Goal: Task Accomplishment & Management: Complete application form

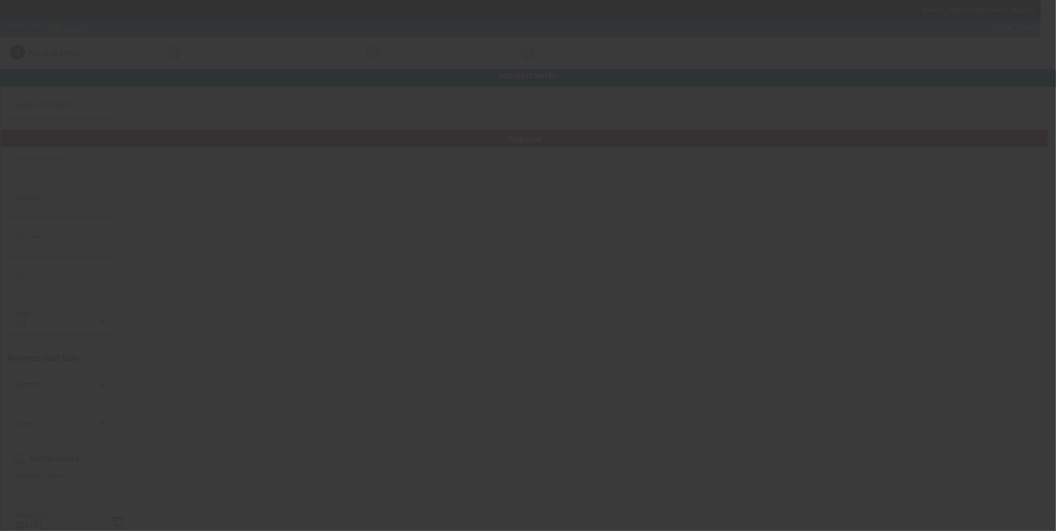
type input "ALPHA ONE BUILDING AND EXCAVATION LLC"
type input "16355 S Piston Ln"
type input "84065"
type input "Bluffdale"
type input "(801) 317-5956"
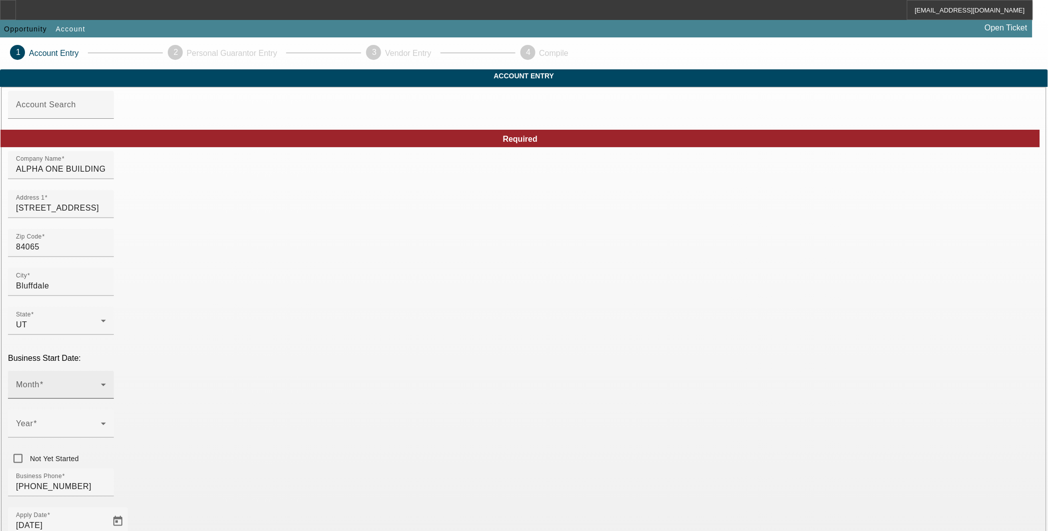
click at [101, 383] on span at bounding box center [58, 389] width 85 height 12
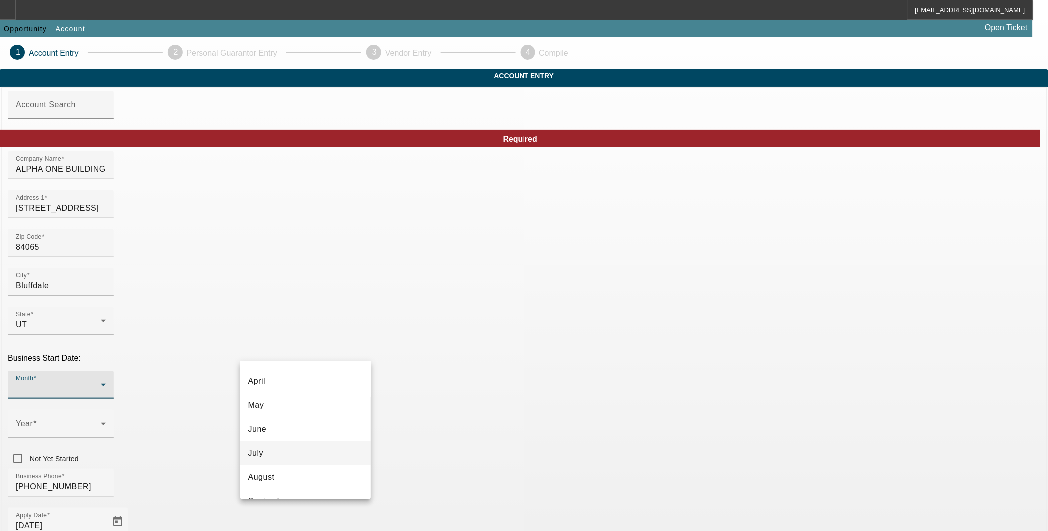
scroll to position [182, 0]
drag, startPoint x: 281, startPoint y: 386, endPoint x: 377, endPoint y: 381, distance: 95.5
click at [281, 386] on mat-option "August" at bounding box center [305, 388] width 131 height 24
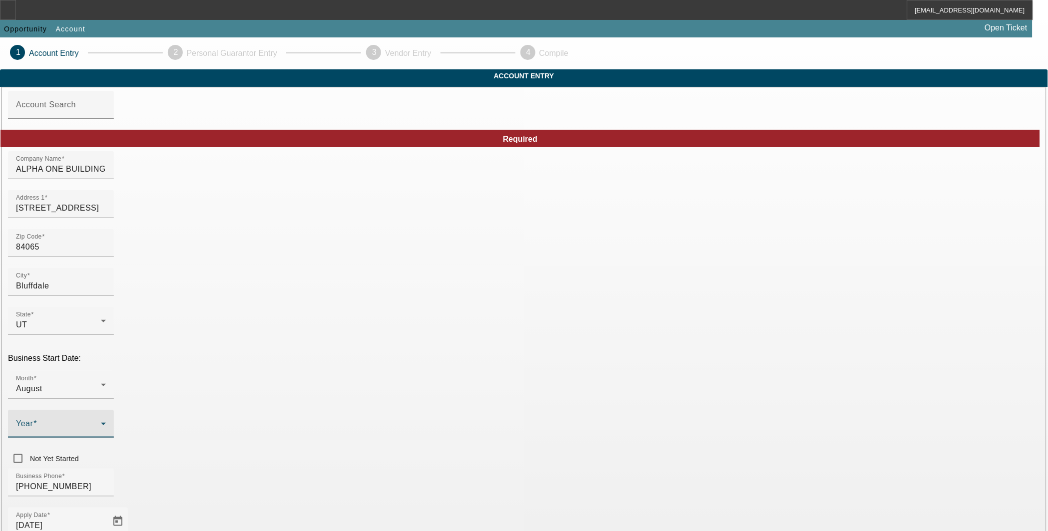
click at [101, 422] on span at bounding box center [58, 428] width 85 height 12
click at [405, 406] on span "2023" at bounding box center [403, 405] width 19 height 12
click at [473, 469] on div "Business Phone (801) 317-5956" at bounding box center [524, 488] width 1032 height 39
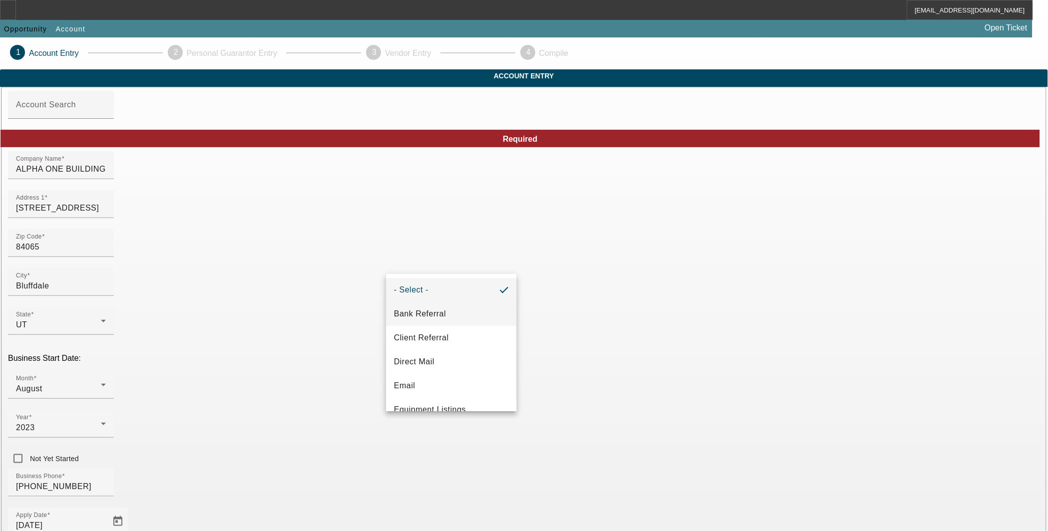
click at [427, 314] on span "Bank Referral" at bounding box center [420, 314] width 52 height 12
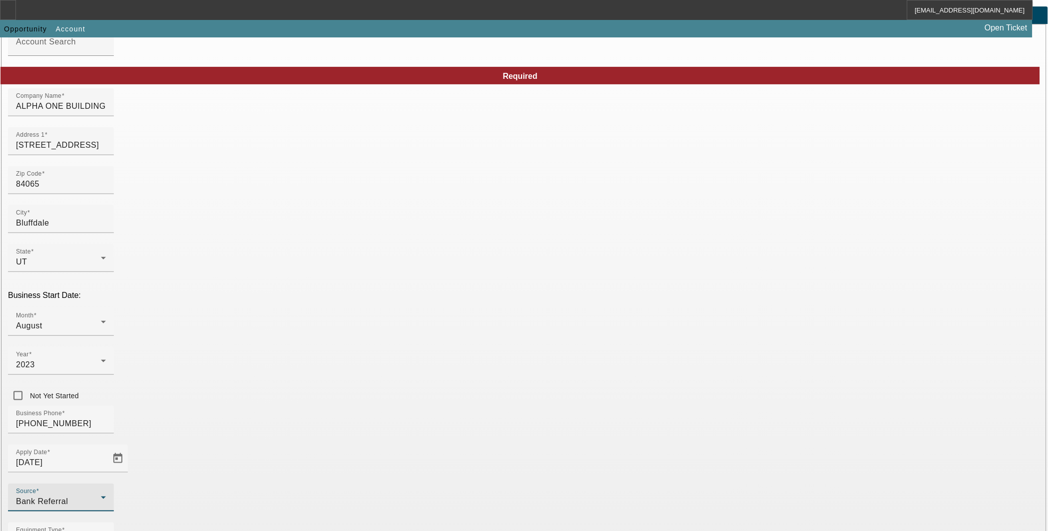
scroll to position [90, 0]
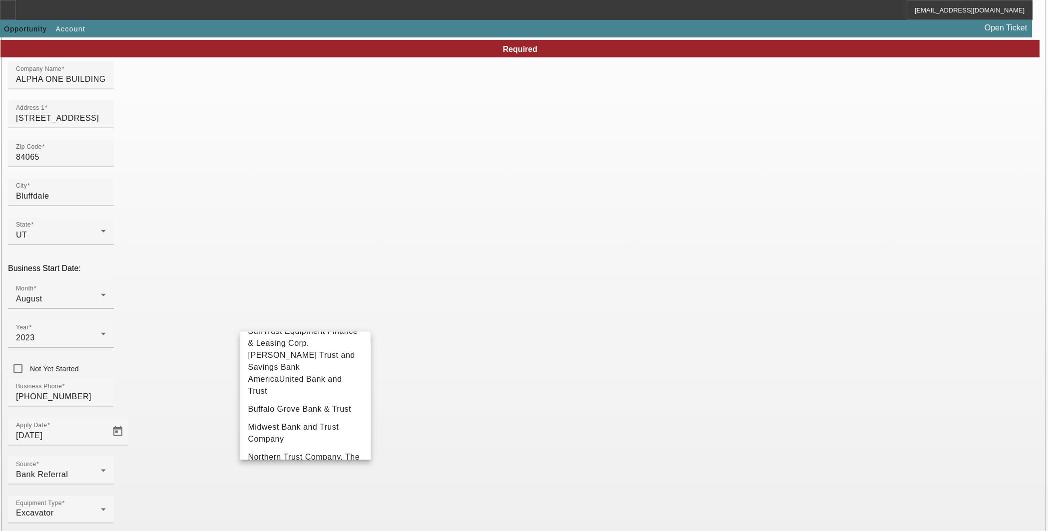
scroll to position [462, 0]
click at [297, 420] on span "TRUST ALLIANCE CAPITAL, INC." at bounding box center [303, 413] width 110 height 20
type input "TRUST ALLIANCE CAPITAL, INC."
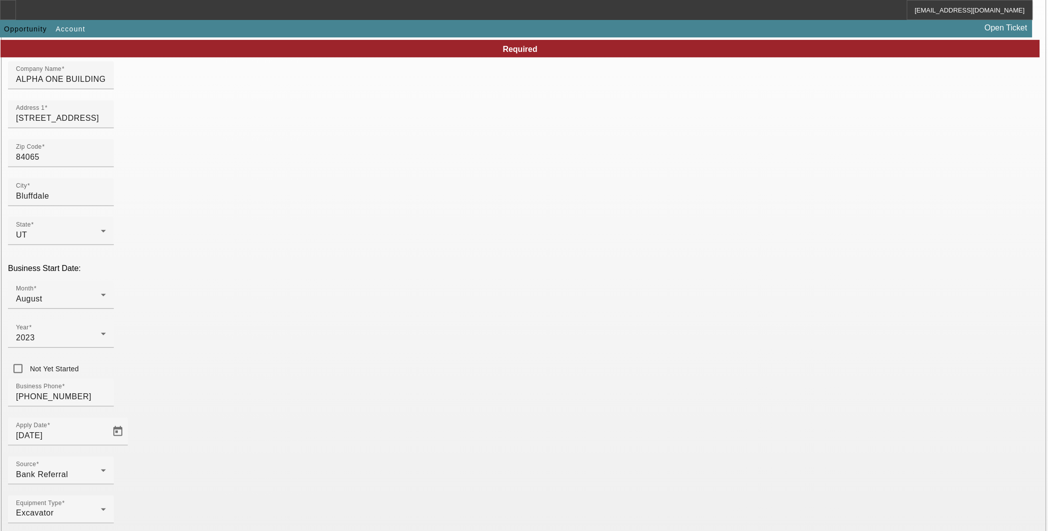
click at [417, 422] on span "Portfolio" at bounding box center [409, 420] width 31 height 12
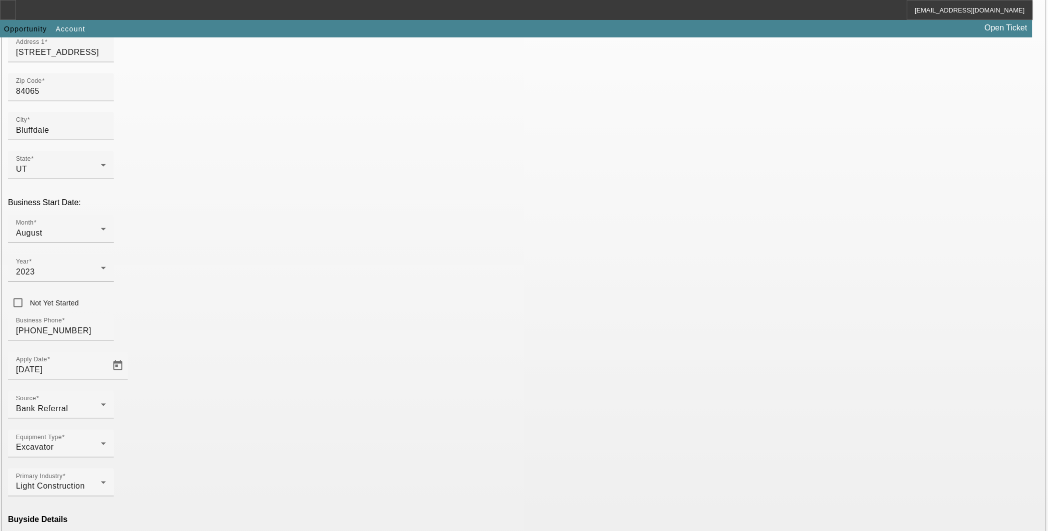
scroll to position [182, 0]
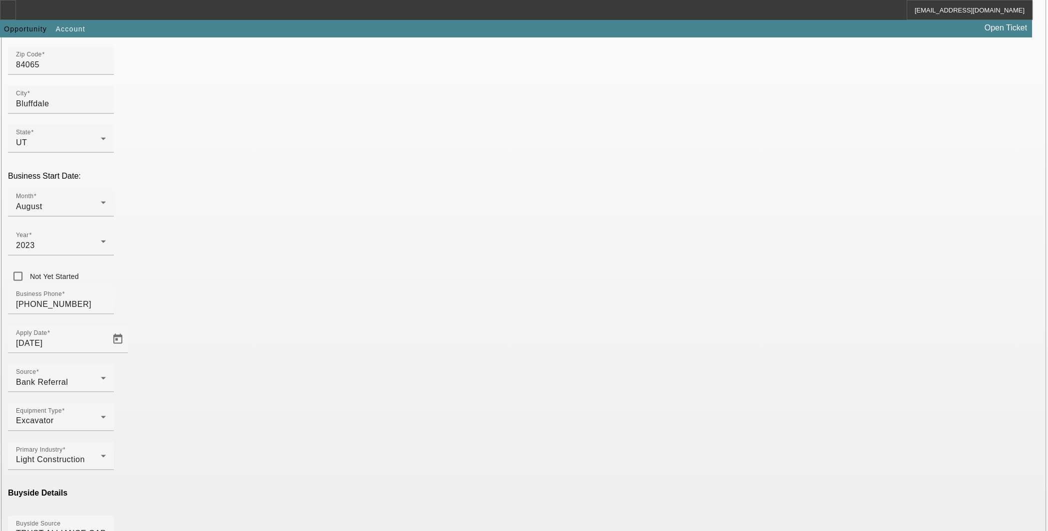
click at [430, 453] on mat-option "One-Off" at bounding box center [451, 459] width 131 height 24
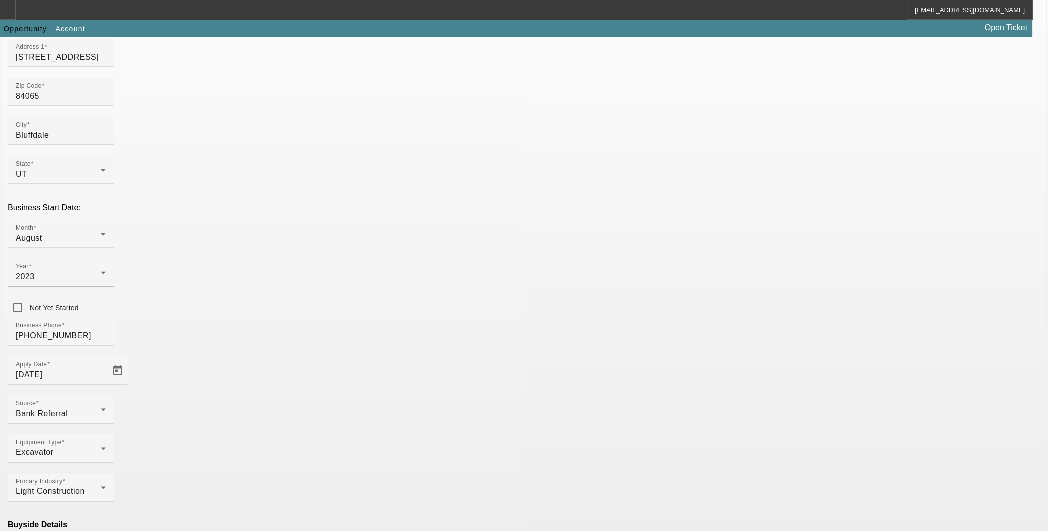
click at [303, 442] on mat-option "Ineligible" at bounding box center [305, 444] width 131 height 24
click at [410, 439] on span "TRUST ALLIANCE CAPITAL, INC." at bounding box center [451, 444] width 115 height 24
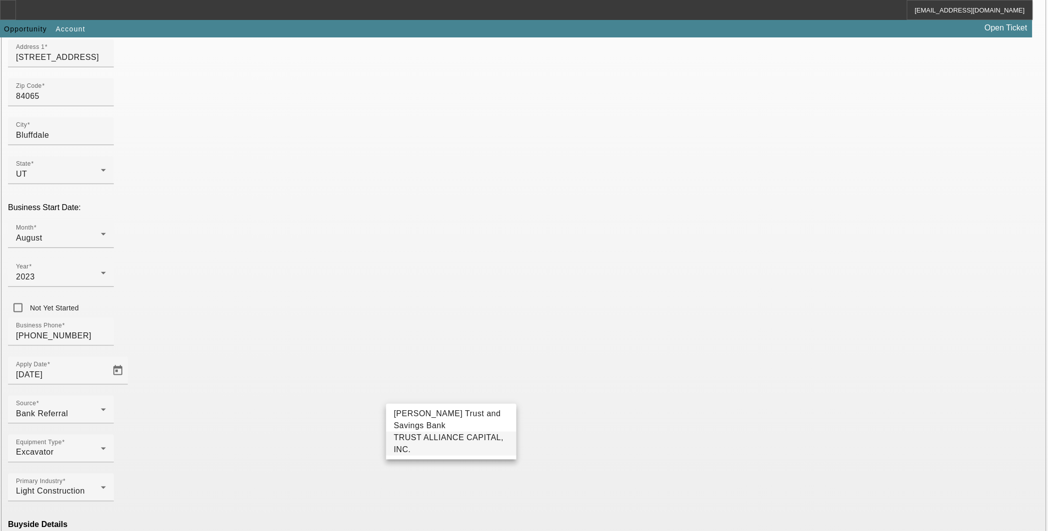
type input "TRUST ALLIANCE CAPITAL, INC."
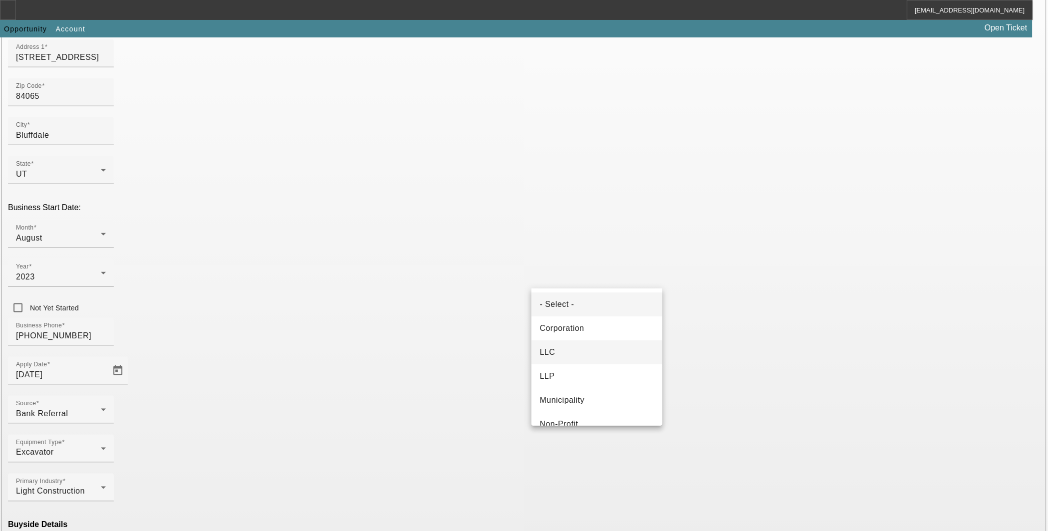
click at [603, 354] on mat-option "LLC" at bounding box center [596, 353] width 131 height 24
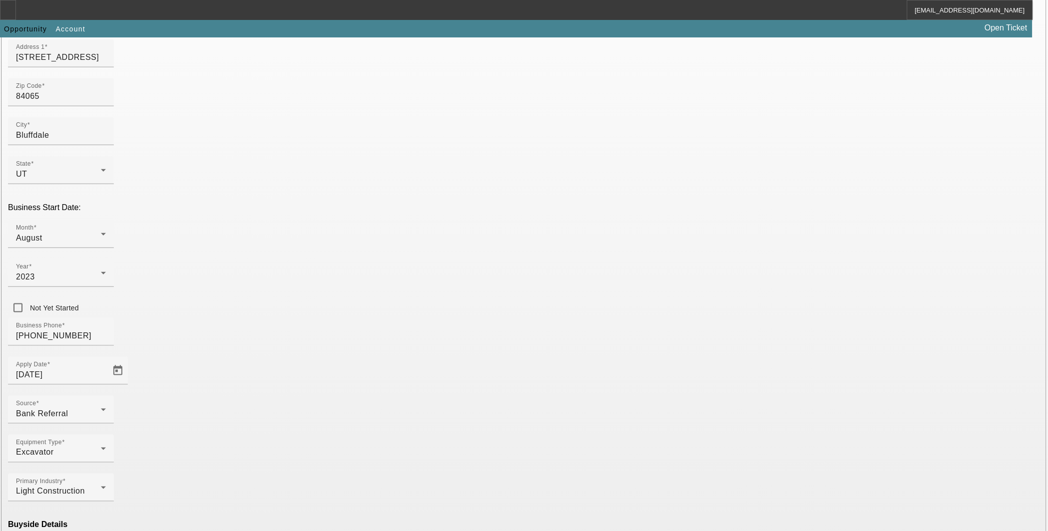
type input "000000000"
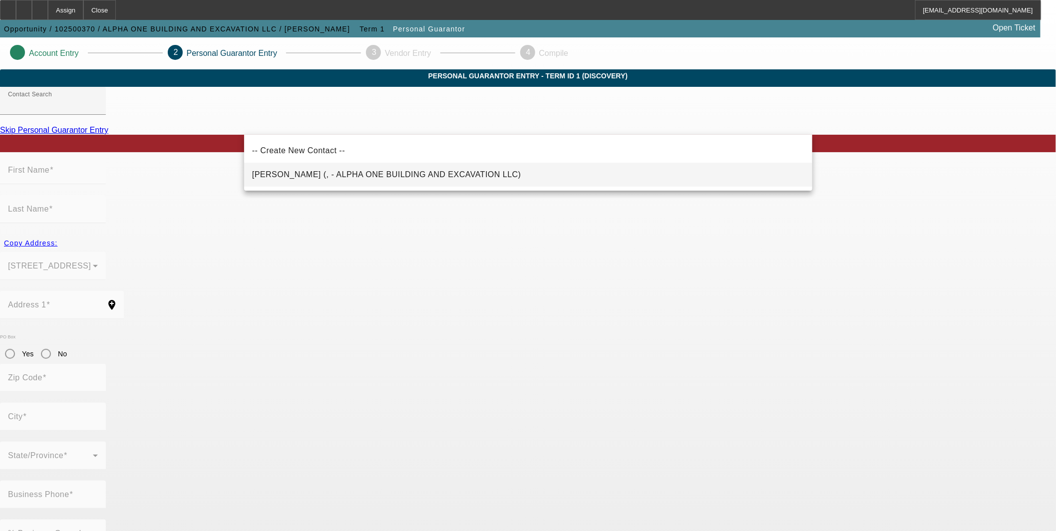
click at [334, 171] on span "Bartholomew, Aubry (, - ALPHA ONE BUILDING AND EXCAVATION LLC)" at bounding box center [386, 174] width 269 height 8
type input "Bartholomew, Aubry (, - ALPHA ONE BUILDING AND EXCAVATION LLC)"
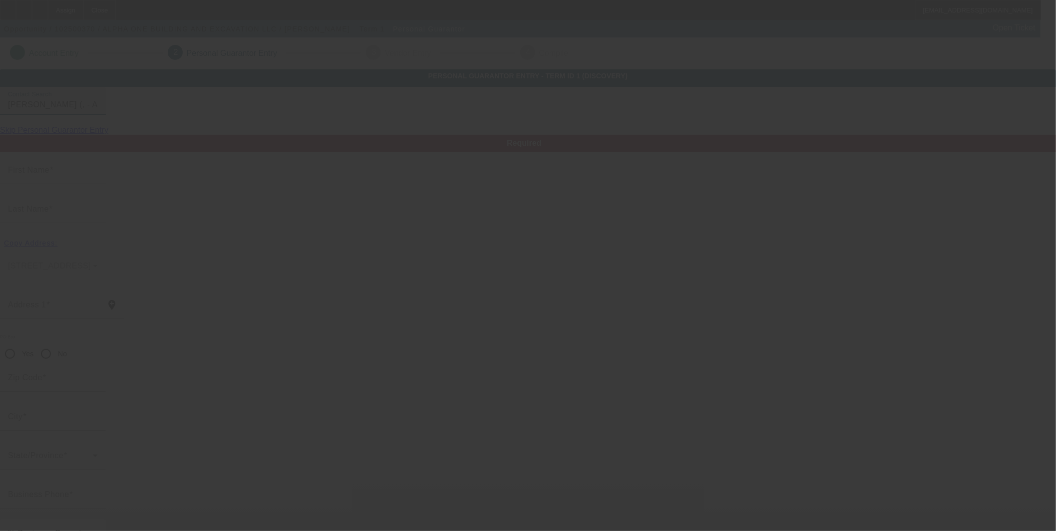
type input "Aubry"
type input "Bartholomew"
radio input "true"
type input "(801) 317-5956"
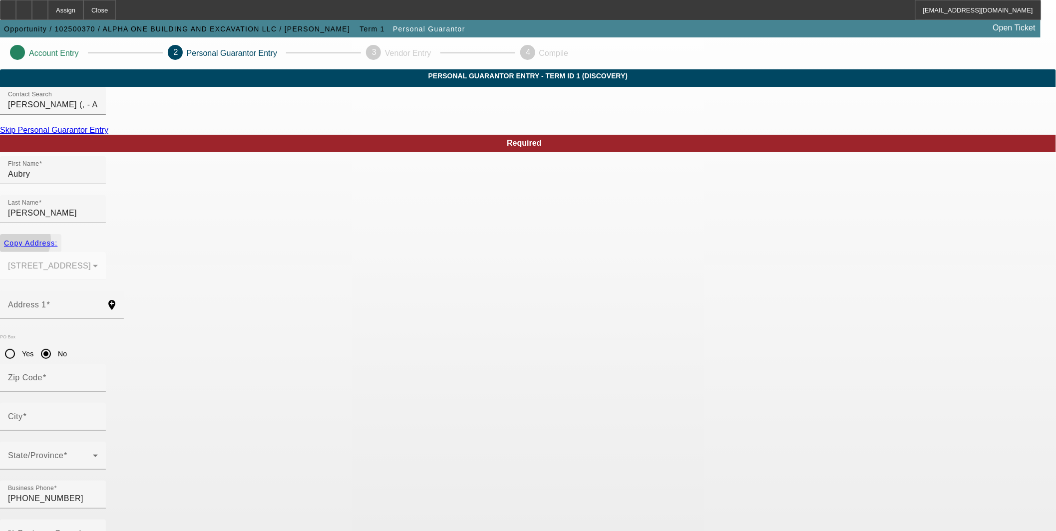
click at [57, 239] on span "Copy Address:" at bounding box center [30, 243] width 53 height 8
type input "16355 S Piston Ln"
radio input "false"
type input "84065"
type input "Bluffdale"
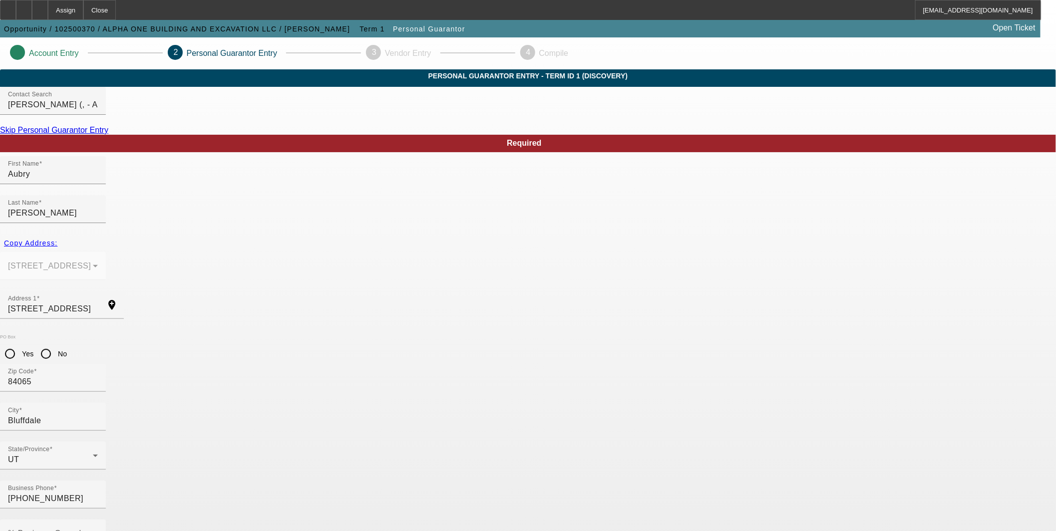
click at [56, 344] on input "No" at bounding box center [46, 354] width 20 height 20
radio input "true"
click at [81, 529] on mat-label "% Business Owned" at bounding box center [44, 533] width 73 height 8
click at [98, 531] on input "% Business Owned" at bounding box center [53, 538] width 90 height 12
type input "100"
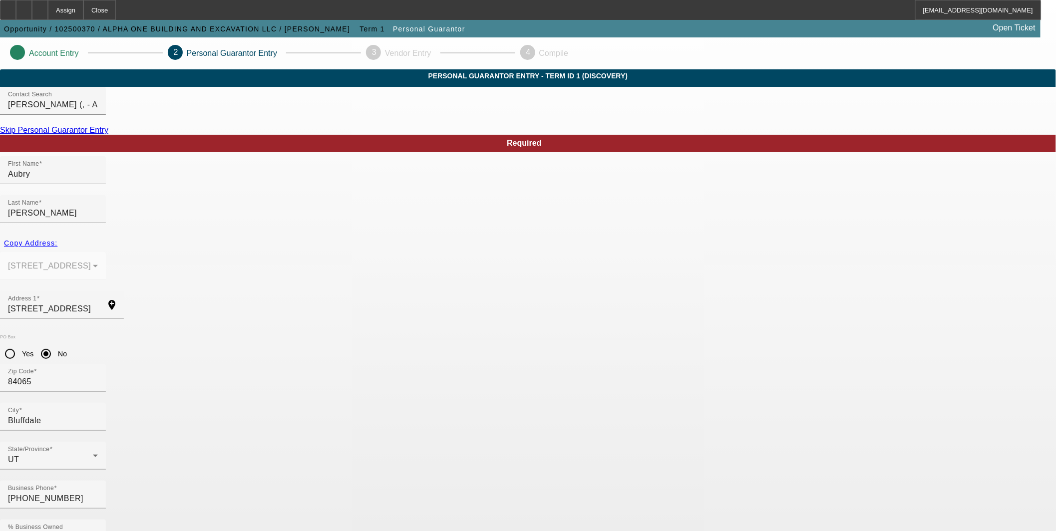
paste input "529-95-5275"
type input "529-95-5275"
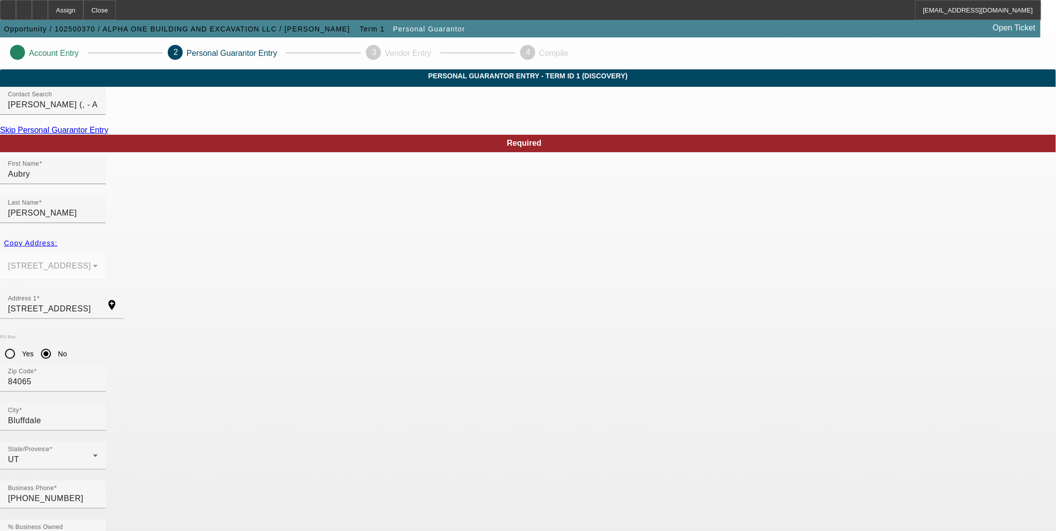
paste input "devin@alphaonex.com"
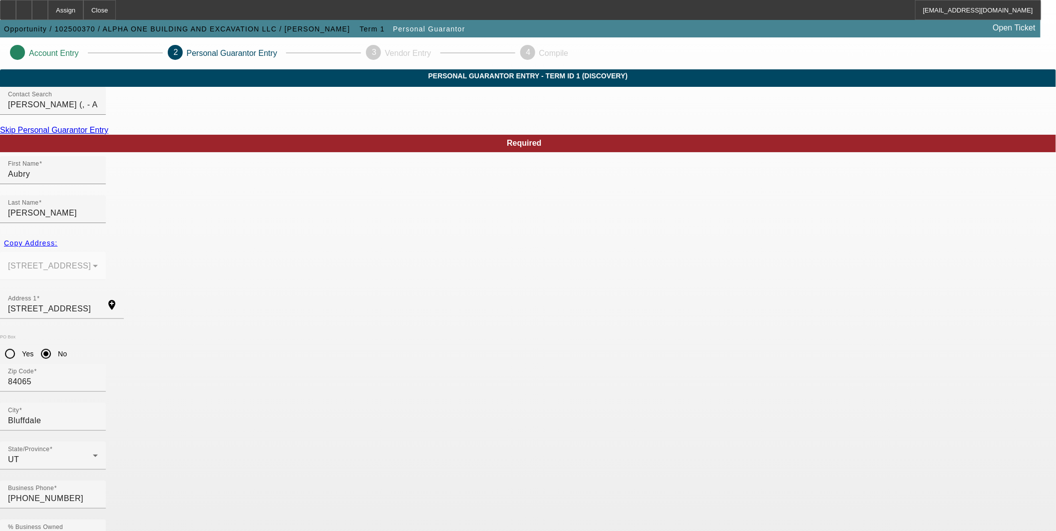
type input "devin@alphaonex.com"
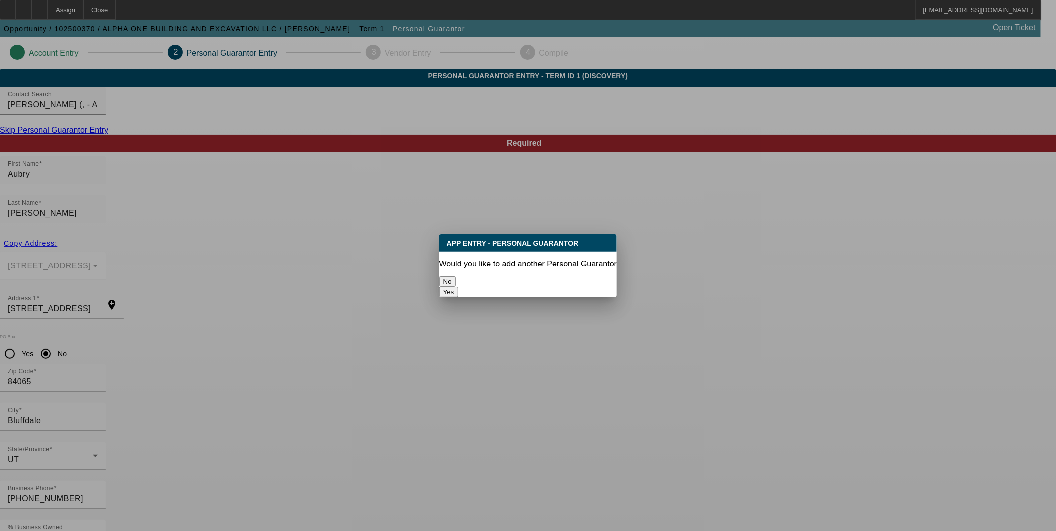
click at [456, 282] on button "No" at bounding box center [447, 282] width 16 height 10
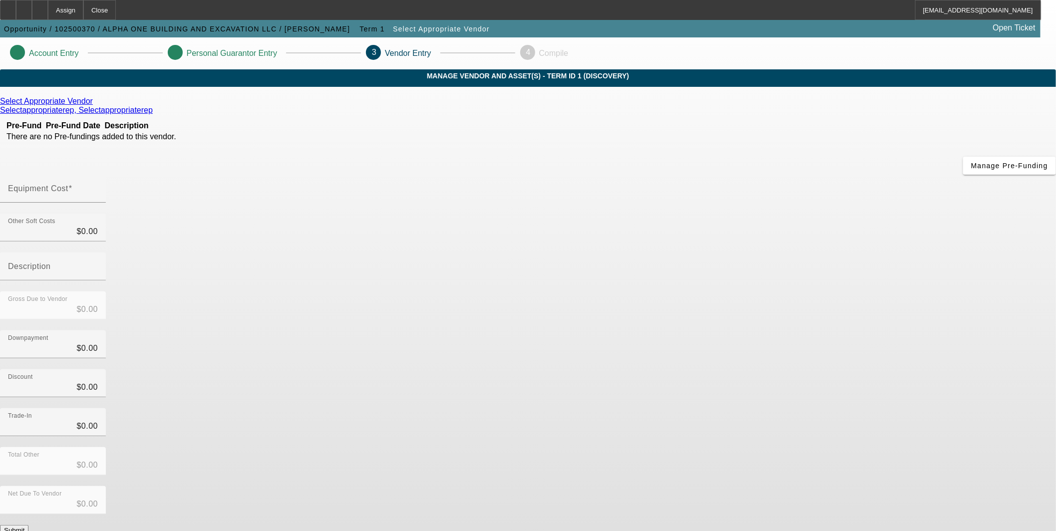
click at [95, 105] on icon at bounding box center [95, 101] width 0 height 8
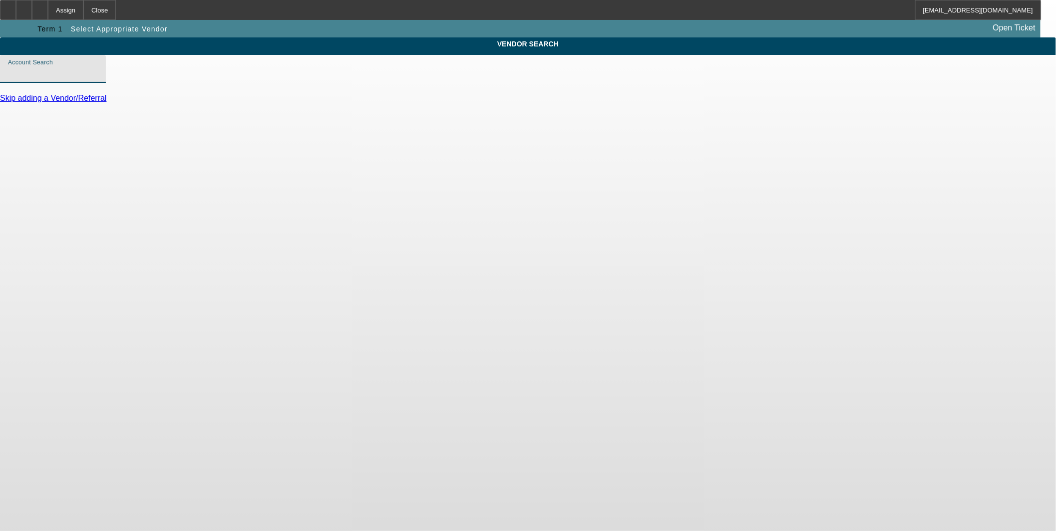
click at [98, 79] on input "Account Search" at bounding box center [53, 73] width 90 height 12
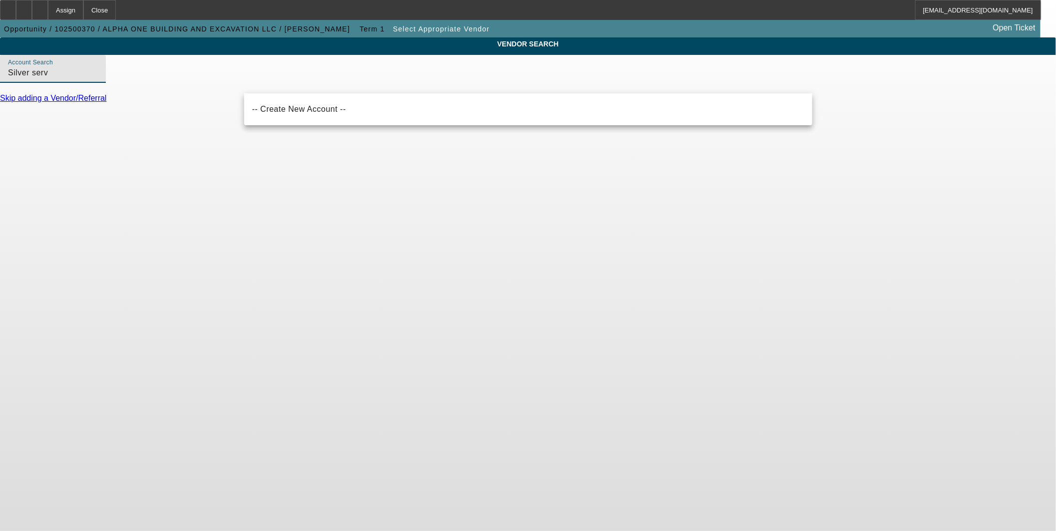
type input "Silver serv"
click at [387, 252] on body "Assign Close ARustebakke@beaconfunding.com Opportunity / 102500370 / ALPHA ONE …" at bounding box center [528, 265] width 1056 height 531
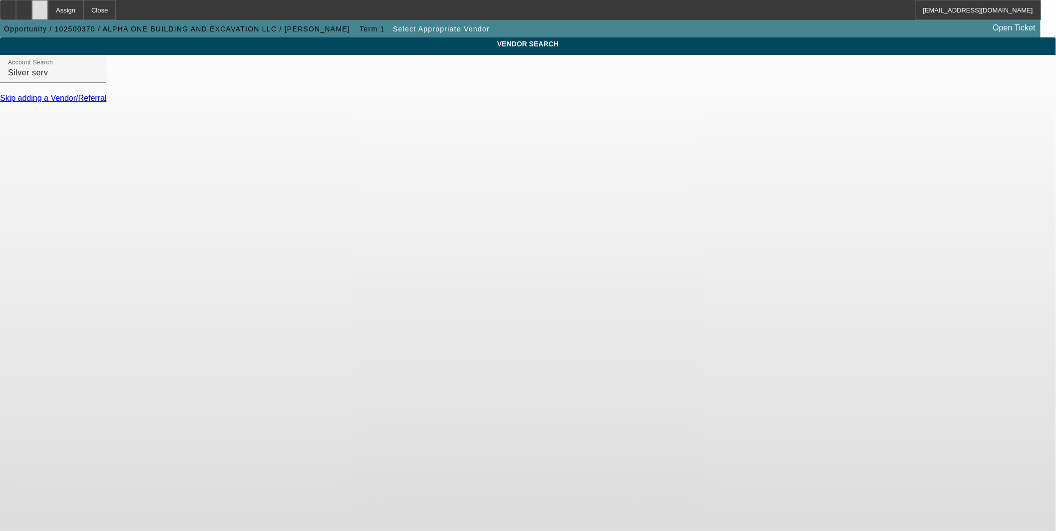
click at [48, 11] on div at bounding box center [40, 10] width 16 height 20
click at [360, 28] on span "Term 1" at bounding box center [372, 29] width 25 height 8
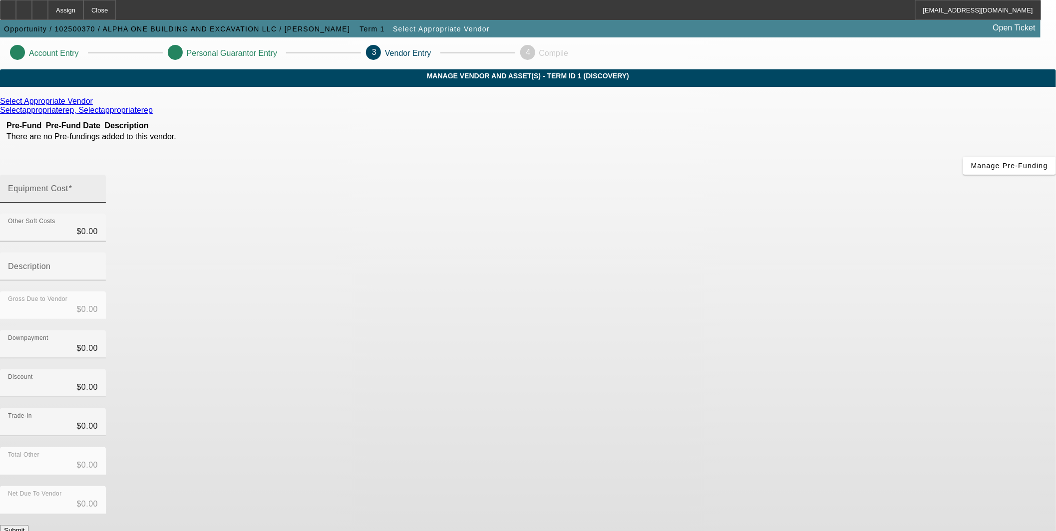
click at [68, 184] on mat-label "Equipment Cost" at bounding box center [38, 188] width 60 height 8
click at [98, 187] on input "Equipment Cost" at bounding box center [53, 193] width 90 height 12
type input "8"
type input "$8.00"
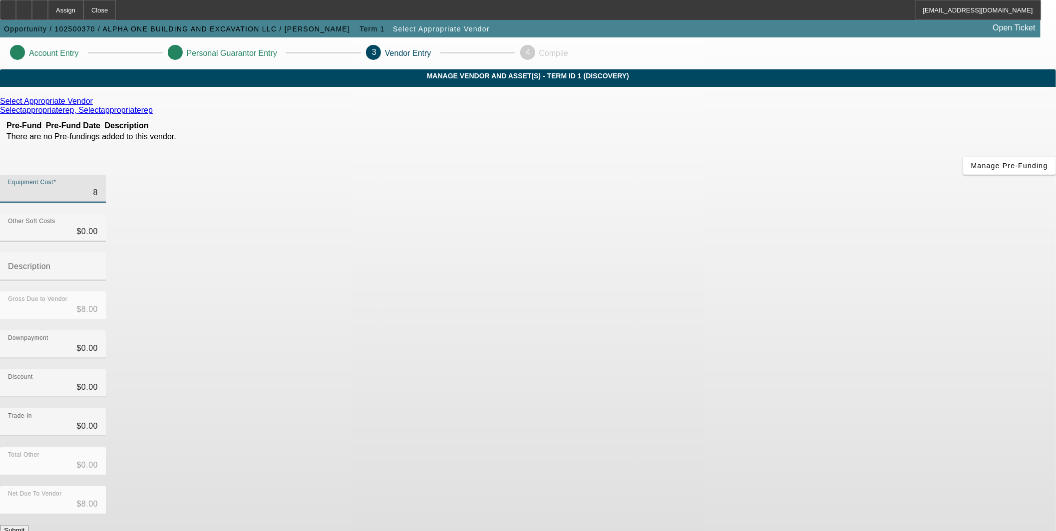
type input "80"
type input "$80.00"
type input "800"
type input "$800.00"
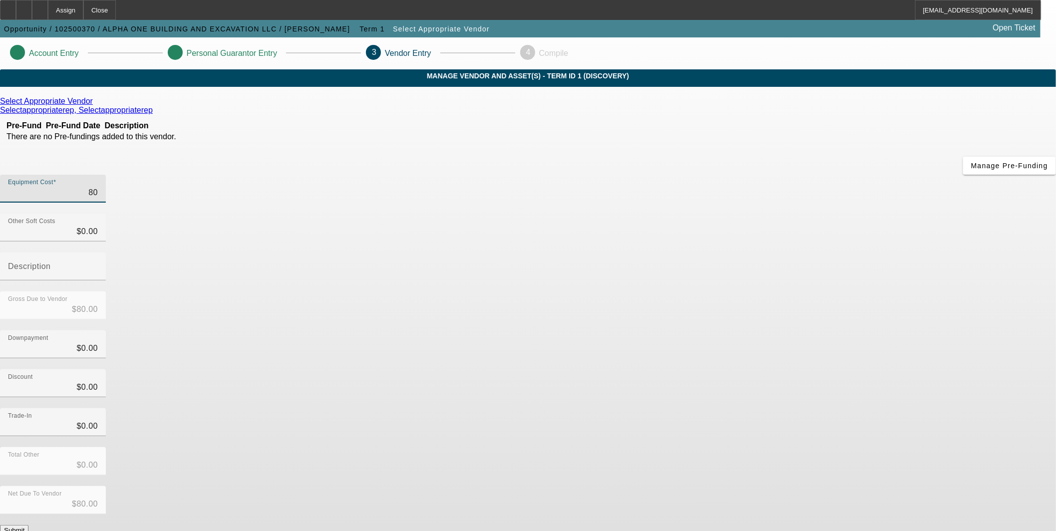
type input "$800.00"
type input "8000"
type input "$8,000.00"
type input "80000"
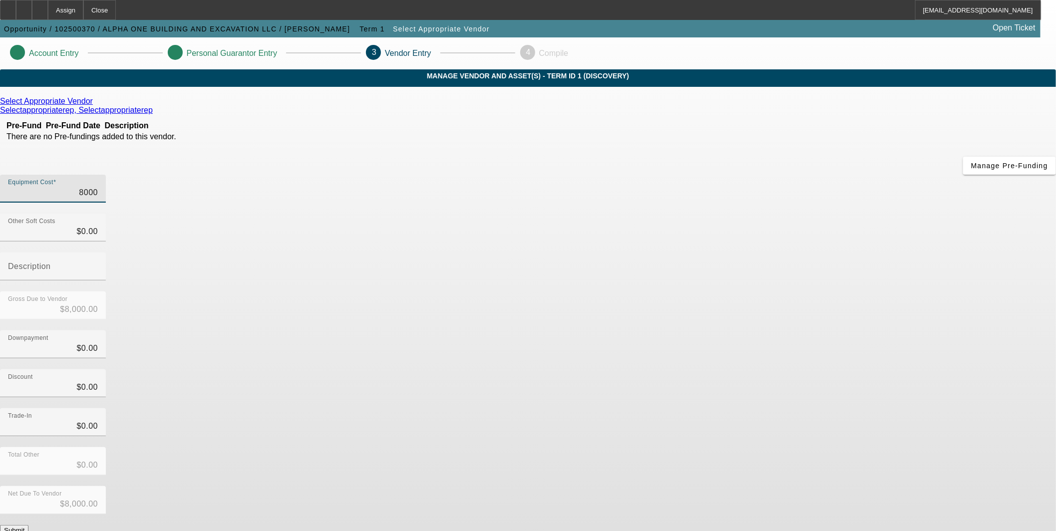
type input "$80,000.00"
type input "05"
type input "$80,005.00"
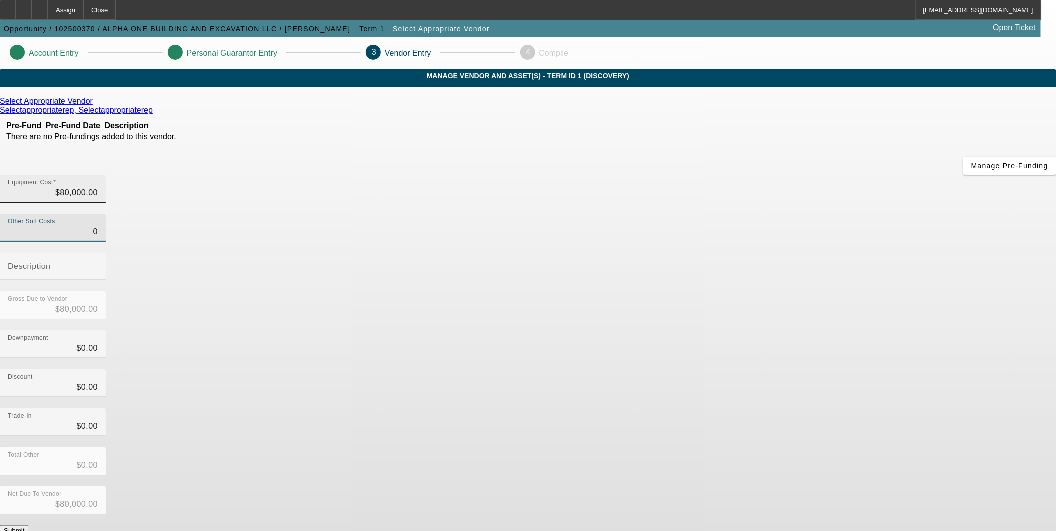
type input "$80,005.00"
type input "058"
type input "$80,058.00"
type input "0580"
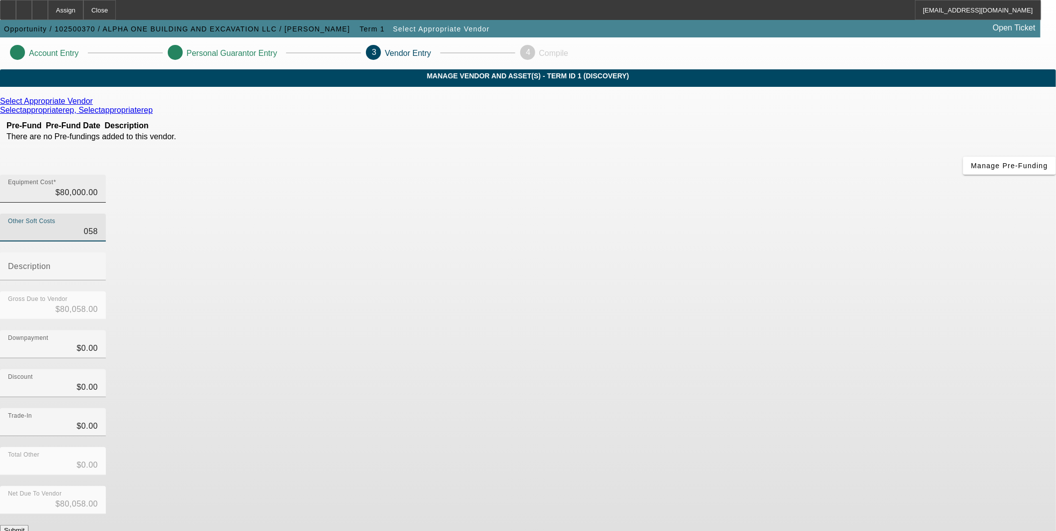
type input "$80,580.00"
type input "05800"
type input "$85,800.00"
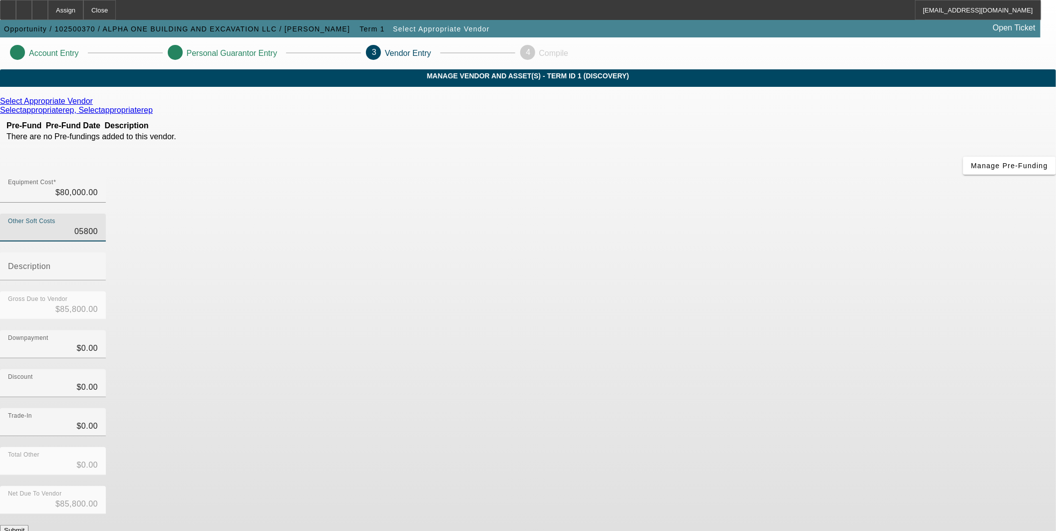
type input "$05,800.00"
click at [730, 331] on div "Downpayment $0.00" at bounding box center [528, 350] width 1056 height 39
click at [51, 262] on mat-label "Description" at bounding box center [29, 266] width 43 height 8
click at [98, 265] on input "Description" at bounding box center [53, 271] width 90 height 12
type input "Tax"
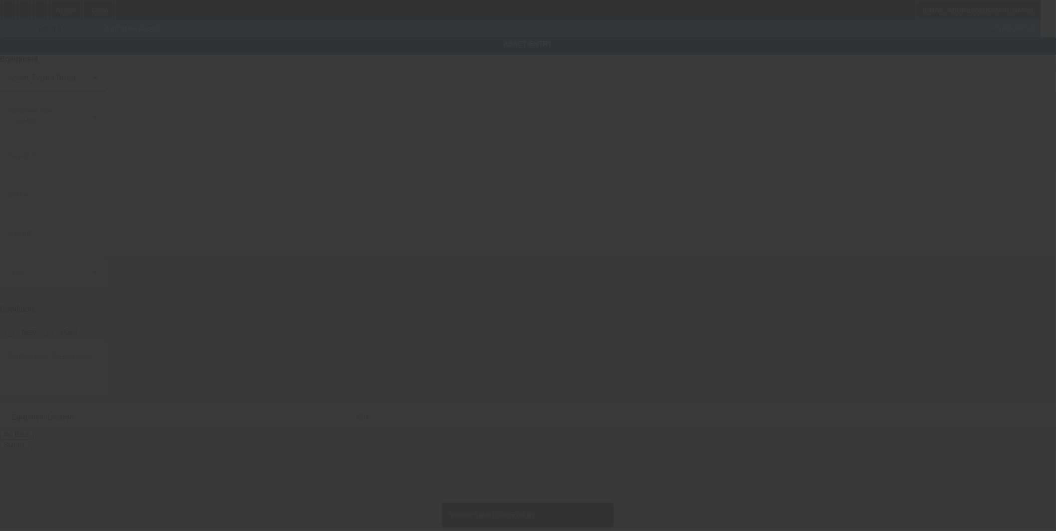
type input "16355 S Piston Ln"
type input "Bluffdale"
type input "84065"
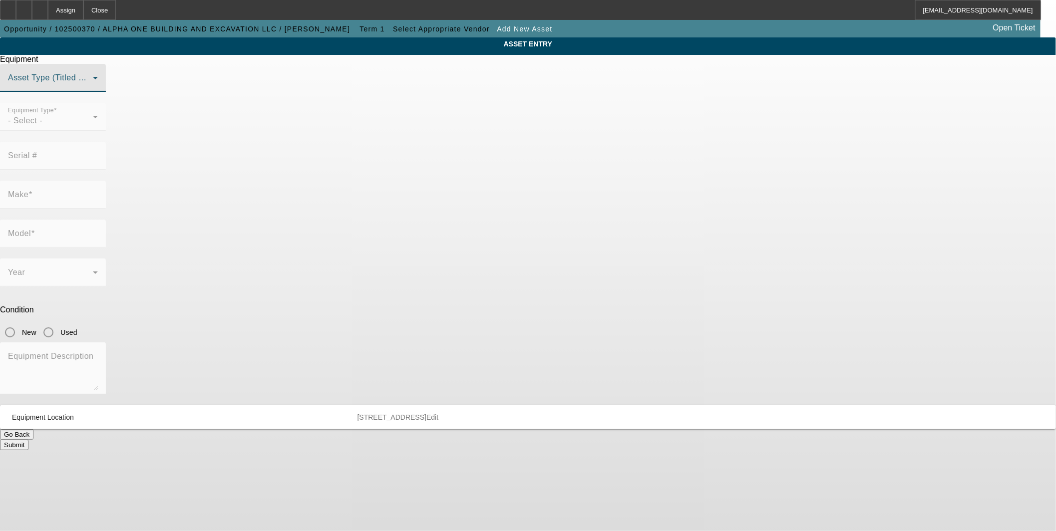
click at [93, 88] on span at bounding box center [50, 82] width 85 height 12
click at [464, 153] on mat-option "Non Title Asset" at bounding box center [528, 151] width 276 height 24
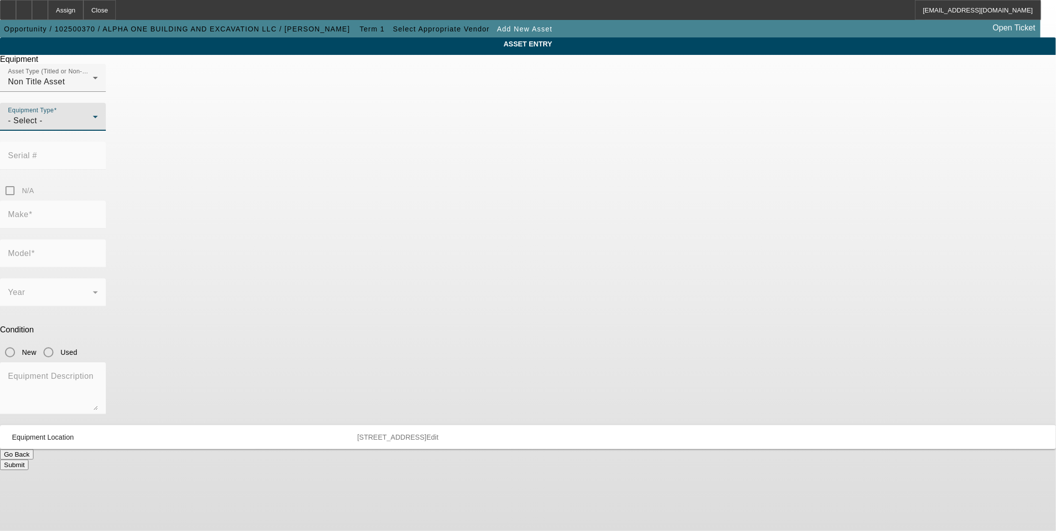
click at [93, 127] on div "- Select -" at bounding box center [50, 121] width 85 height 12
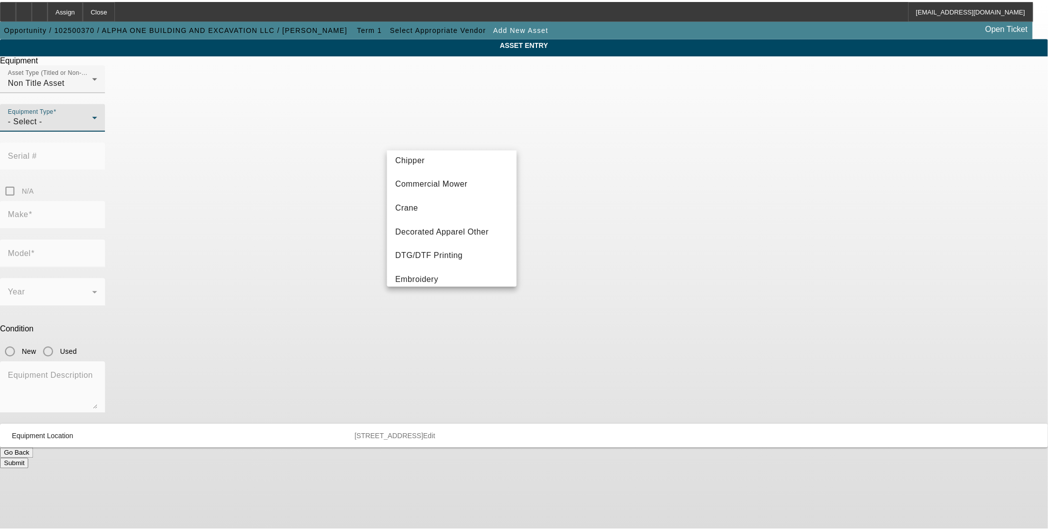
scroll to position [92, 0]
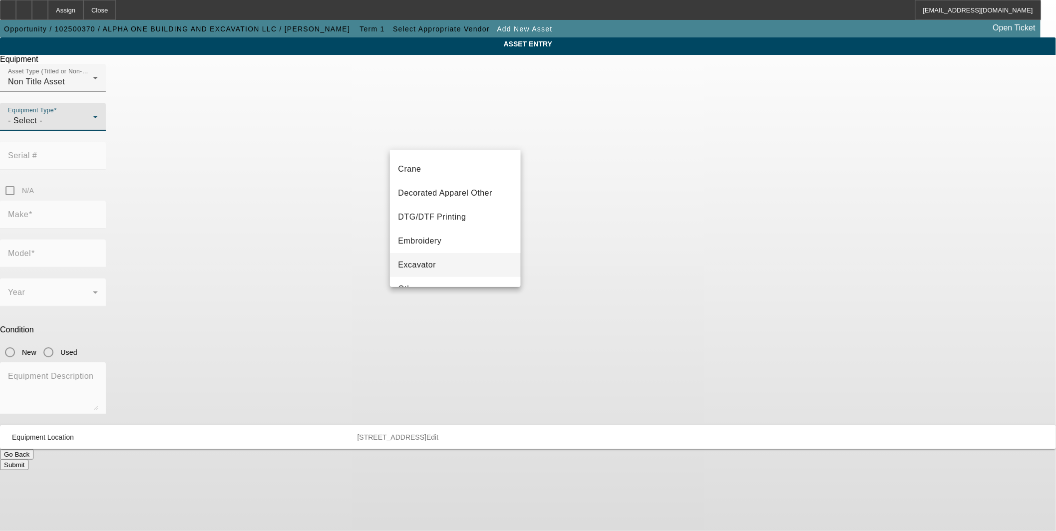
click at [436, 260] on mat-option "Excavator" at bounding box center [455, 265] width 130 height 24
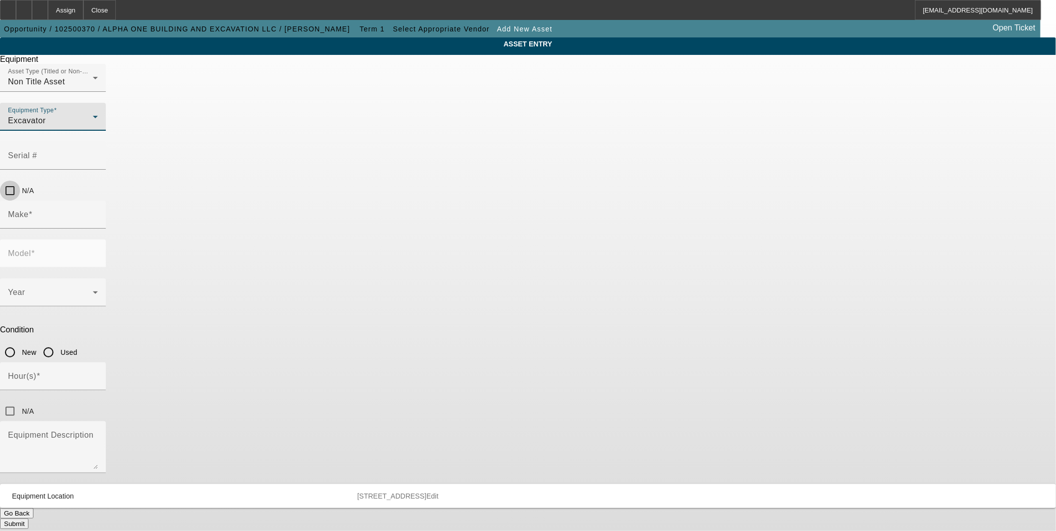
click at [20, 181] on input "N/A" at bounding box center [10, 191] width 20 height 20
checkbox input "true"
click at [98, 213] on input "Make" at bounding box center [53, 219] width 90 height 12
type input "Volvo"
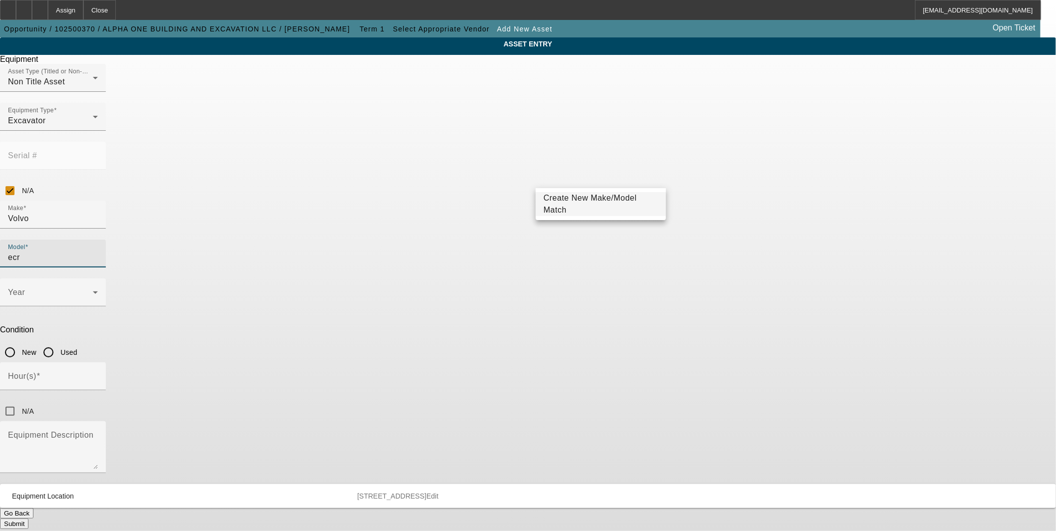
type input "ecr"
click at [553, 202] on span "Create New Make/Model Match" at bounding box center [590, 204] width 93 height 20
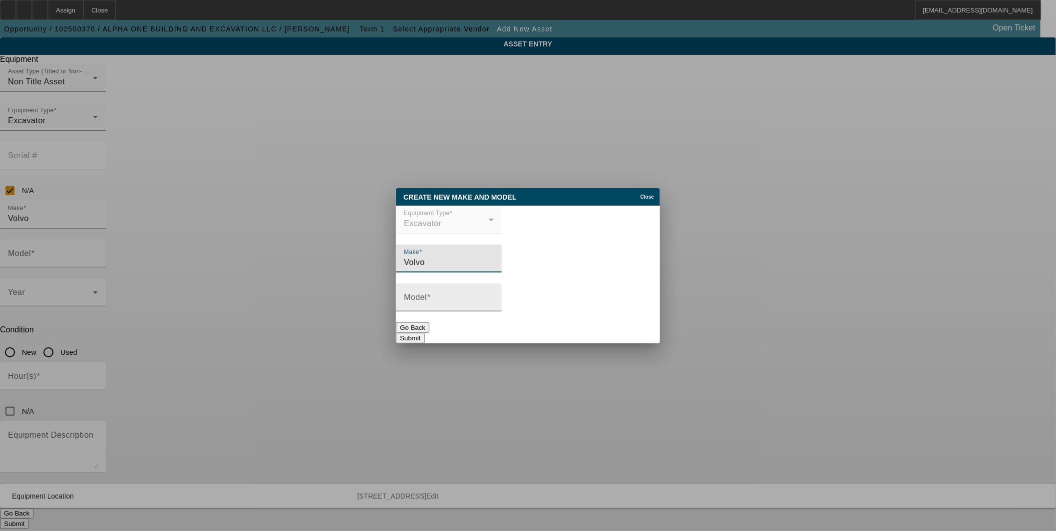
click at [494, 302] on input "Model" at bounding box center [449, 302] width 90 height 12
type input "ECR 58"
click at [424, 333] on button "Submit" at bounding box center [410, 338] width 28 height 10
type input "ECR 58"
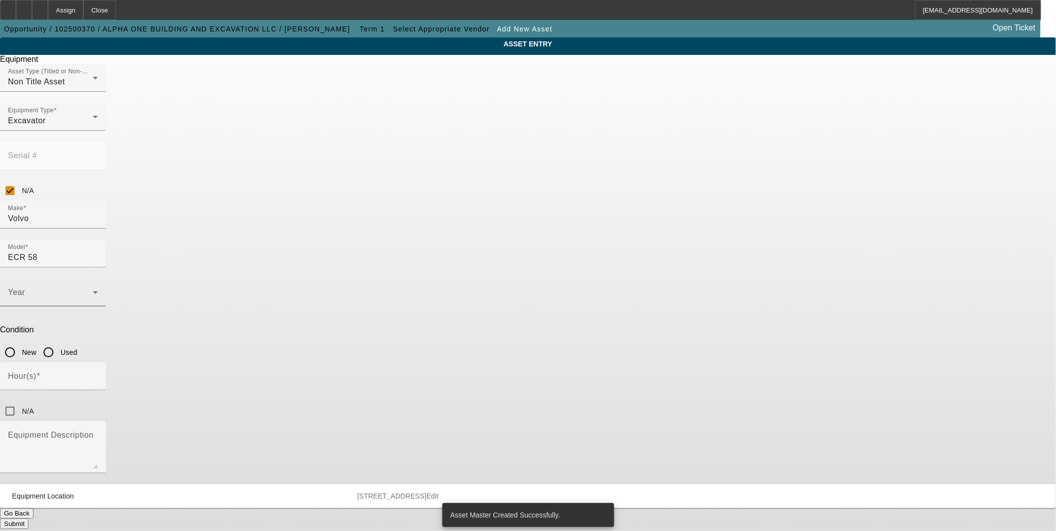
click at [93, 291] on span at bounding box center [50, 297] width 85 height 12
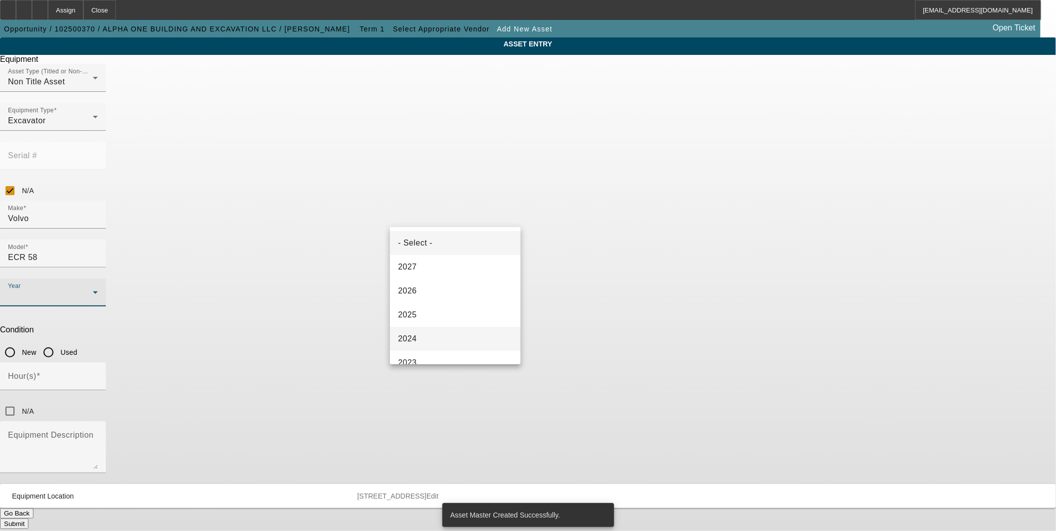
click at [426, 333] on mat-option "2024" at bounding box center [455, 339] width 130 height 24
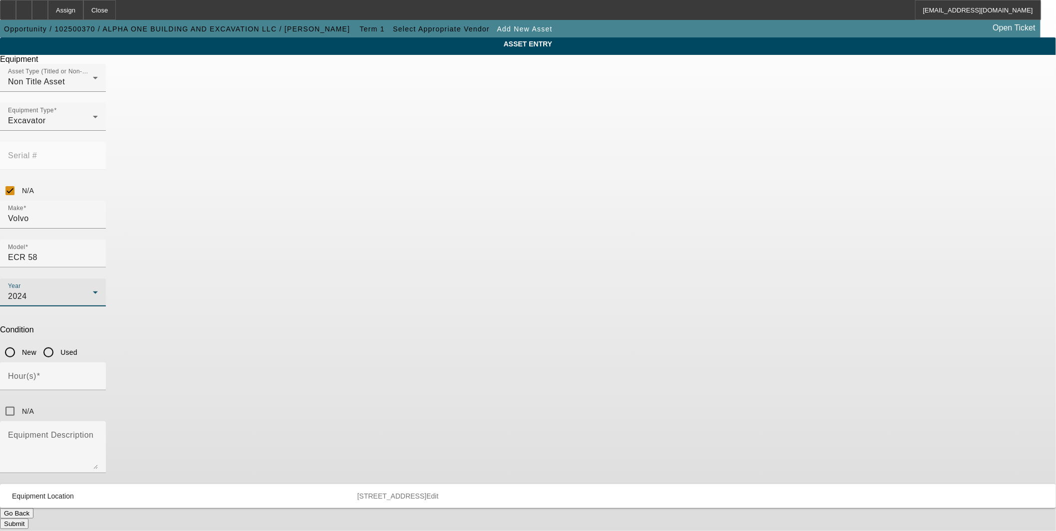
click at [58, 343] on input "Used" at bounding box center [48, 353] width 20 height 20
radio input "true"
drag, startPoint x: 547, startPoint y: 246, endPoint x: 548, endPoint y: 290, distance: 44.0
click at [20, 401] on input "N/A" at bounding box center [10, 411] width 20 height 20
checkbox input "true"
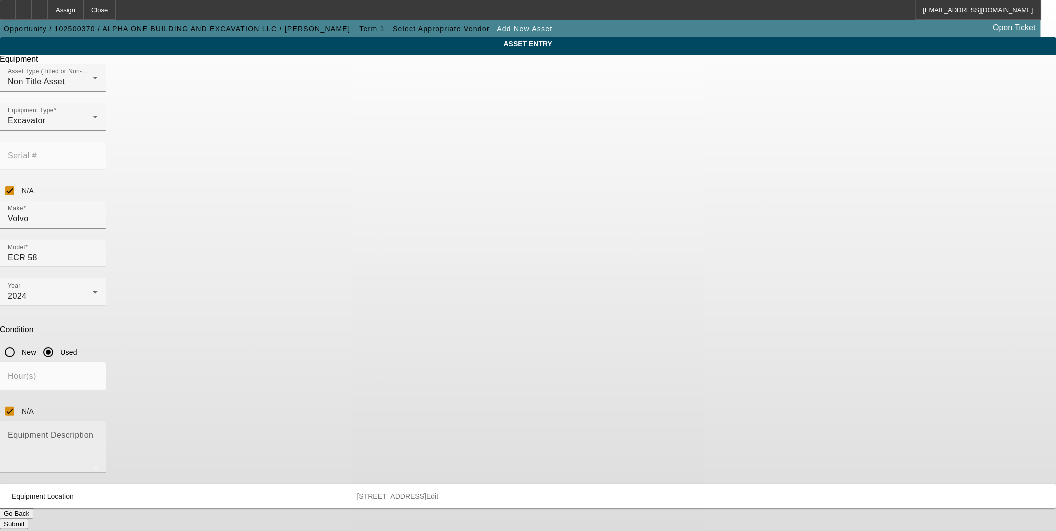
click at [98, 433] on textarea "Equipment Description" at bounding box center [53, 451] width 90 height 36
paste textarea "Coupler 10009558 24 in bucket 10008684 Thumb"
type textarea "Includes Coupler - 24 in bucket - Thumb"
click at [28, 519] on button "Submit" at bounding box center [14, 524] width 28 height 10
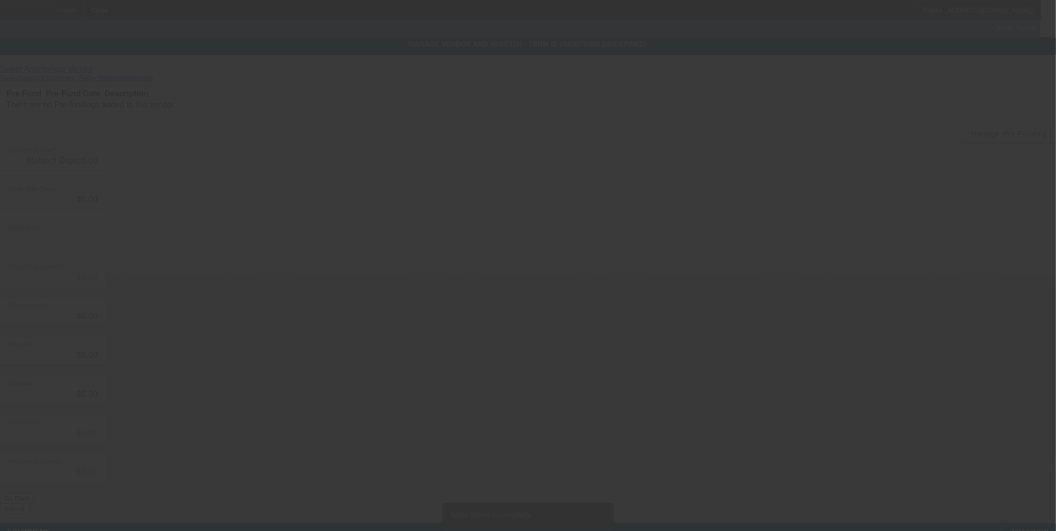
type input "$80,000.00"
type input "$5,800.00"
type input "Tax"
type input "$85,800.00"
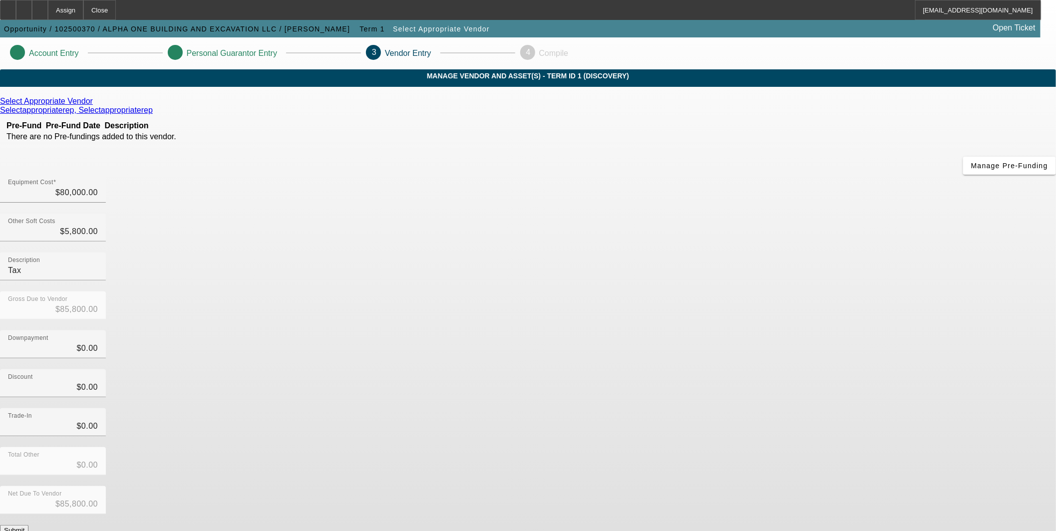
click at [28, 525] on button "Submit" at bounding box center [14, 530] width 28 height 10
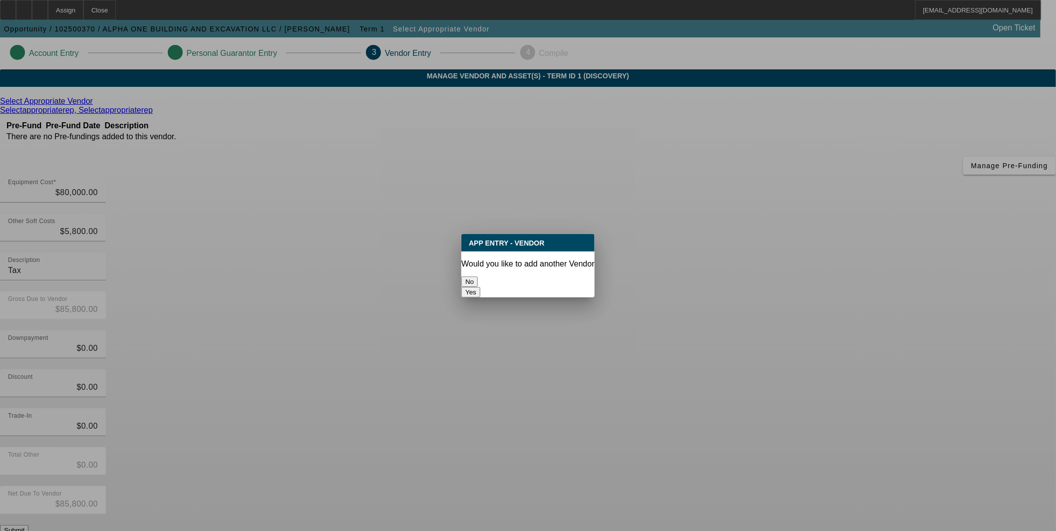
click at [478, 282] on button "No" at bounding box center [469, 282] width 16 height 10
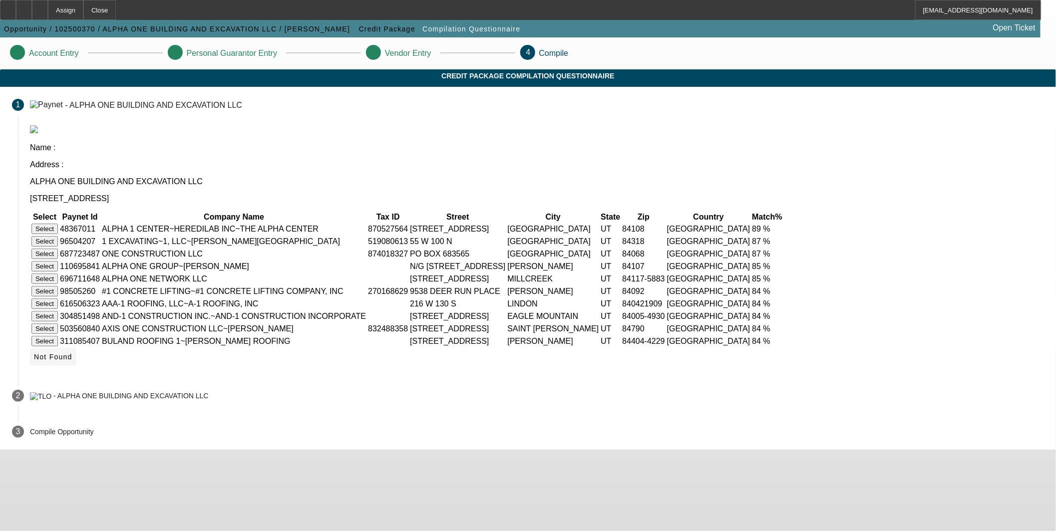
click at [34, 361] on icon at bounding box center [34, 357] width 0 height 8
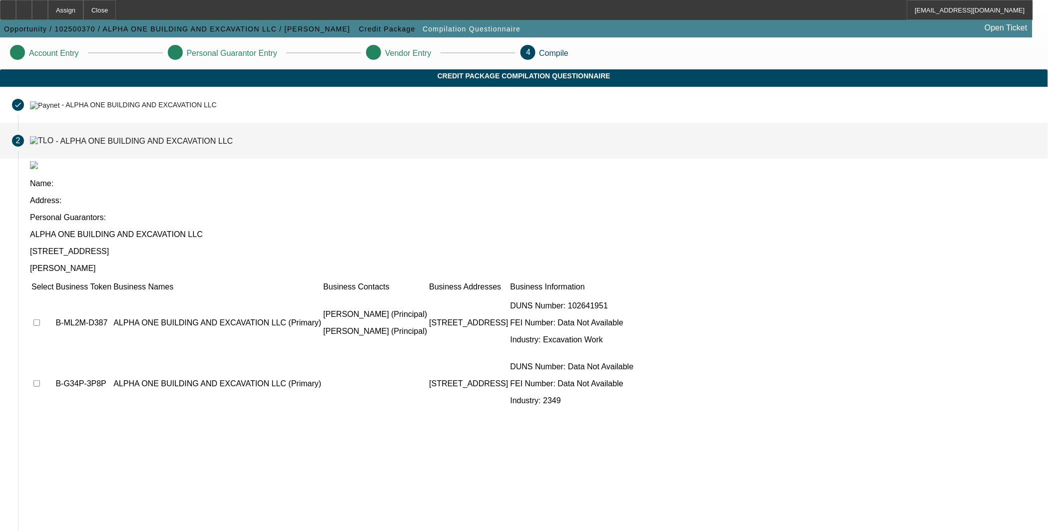
click at [40, 320] on input "checkbox" at bounding box center [36, 323] width 6 height 6
checkbox input "true"
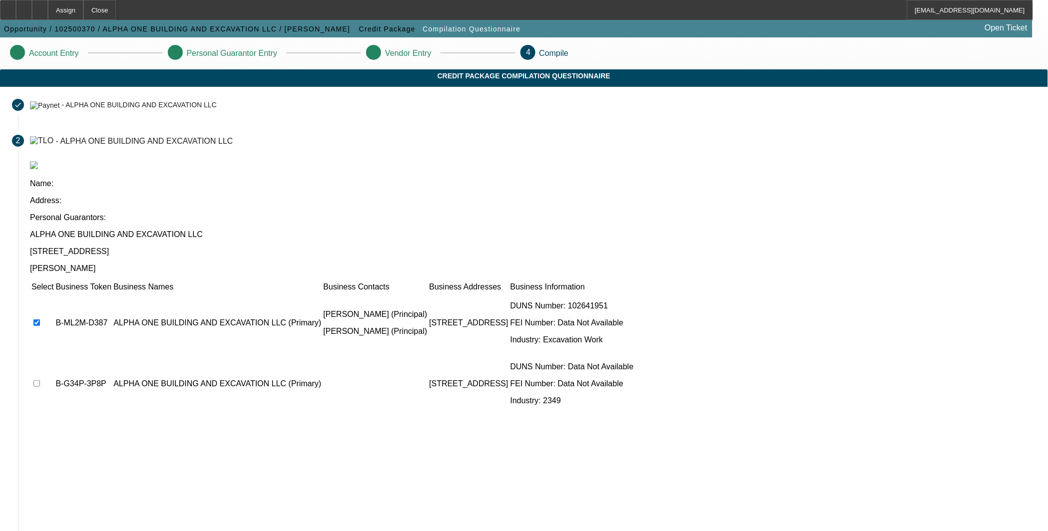
drag, startPoint x: 267, startPoint y: 290, endPoint x: 314, endPoint y: 325, distance: 57.8
click at [40, 381] on input "checkbox" at bounding box center [36, 384] width 6 height 6
checkbox input "true"
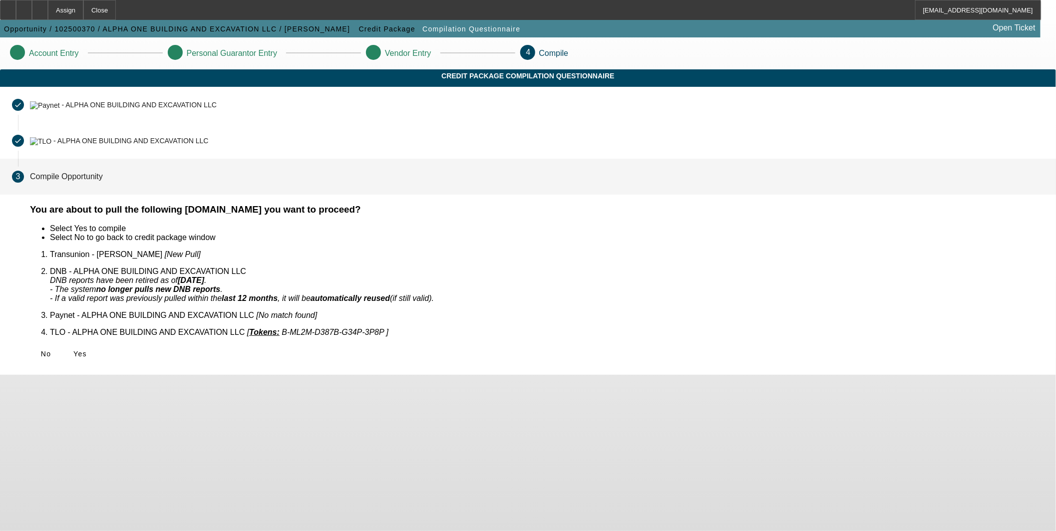
drag, startPoint x: 310, startPoint y: 333, endPoint x: 343, endPoint y: 328, distance: 33.8
click at [87, 350] on span "Yes" at bounding box center [79, 354] width 13 height 8
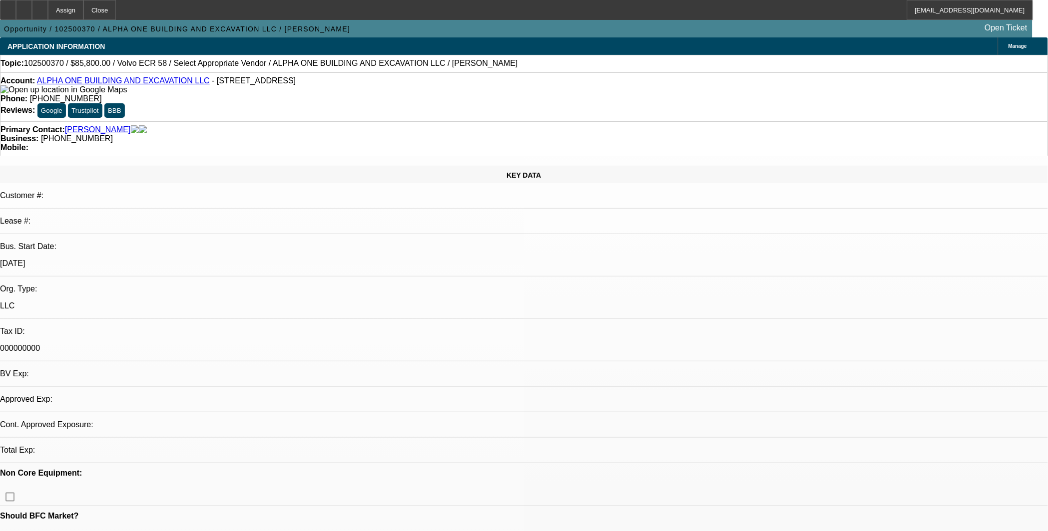
select select "0"
select select "2"
select select "0.1"
select select "4"
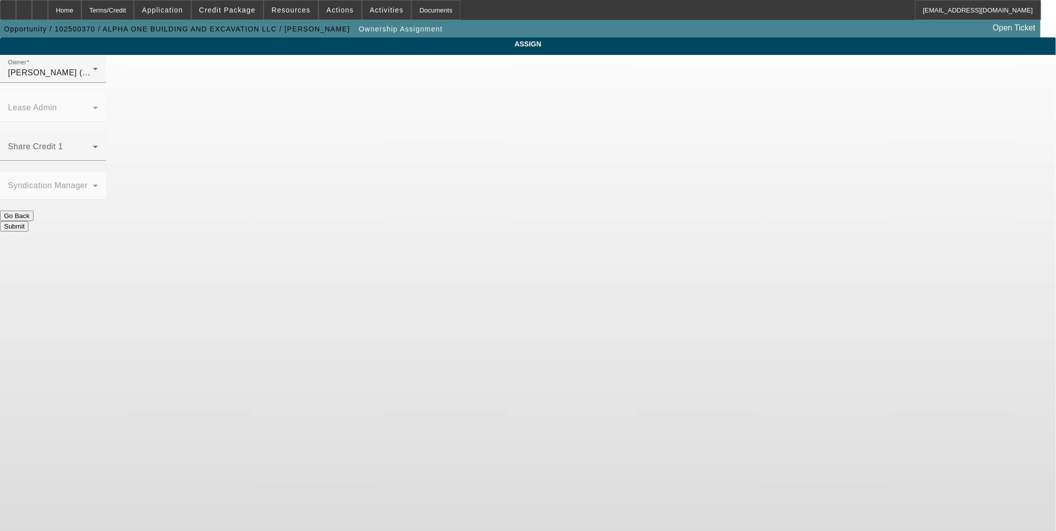
click at [98, 133] on div "Share Credit 1" at bounding box center [53, 147] width 90 height 28
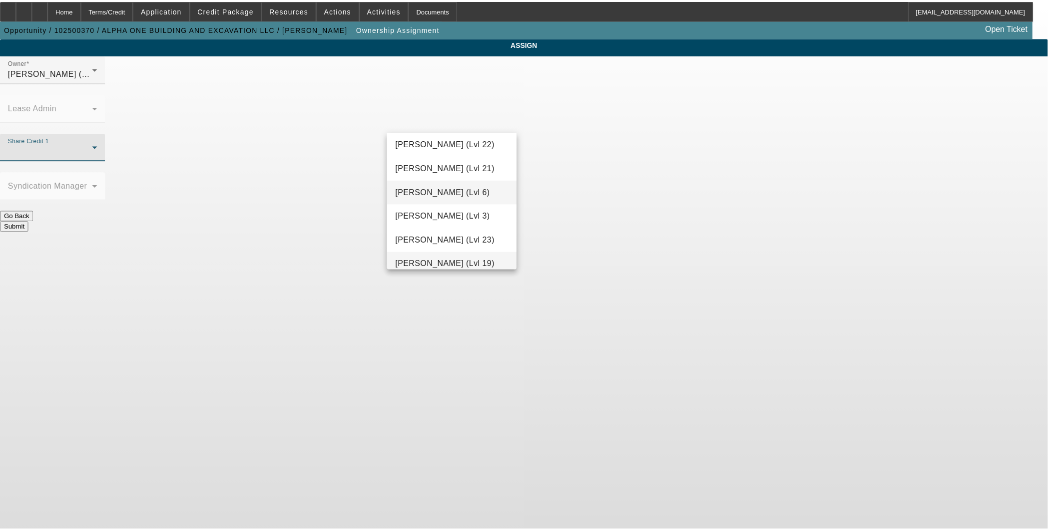
scroll to position [1014, 0]
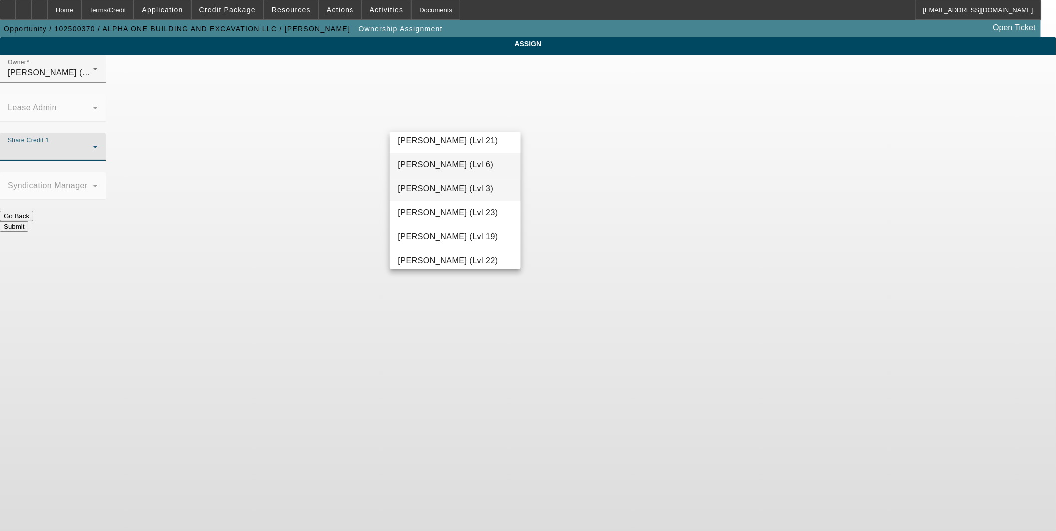
click at [435, 192] on span "Richards, Stephanie (Lvl 3)" at bounding box center [445, 189] width 95 height 12
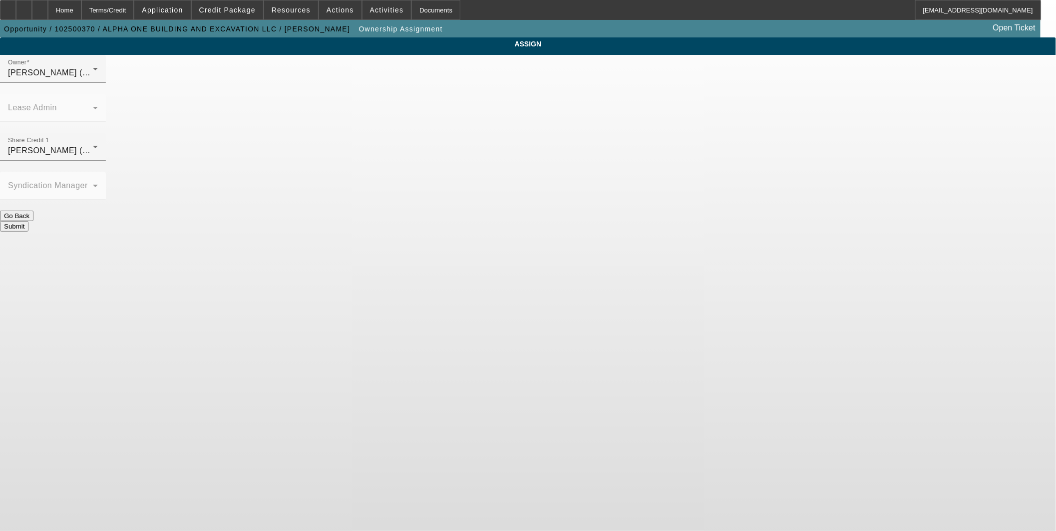
click at [28, 221] on button "Submit" at bounding box center [14, 226] width 28 height 10
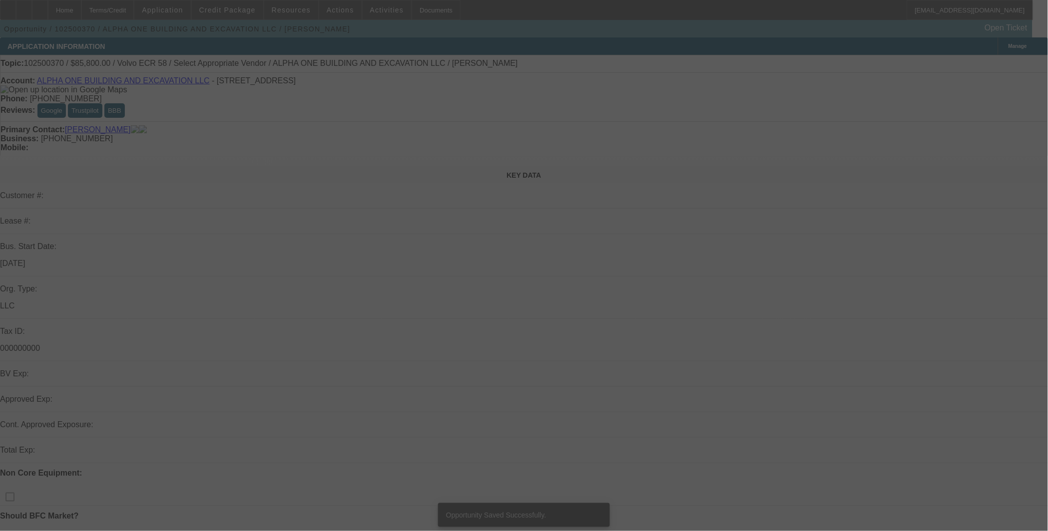
select select "0"
select select "2"
select select "0.1"
select select "4"
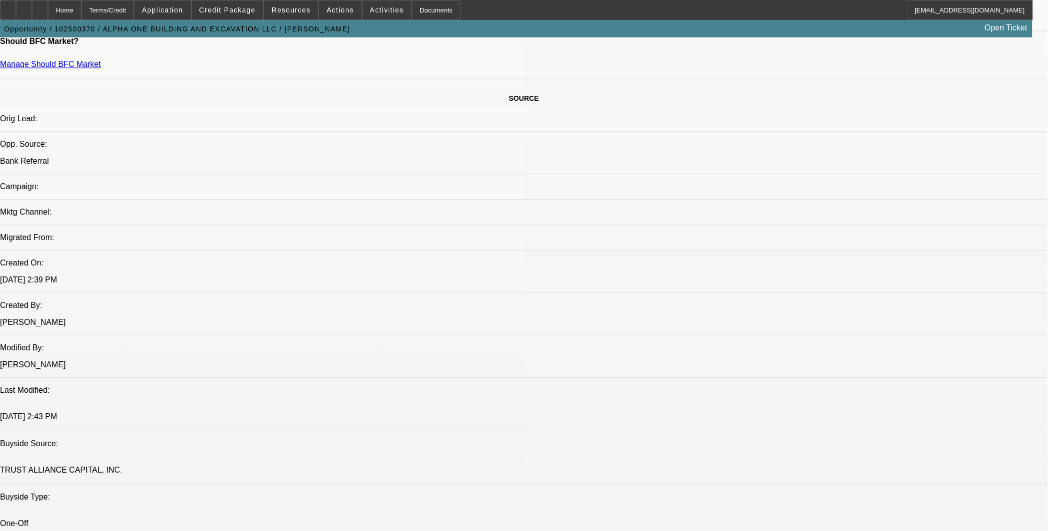
scroll to position [555, 0]
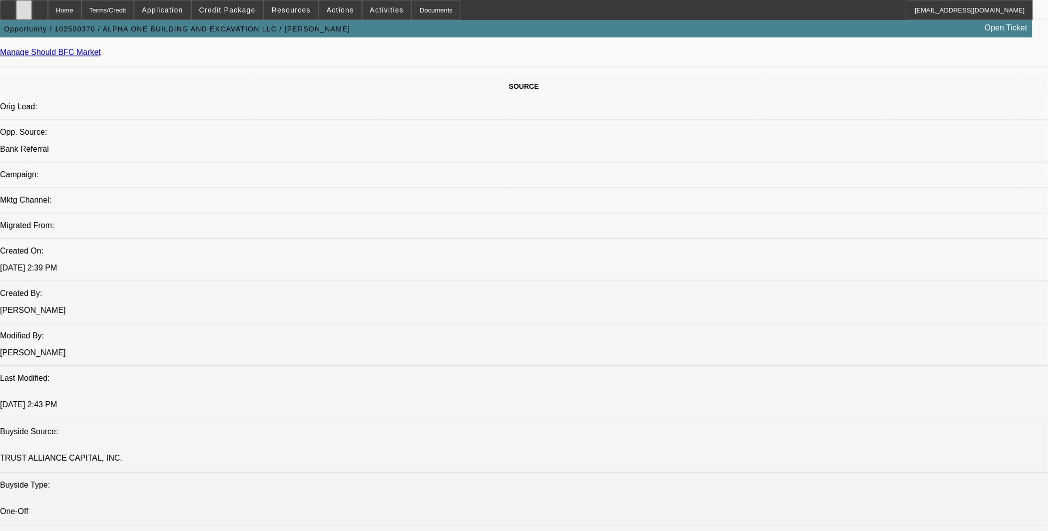
click at [32, 6] on div at bounding box center [24, 10] width 16 height 20
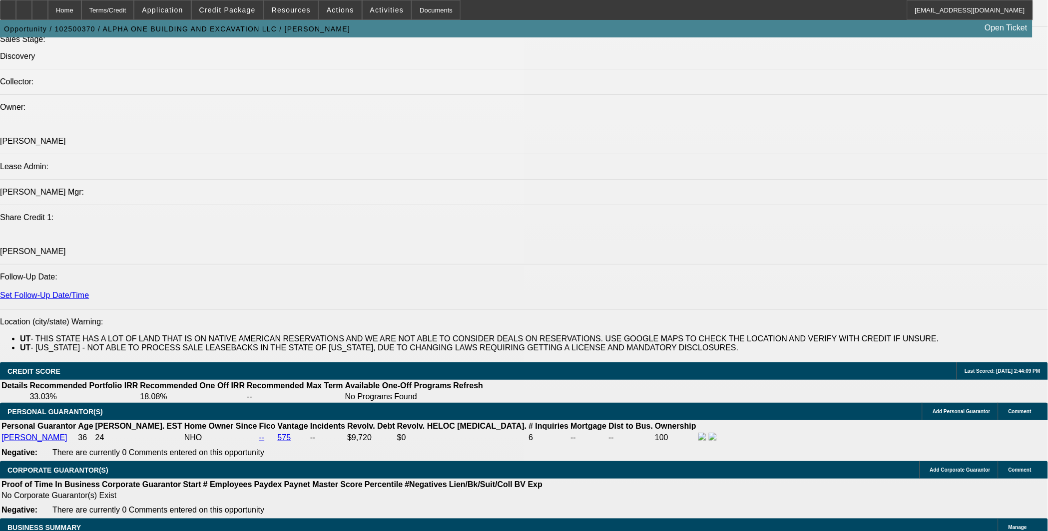
scroll to position [1217, 0]
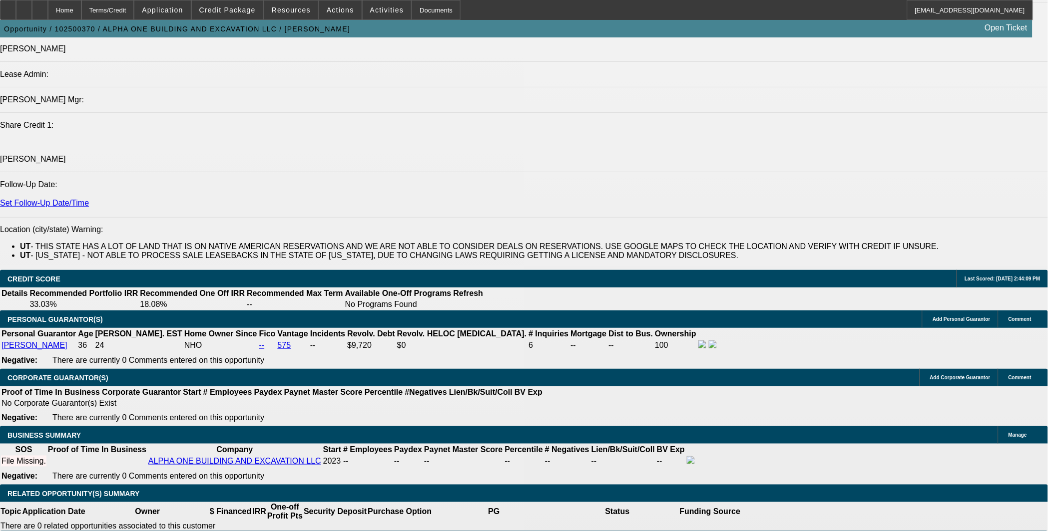
select select "0.2"
type input "$17,160.00"
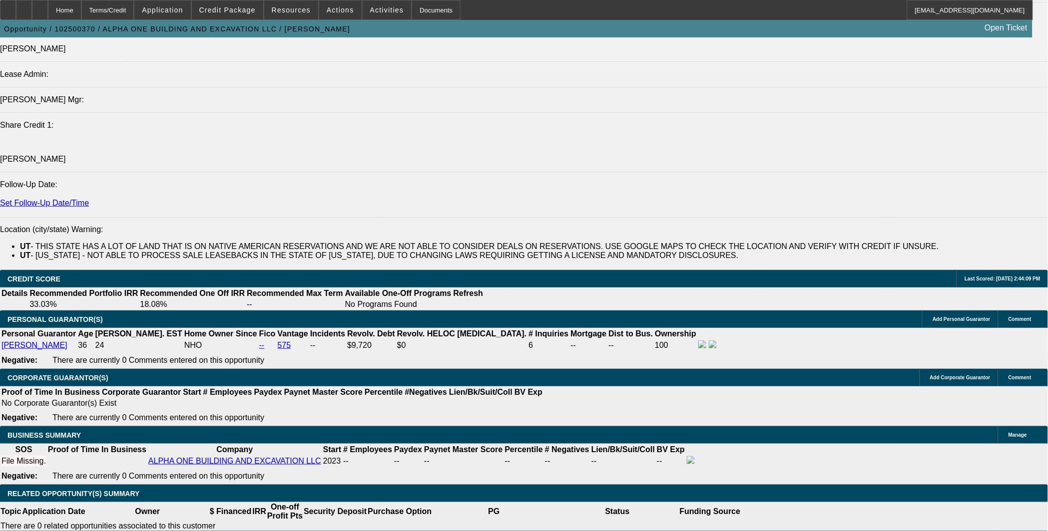
type input "48"
drag, startPoint x: 229, startPoint y: 384, endPoint x: 234, endPoint y: 383, distance: 5.2
type input "22"
type input "$2,978.30"
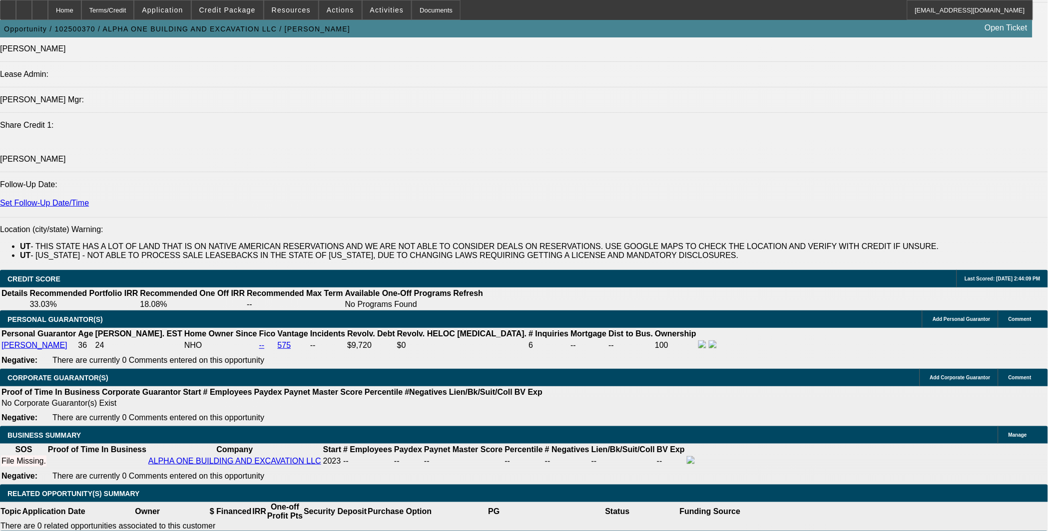
type input "$1,489.15"
type input "$4,325.16"
type input "$2,162.58"
type input "22"
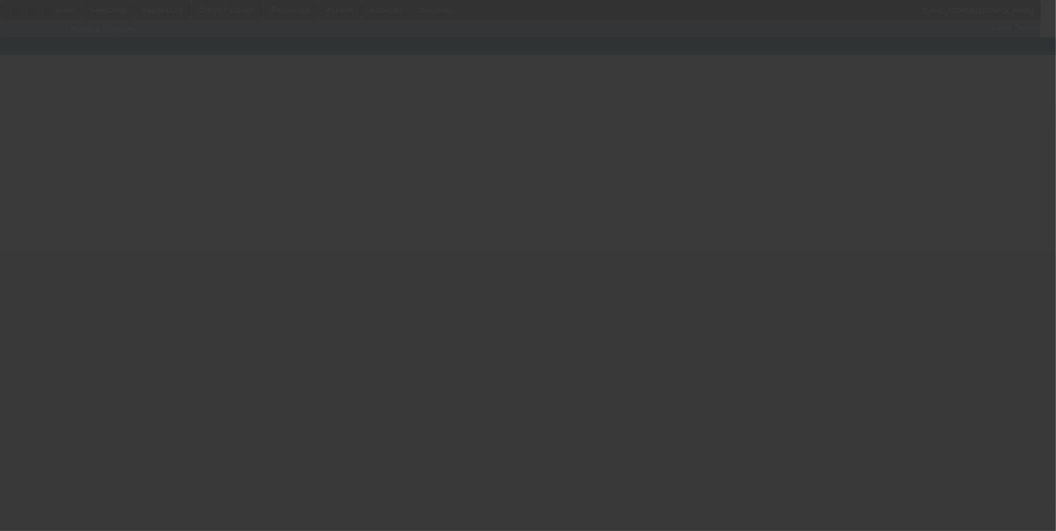
click at [230, 348] on div at bounding box center [528, 265] width 1056 height 531
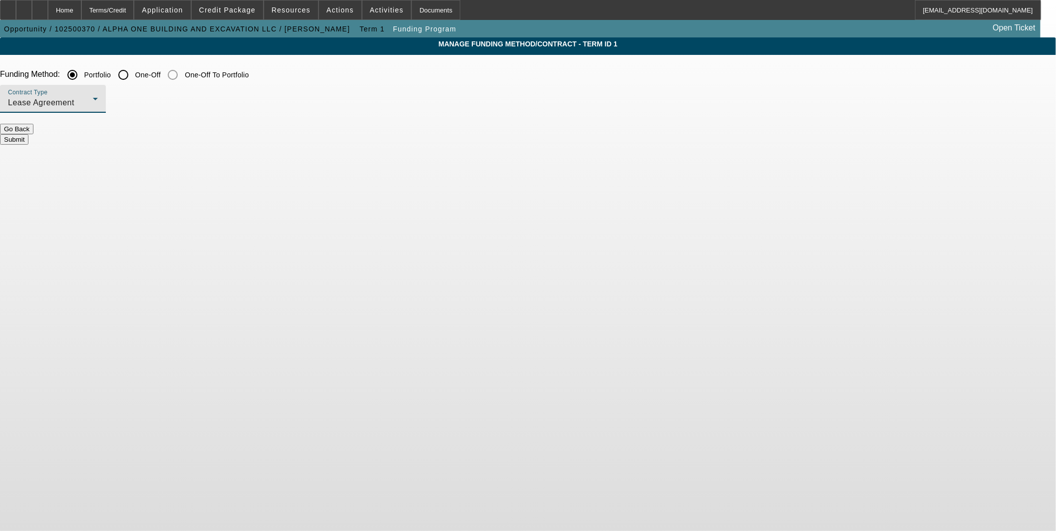
click at [93, 102] on div "Lease Agreement" at bounding box center [50, 103] width 85 height 12
click at [322, 156] on span "Equipment Finance Agreement" at bounding box center [309, 153] width 115 height 24
click at [28, 138] on button "Submit" at bounding box center [14, 139] width 28 height 10
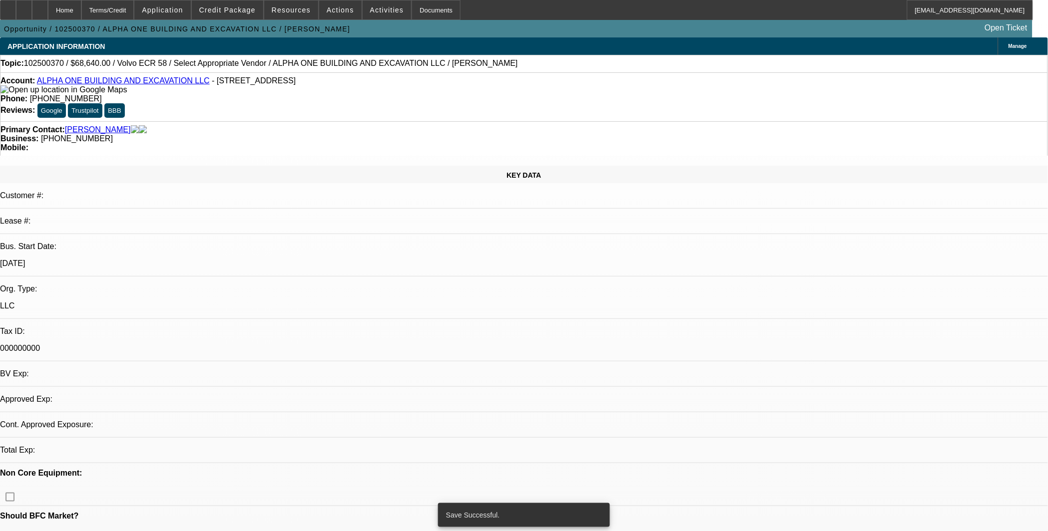
select select "0.2"
select select "2"
select select "0"
select select "6"
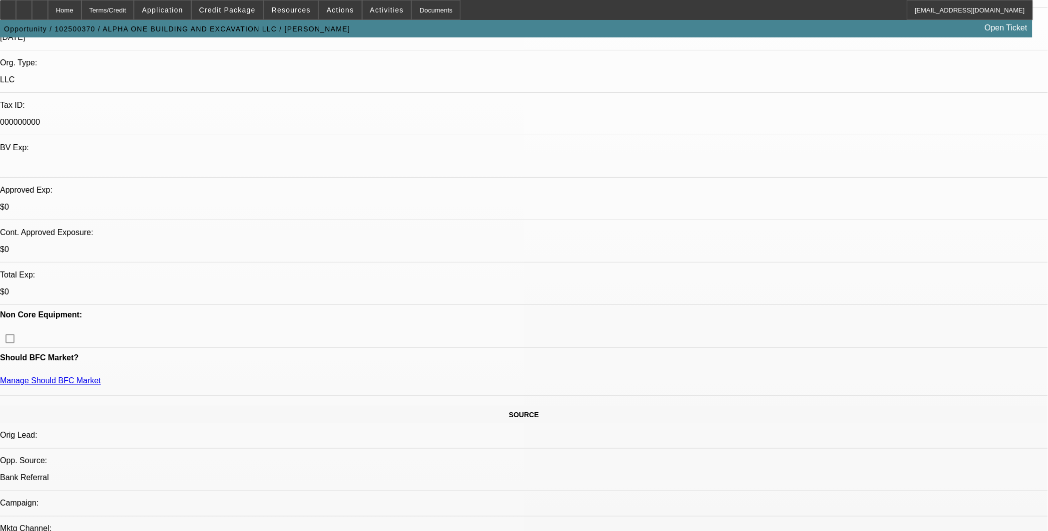
scroll to position [185, 0]
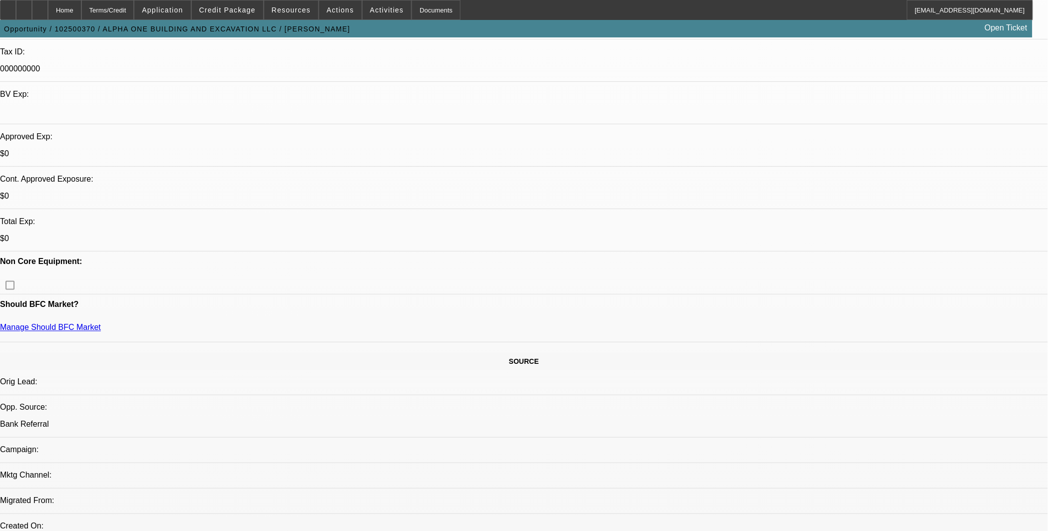
scroll to position [277, 0]
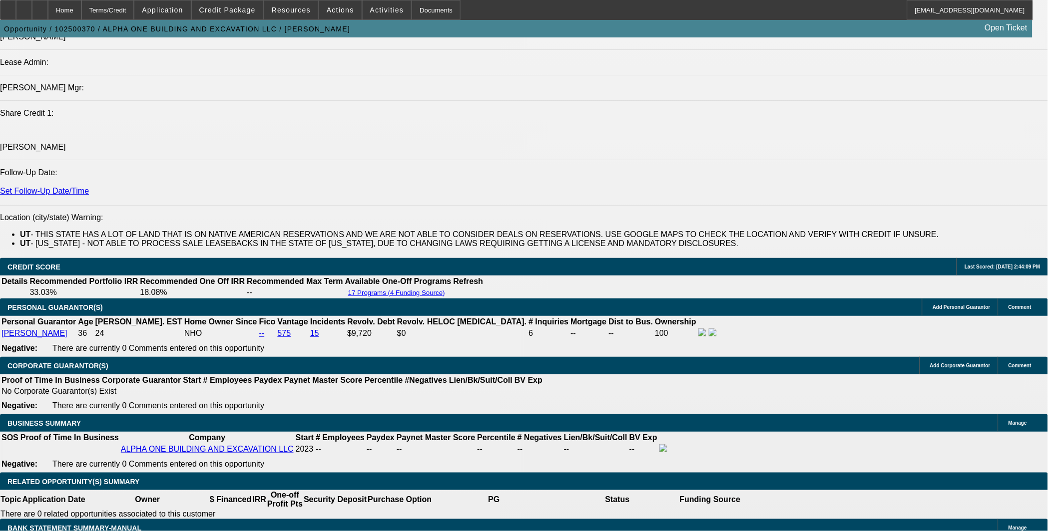
scroll to position [1202, 0]
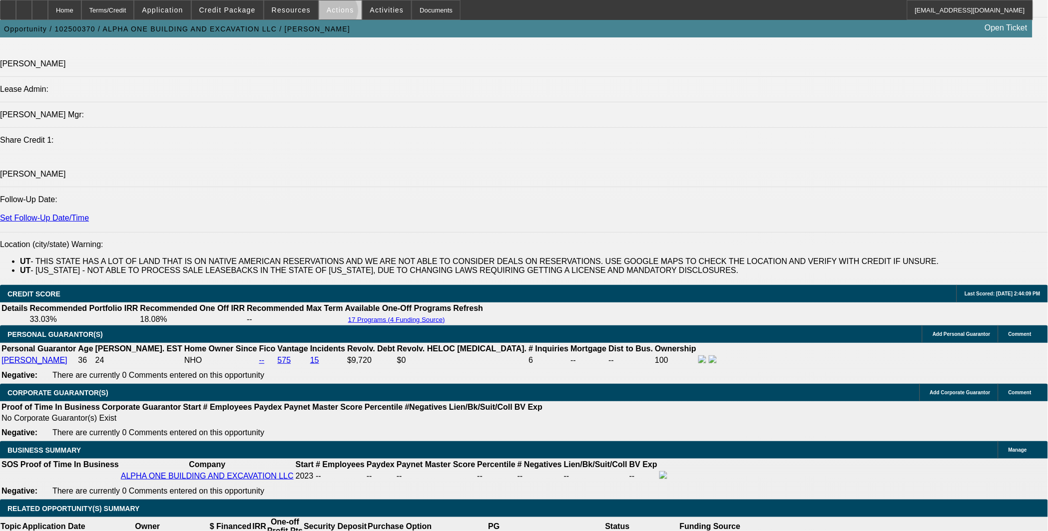
click at [334, 13] on span "Actions" at bounding box center [340, 10] width 27 height 8
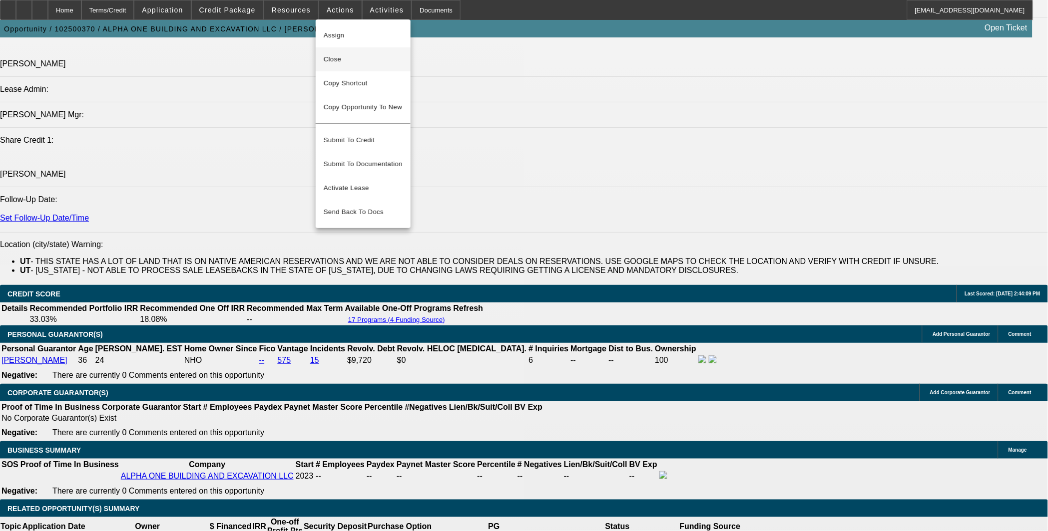
click at [346, 55] on span "Close" at bounding box center [363, 59] width 79 height 12
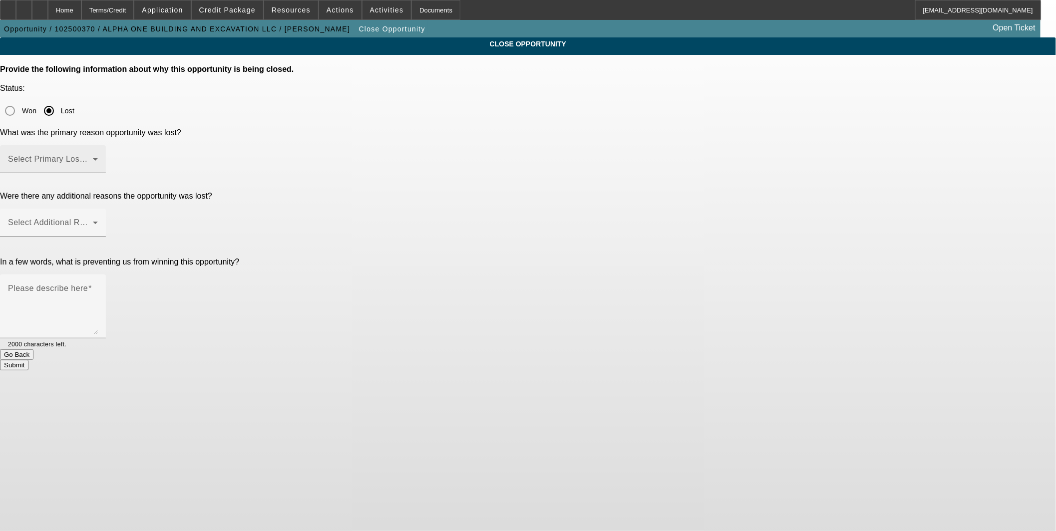
click at [93, 157] on span at bounding box center [50, 163] width 85 height 12
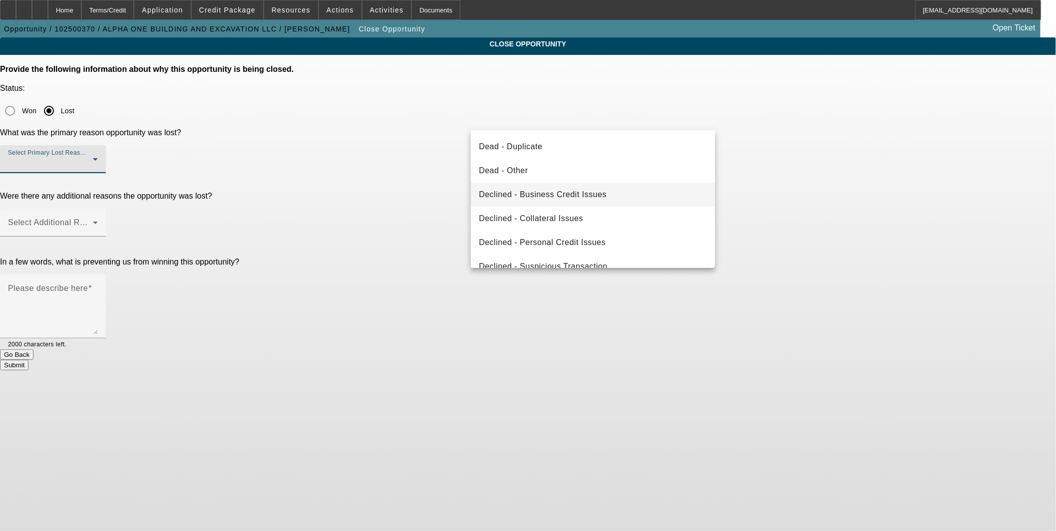
scroll to position [133, 0]
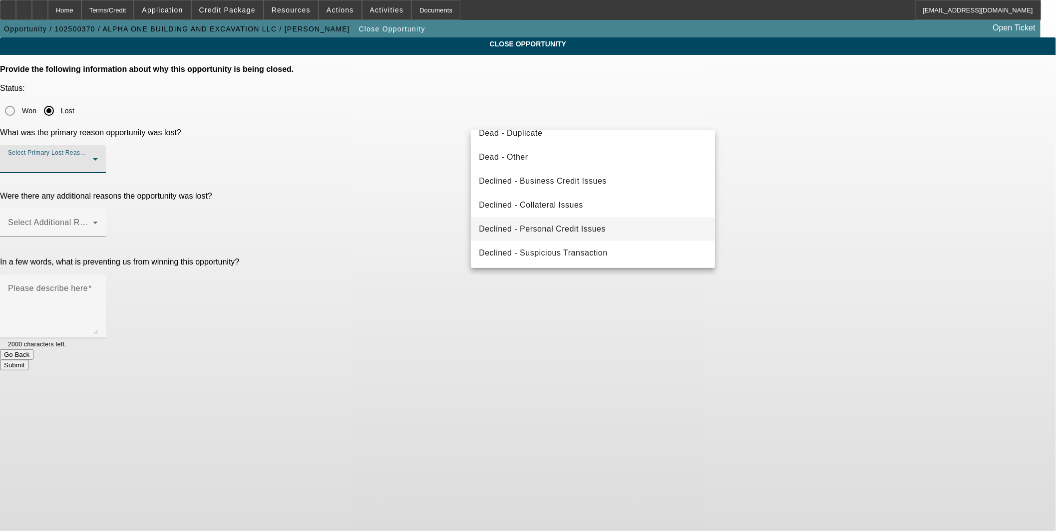
click at [550, 230] on span "Declined - Personal Credit Issues" at bounding box center [542, 229] width 127 height 12
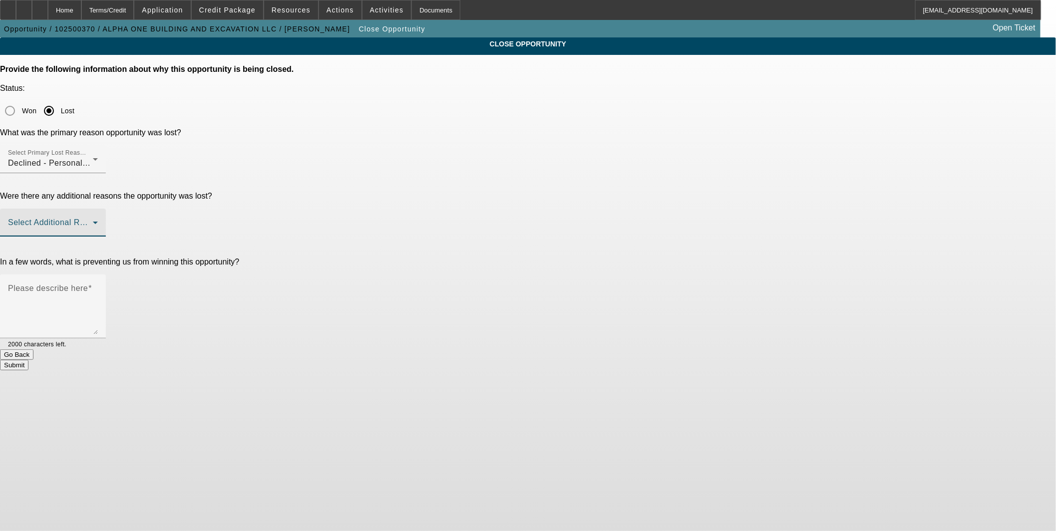
click at [93, 221] on span at bounding box center [50, 227] width 85 height 12
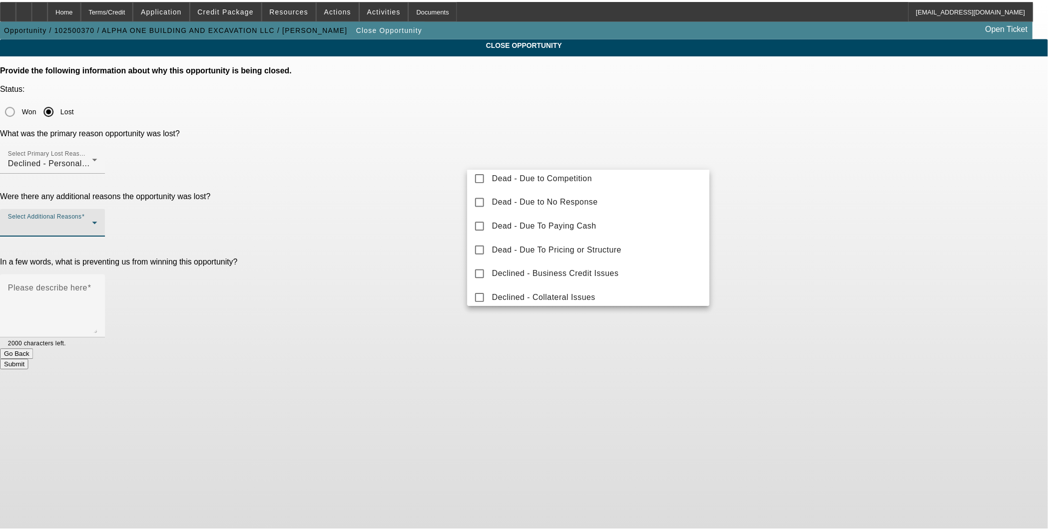
scroll to position [92, 0]
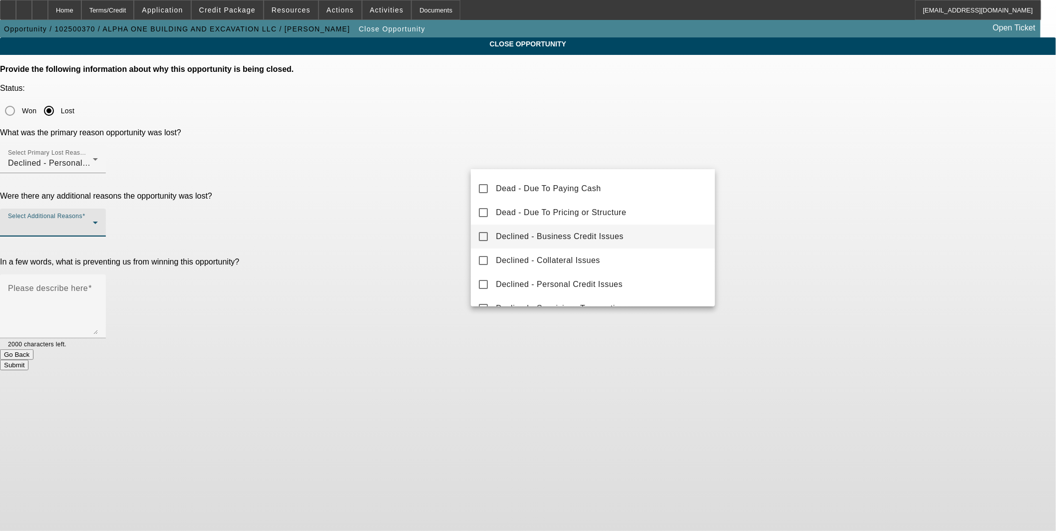
click at [557, 235] on span "Declined - Business Credit Issues" at bounding box center [560, 237] width 128 height 12
click at [403, 205] on div at bounding box center [528, 265] width 1056 height 531
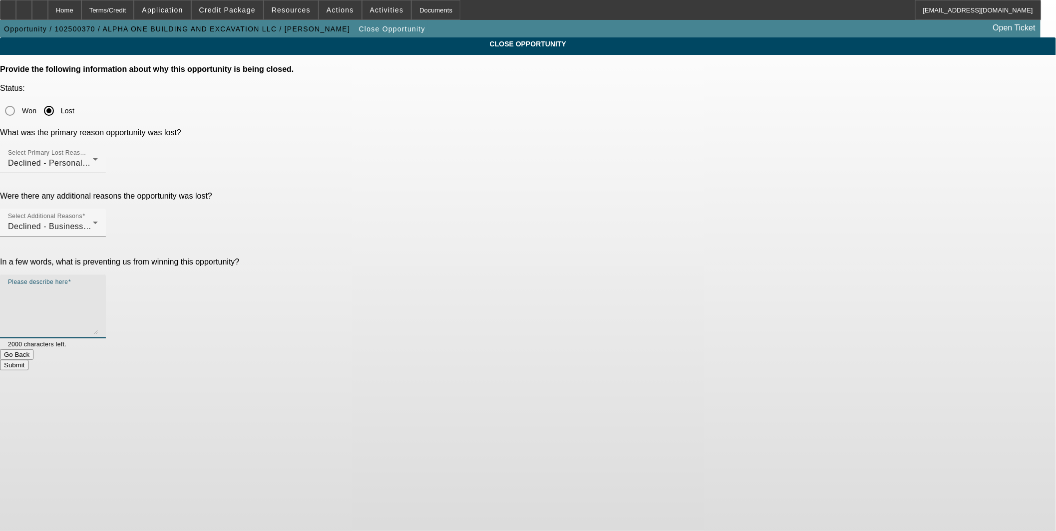
click at [98, 287] on textarea "Please describe here" at bounding box center [53, 311] width 90 height 48
click at [98, 287] on textarea "Personal credit poor. BKs. Foreclosure. Defaults." at bounding box center [53, 311] width 90 height 48
drag, startPoint x: 632, startPoint y: 205, endPoint x: 637, endPoint y: 233, distance: 28.5
click at [98, 287] on textarea "Personal credit poor. BKs. Foreclosure. Default." at bounding box center [53, 311] width 90 height 48
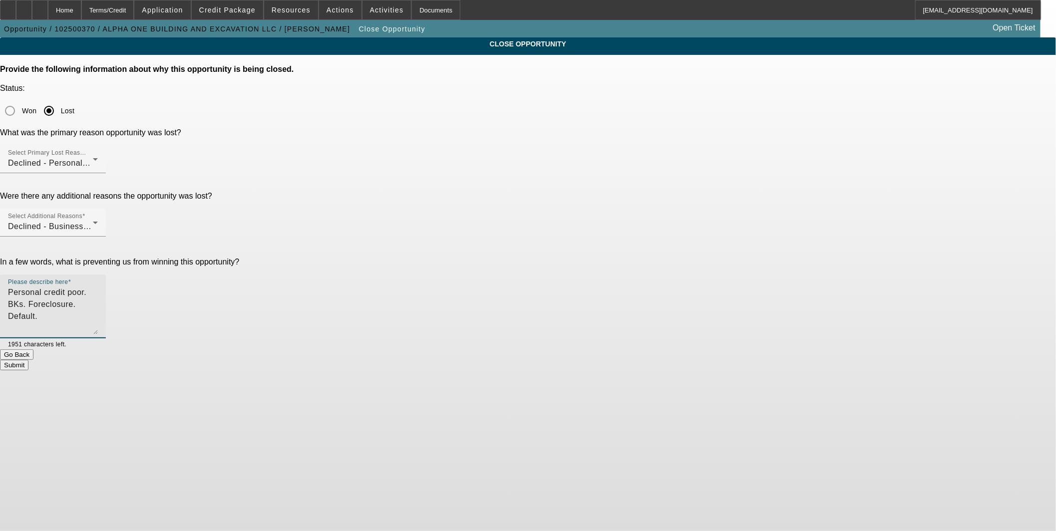
type textarea "Personal credit poor. BKs. Foreclosure. Default."
click at [28, 360] on button "Submit" at bounding box center [14, 365] width 28 height 10
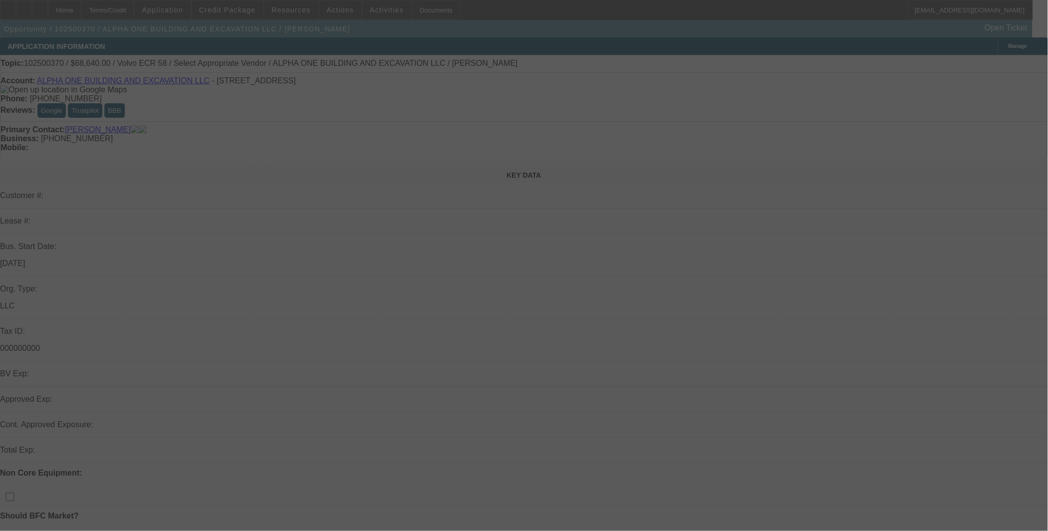
select select "0.2"
select select "2"
select select "0"
select select "6"
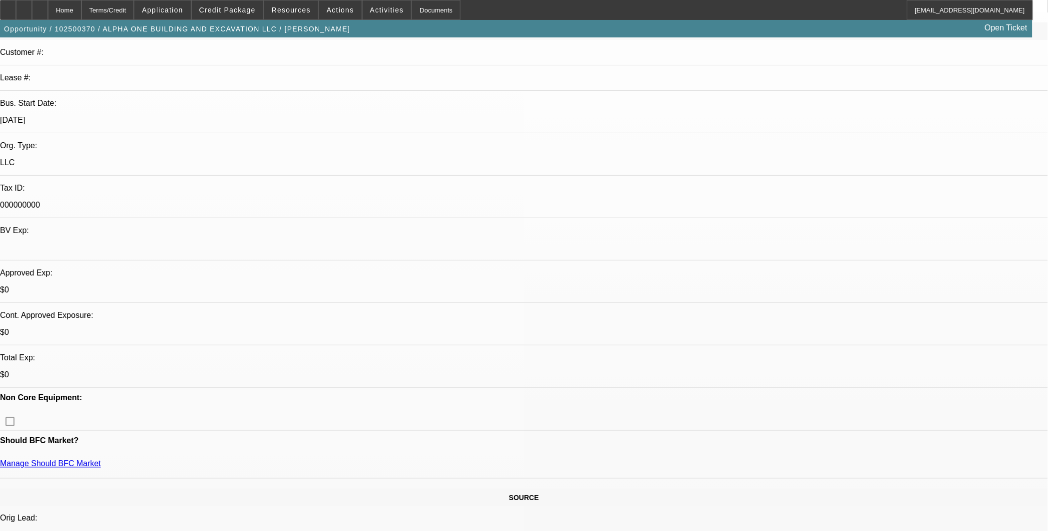
scroll to position [185, 0]
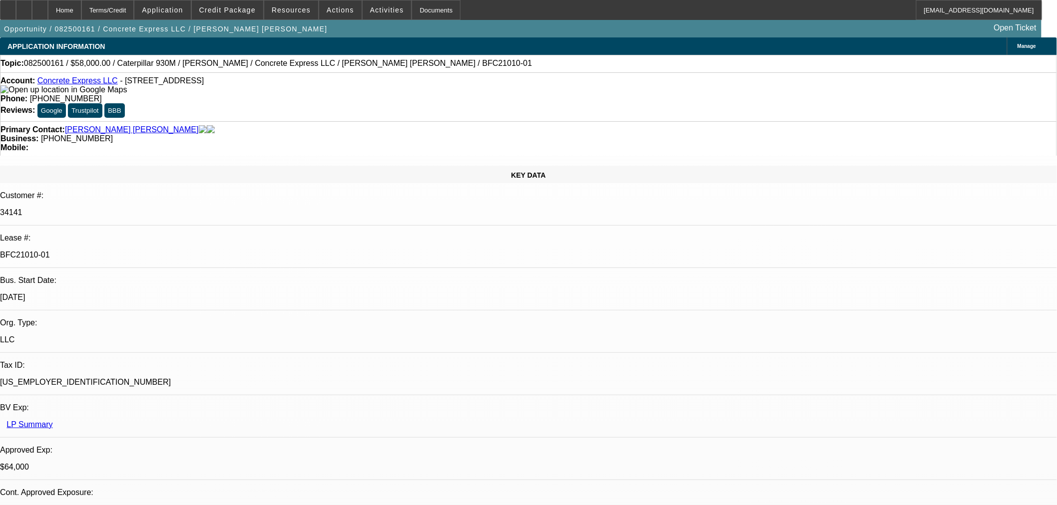
select select "0"
select select "2"
select select "0"
select select "6"
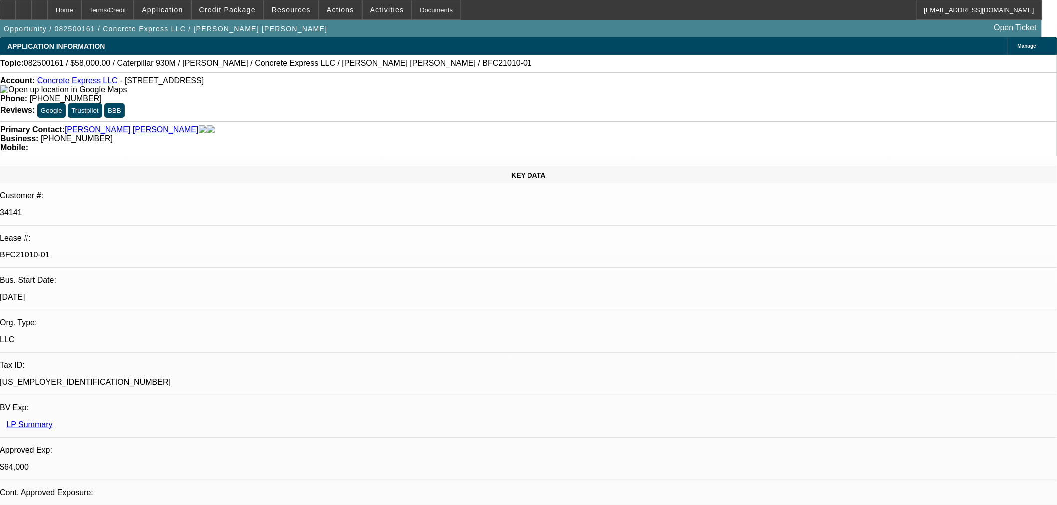
select select "0"
select select "2"
select select "0"
select select "6"
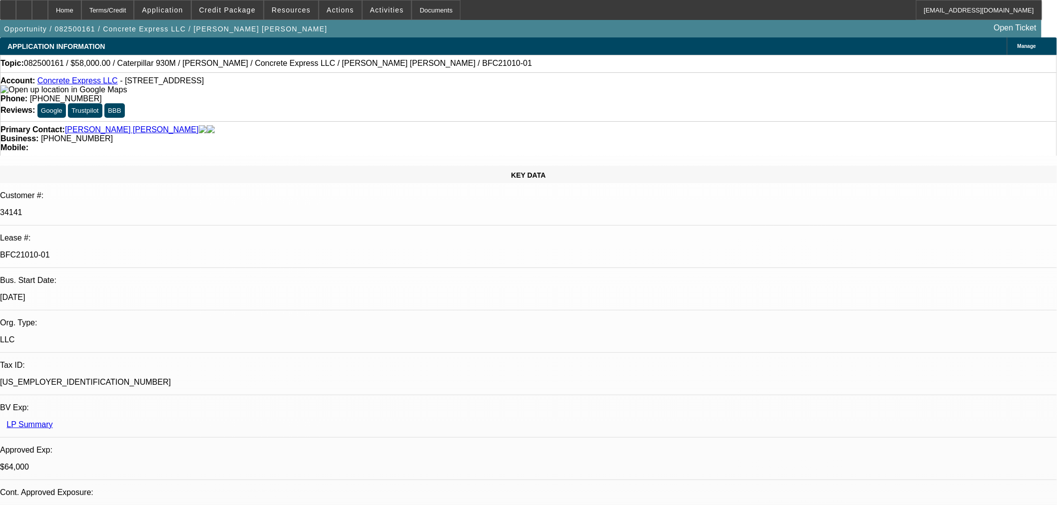
select select "0"
select select "2"
select select "0"
select select "6"
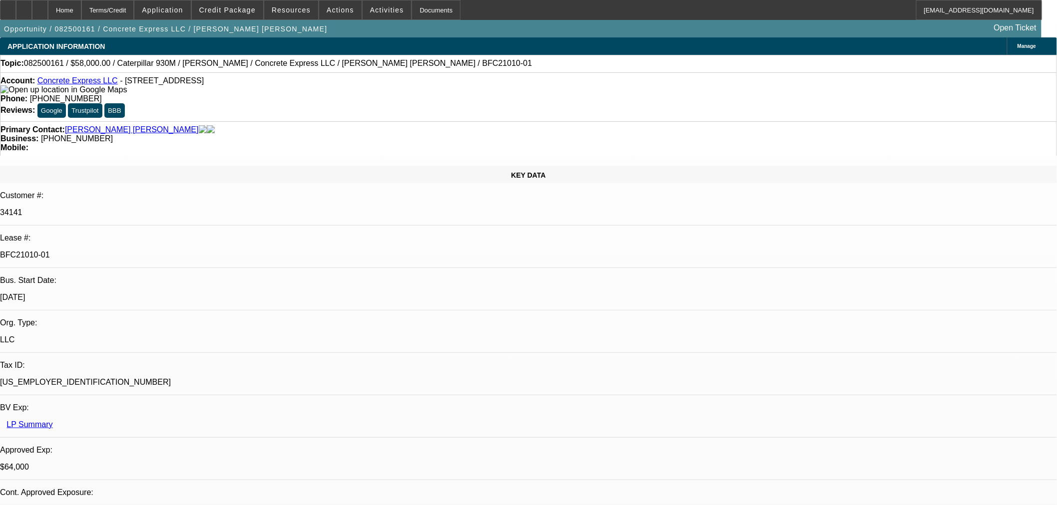
select select "0.15"
select select "2"
select select "0"
select select "6"
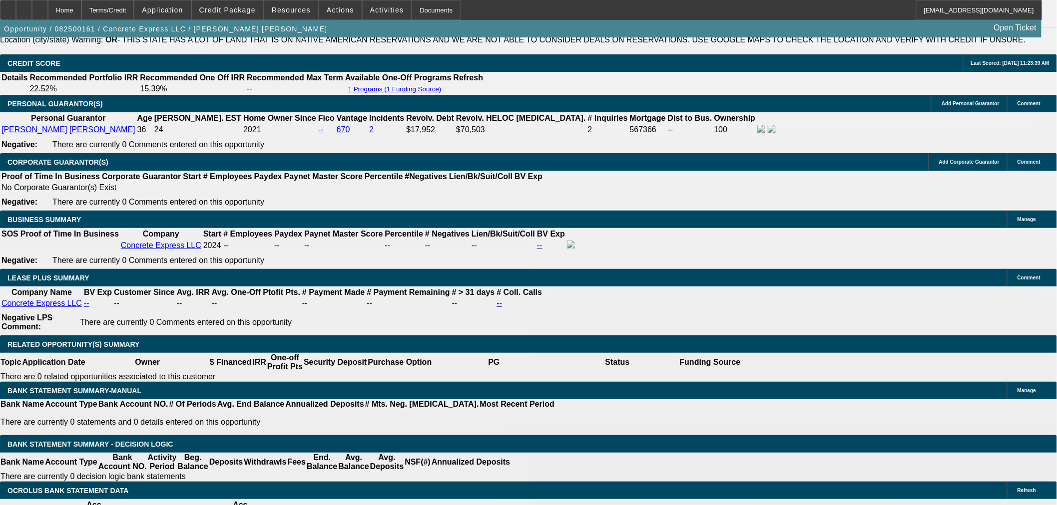
scroll to position [1571, 0]
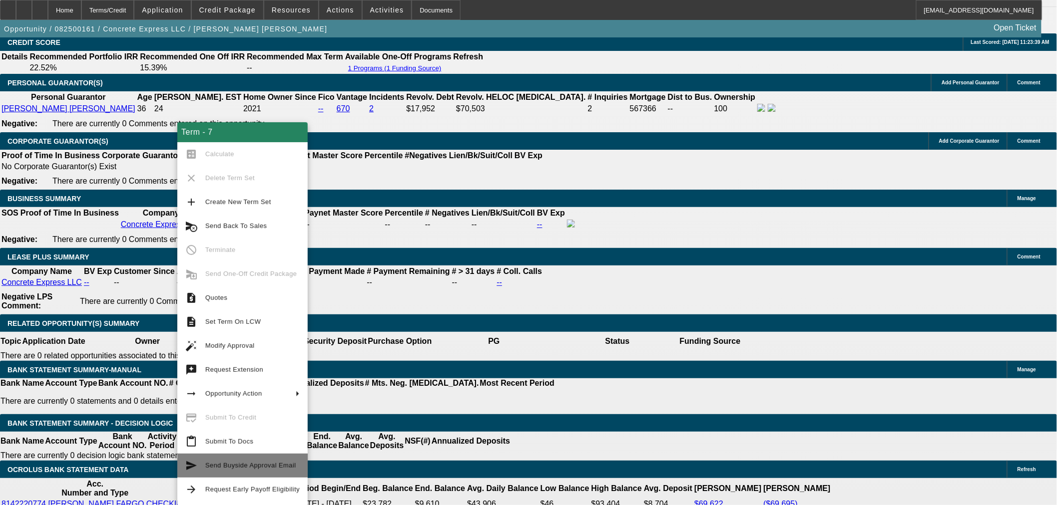
click at [273, 466] on span "Send Buyside Approval Email" at bounding box center [250, 465] width 91 height 7
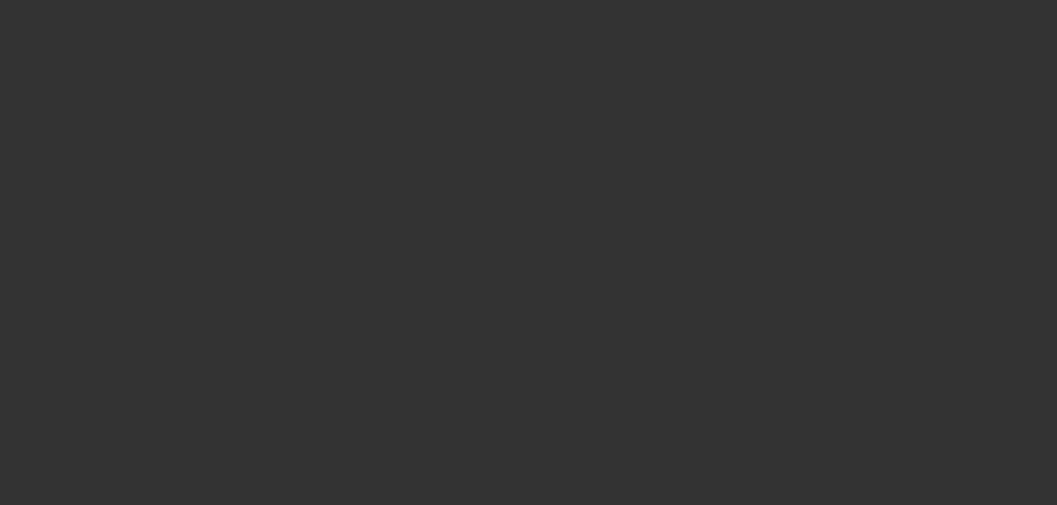
scroll to position [0, 0]
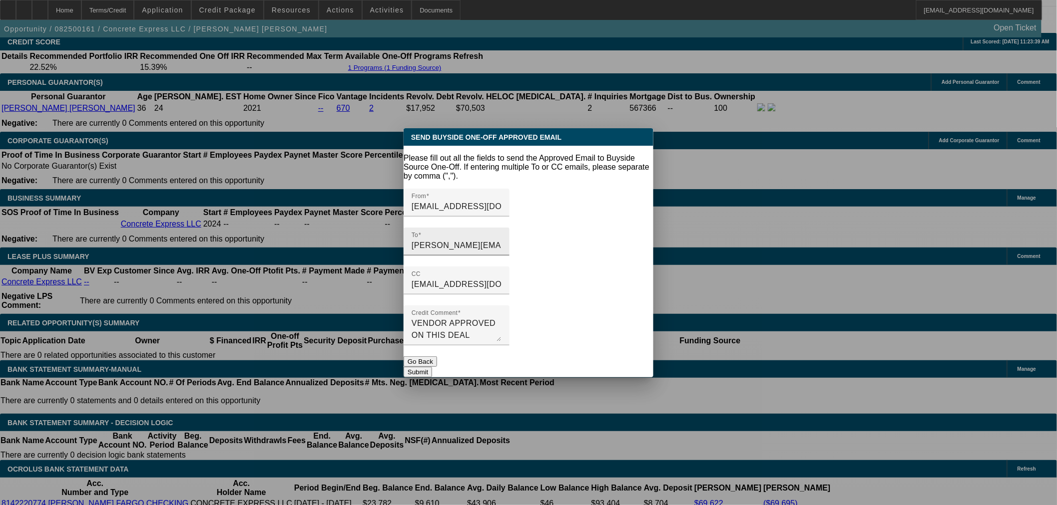
click at [442, 240] on input "ethan-hacker@gocurrency.com" at bounding box center [456, 246] width 90 height 12
paste input "adan-garcia"
type input "adan-garcia@gocurrency.com"
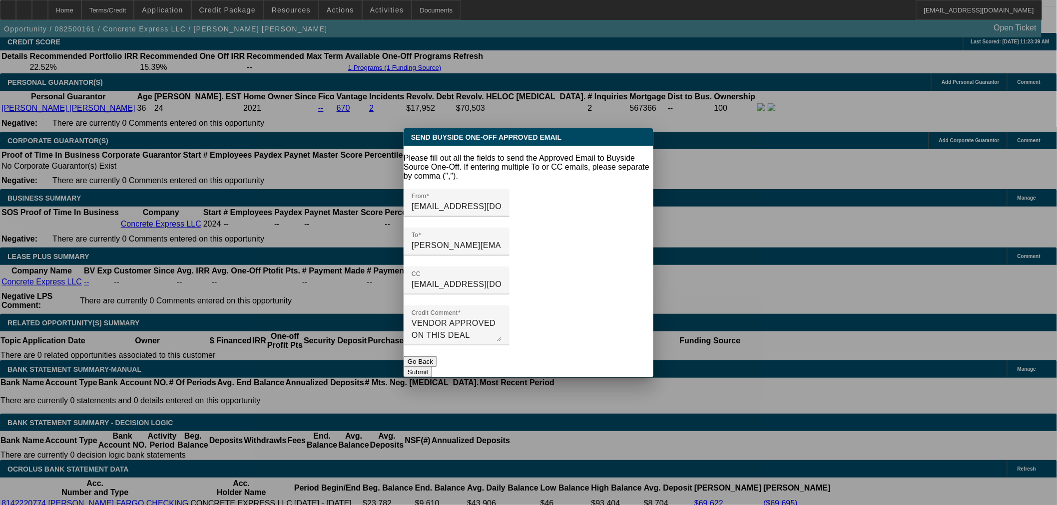
click at [432, 367] on button "Submit" at bounding box center [417, 372] width 28 height 10
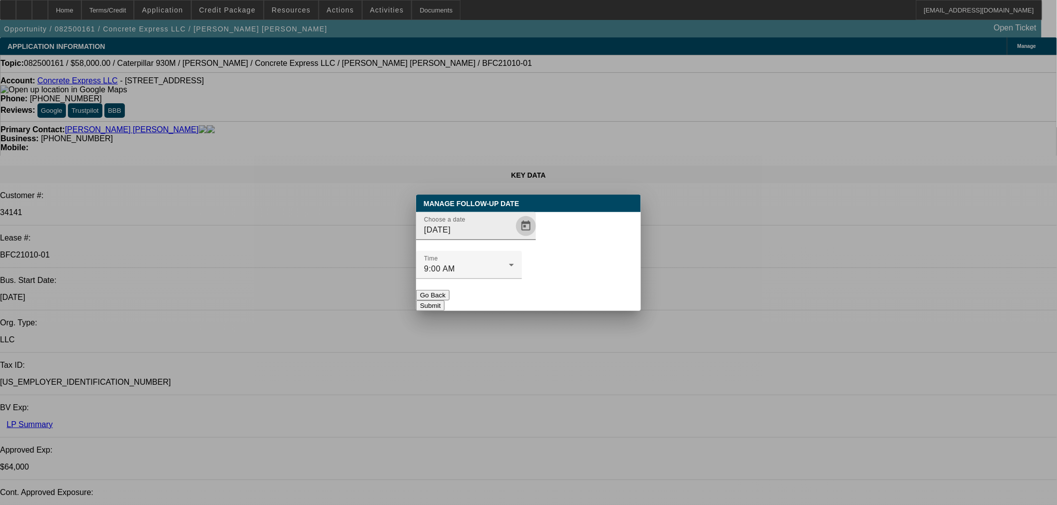
click at [514, 238] on span "Open calendar" at bounding box center [526, 226] width 24 height 24
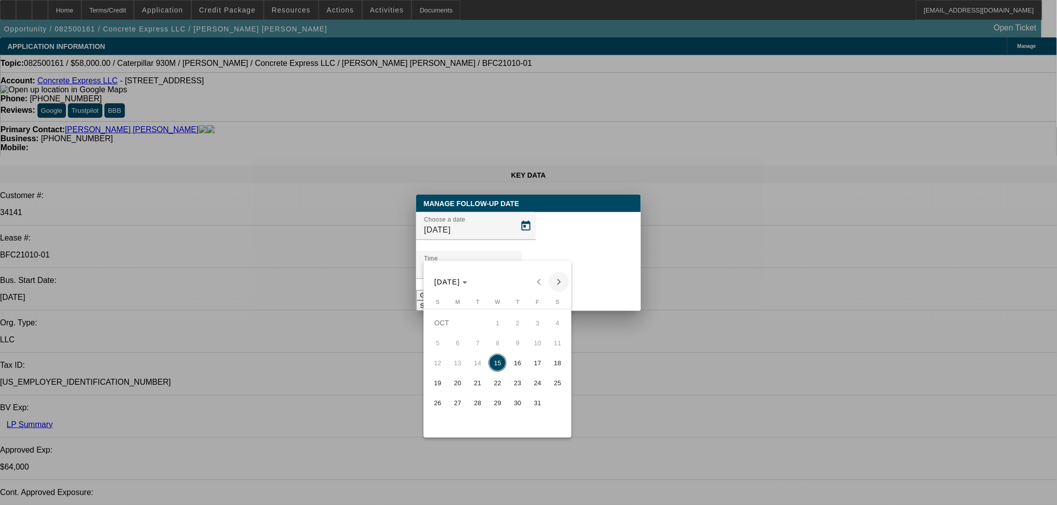
drag, startPoint x: 535, startPoint y: 366, endPoint x: 563, endPoint y: 287, distance: 83.2
click at [535, 366] on span "17" at bounding box center [537, 363] width 18 height 18
type input "10/17/2025"
click at [564, 273] on div "OCT 2025 OCT 2025" at bounding box center [497, 282] width 143 height 20
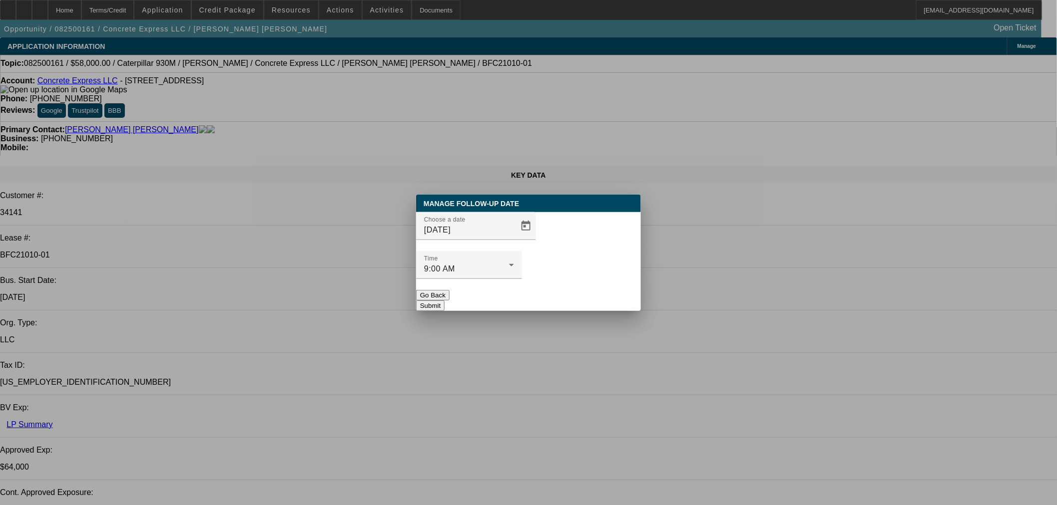
drag, startPoint x: 563, startPoint y: 289, endPoint x: 566, endPoint y: 284, distance: 5.8
click at [444, 301] on button "Submit" at bounding box center [430, 306] width 28 height 10
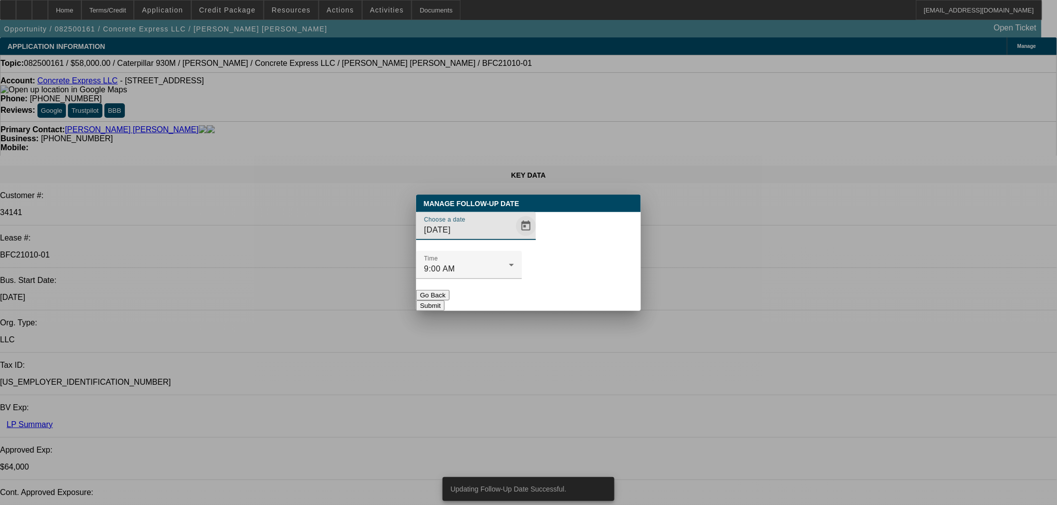
click at [514, 238] on span "Open calendar" at bounding box center [526, 226] width 24 height 24
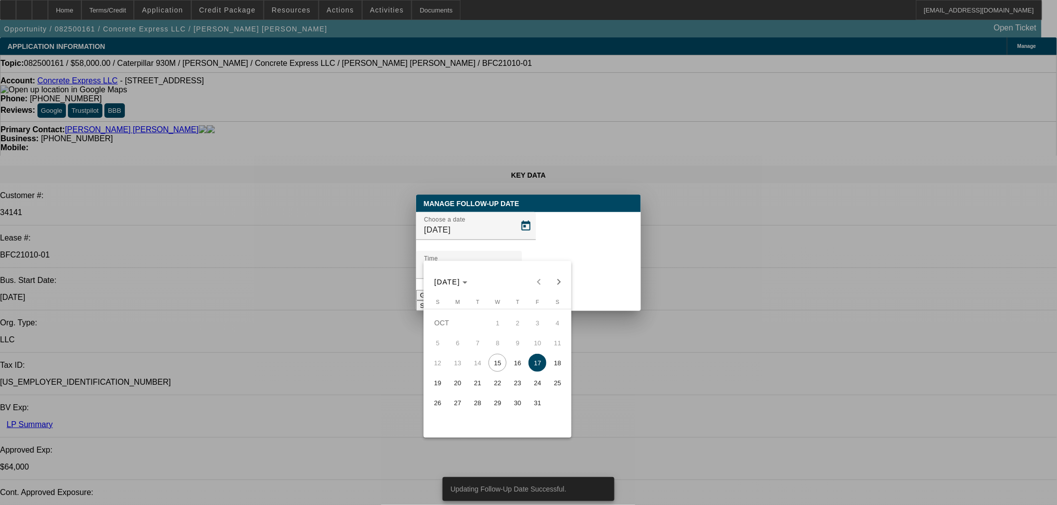
click at [523, 363] on span "16" at bounding box center [517, 363] width 18 height 18
type input "10/16/2025"
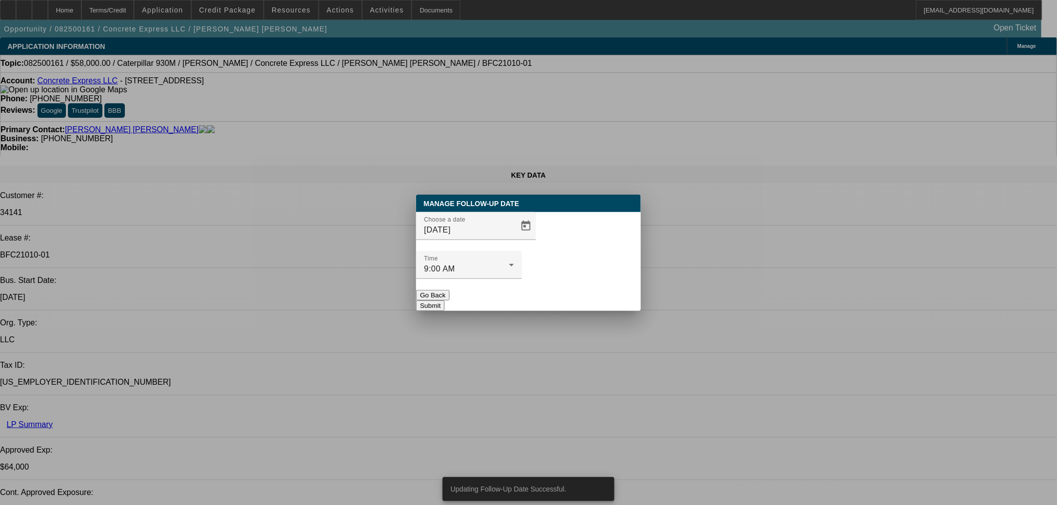
click at [444, 301] on button "Submit" at bounding box center [430, 306] width 28 height 10
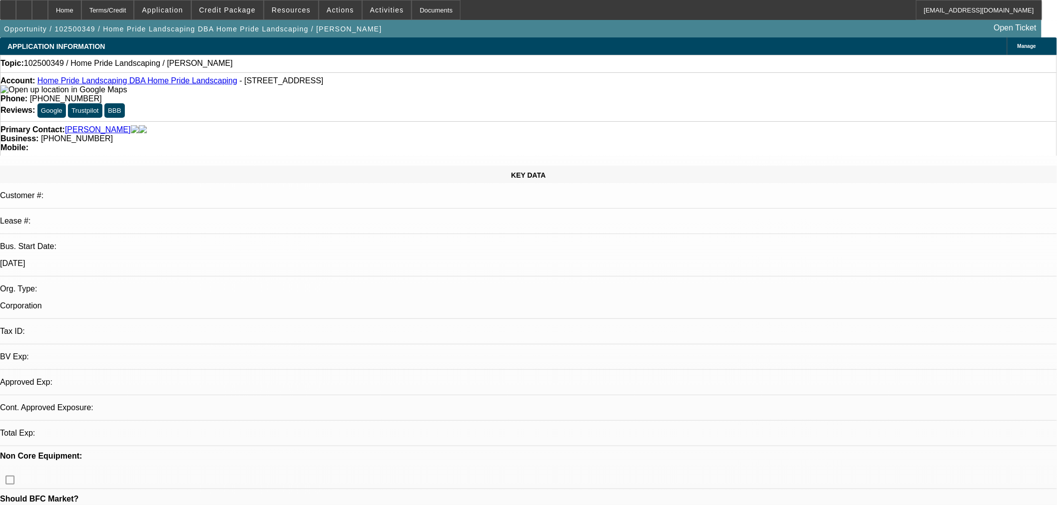
select select "0"
select select "2"
select select "0.1"
select select "1"
select select "2"
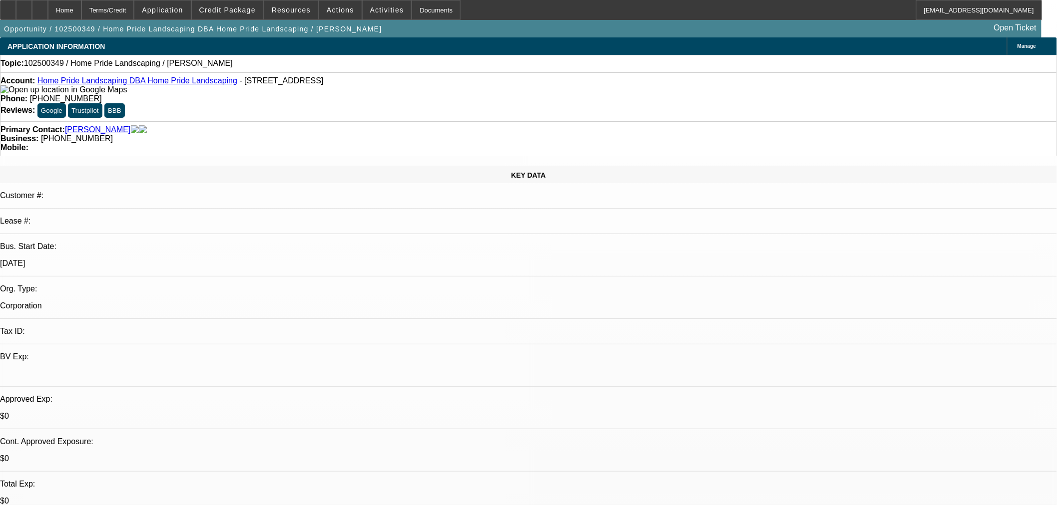
select select "4"
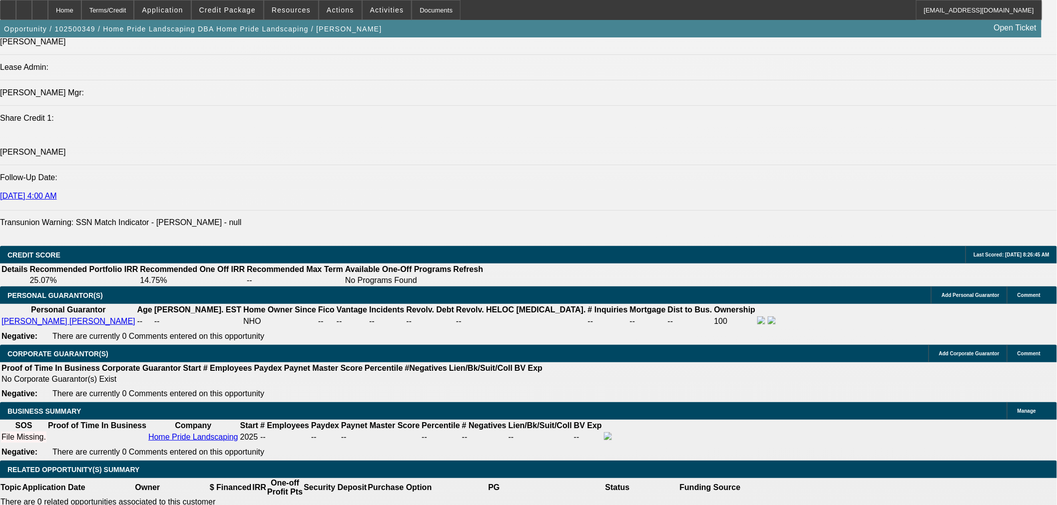
scroll to position [1294, 0]
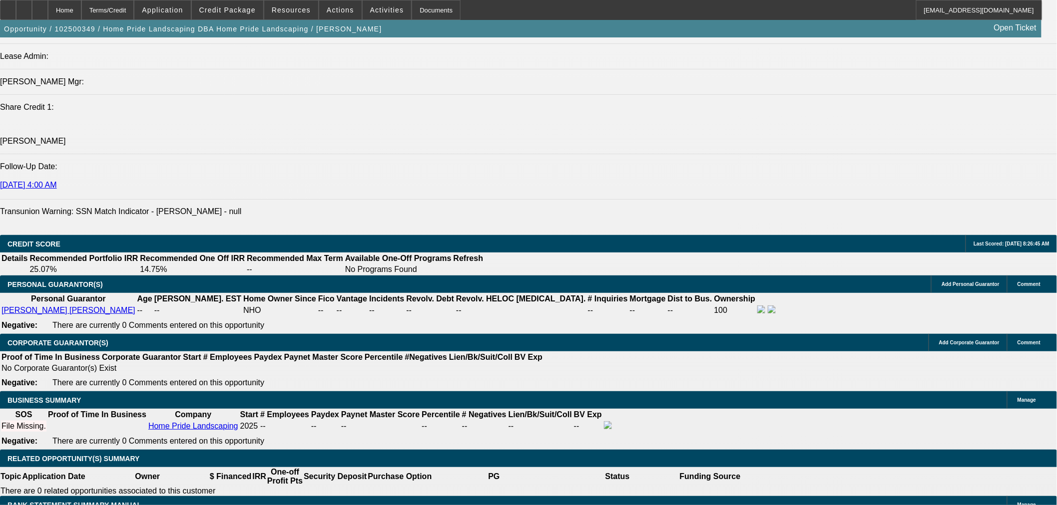
select select "0.2"
type input "$12,000.00"
type input "UNKNOWN"
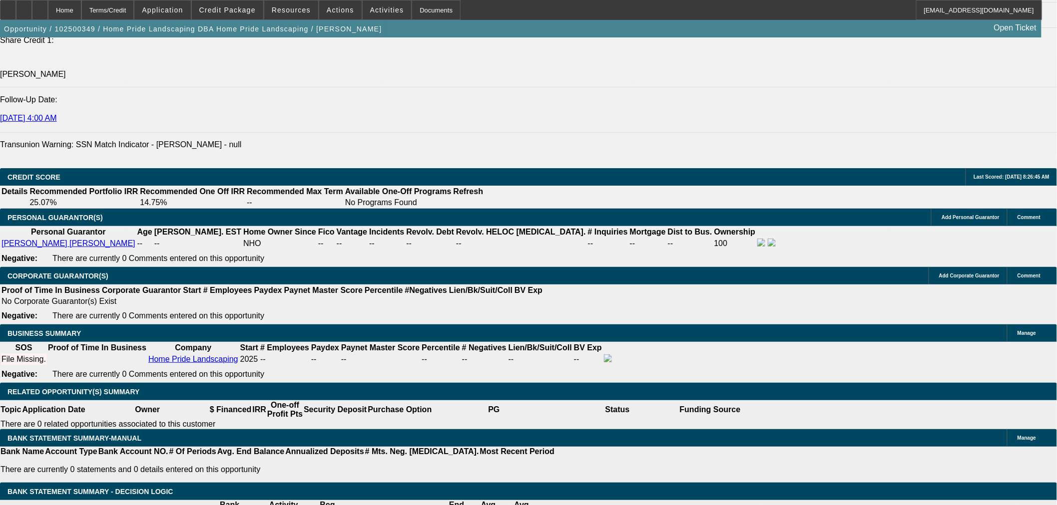
scroll to position [1387, 0]
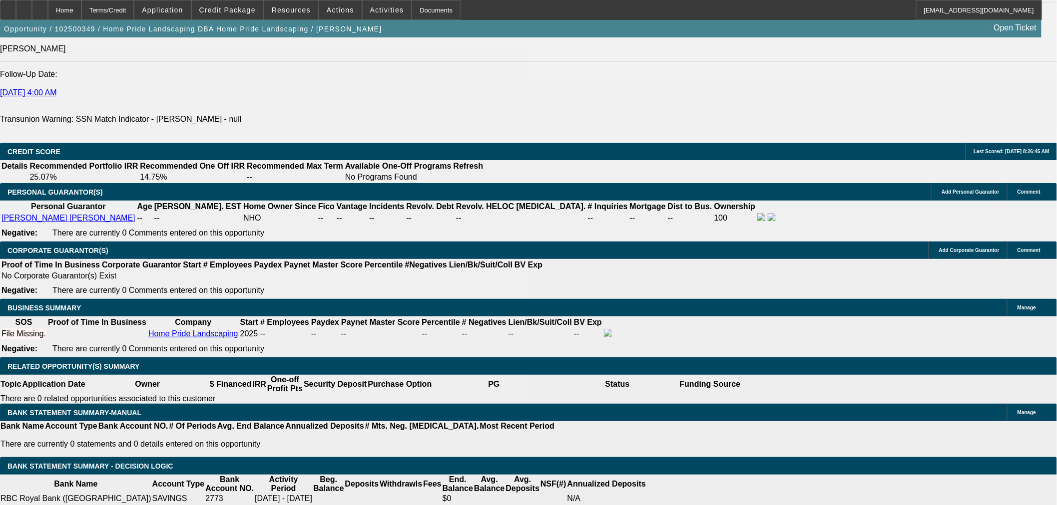
type input "48"
type input "22"
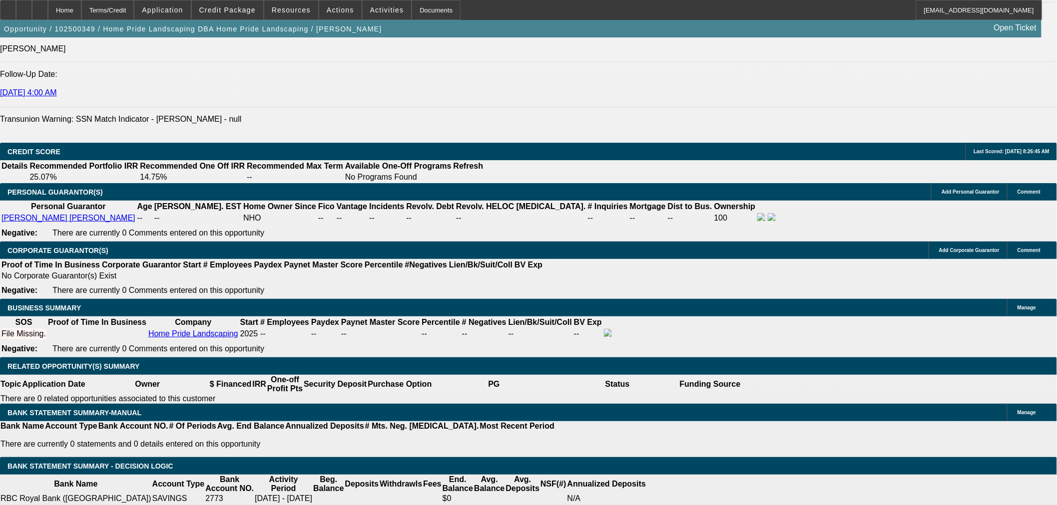
type input "$2,082.74"
type input "$1,041.37"
type input "$3,024.58"
type input "$1,512.29"
type input "22"
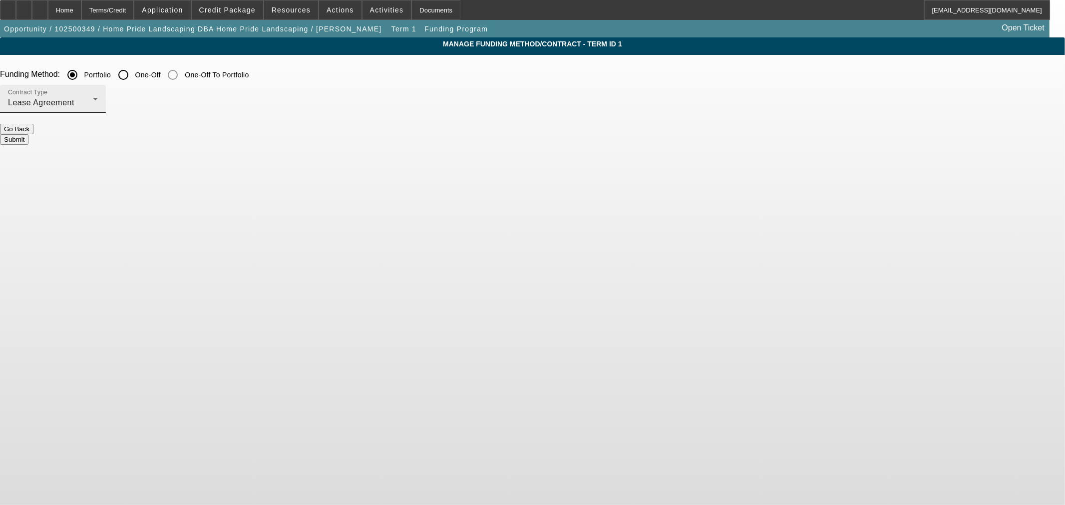
click at [93, 108] on div "Lease Agreement" at bounding box center [50, 103] width 85 height 12
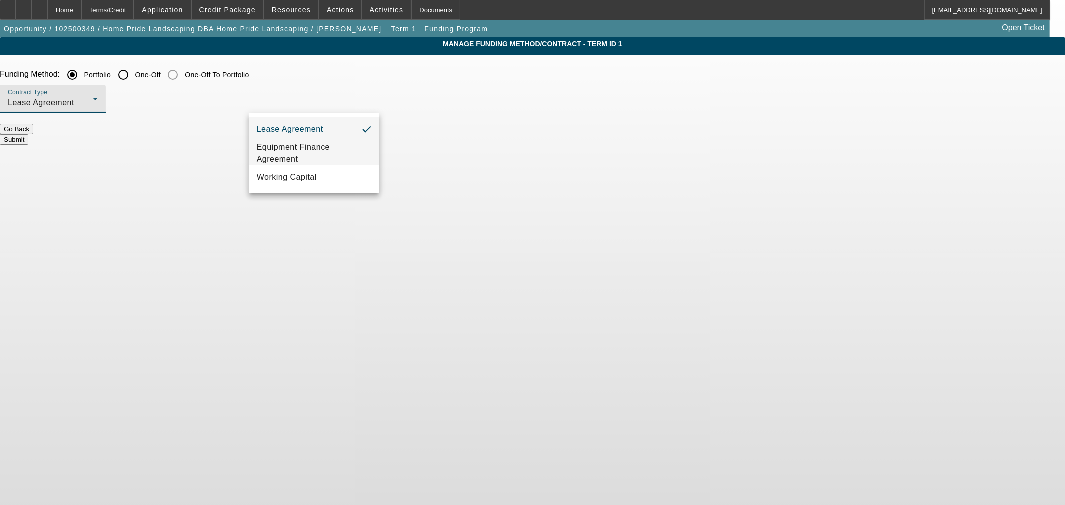
click at [311, 147] on span "Equipment Finance Agreement" at bounding box center [314, 153] width 115 height 24
click at [28, 134] on button "Submit" at bounding box center [14, 139] width 28 height 10
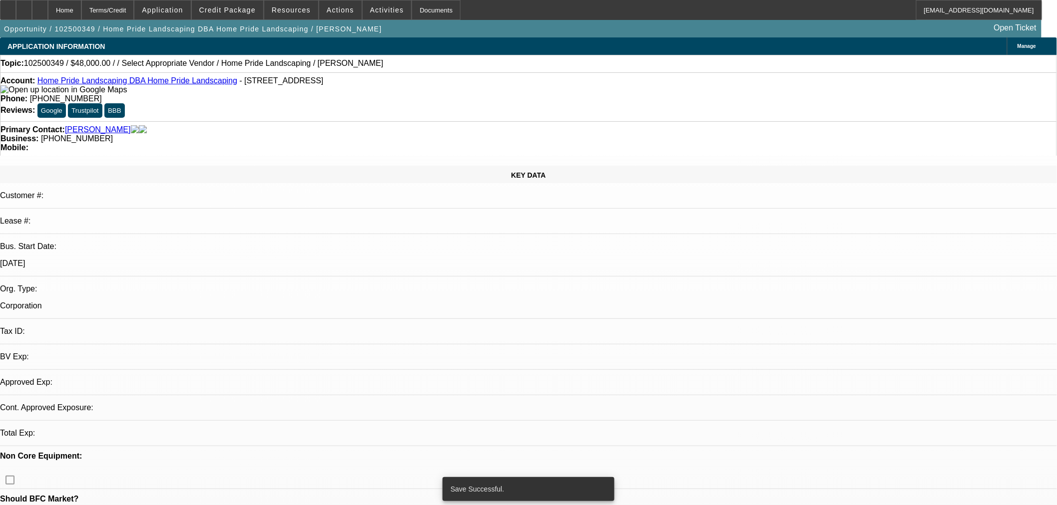
select select "0.2"
select select "2"
select select "0"
select select "6"
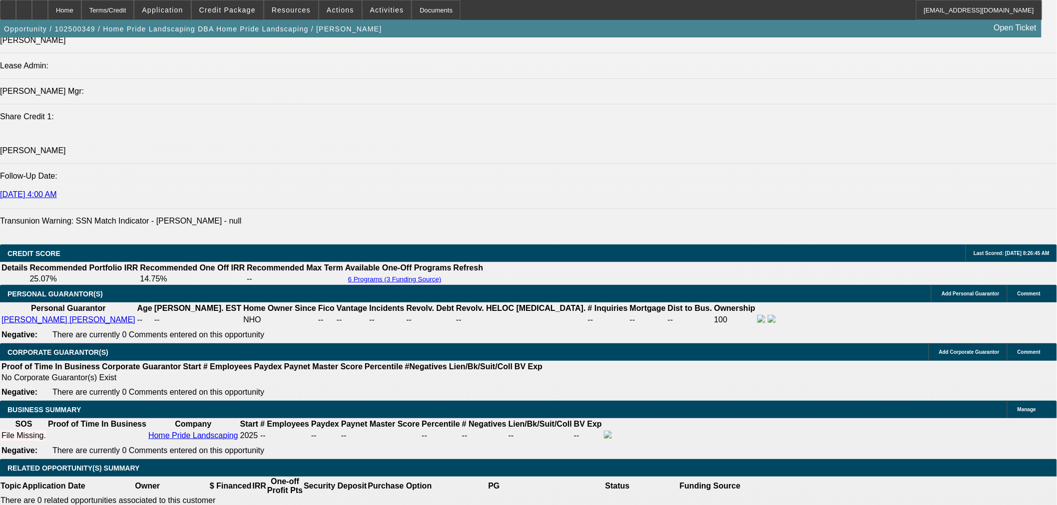
scroll to position [1294, 0]
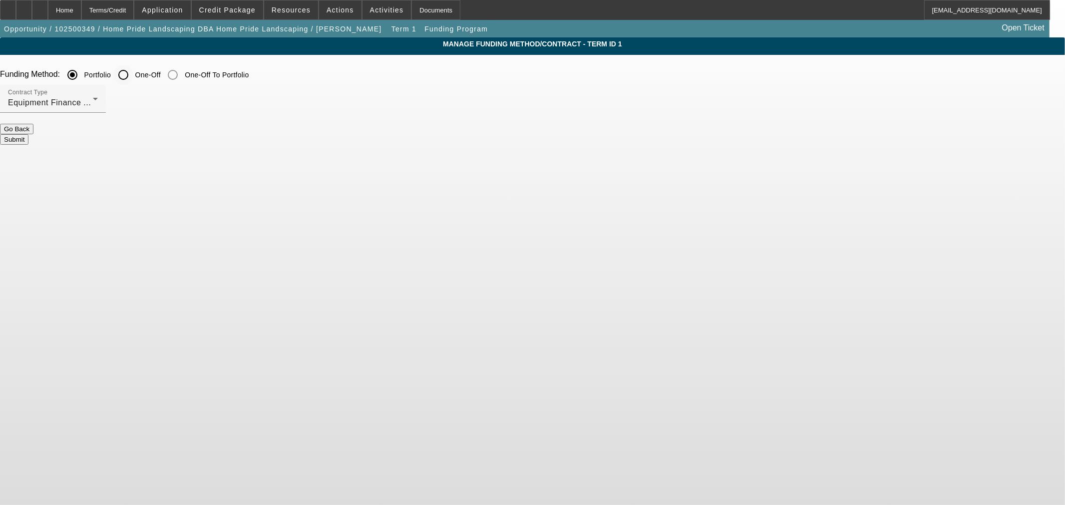
click at [133, 75] on input "One-Off" at bounding box center [123, 75] width 20 height 20
radio input "true"
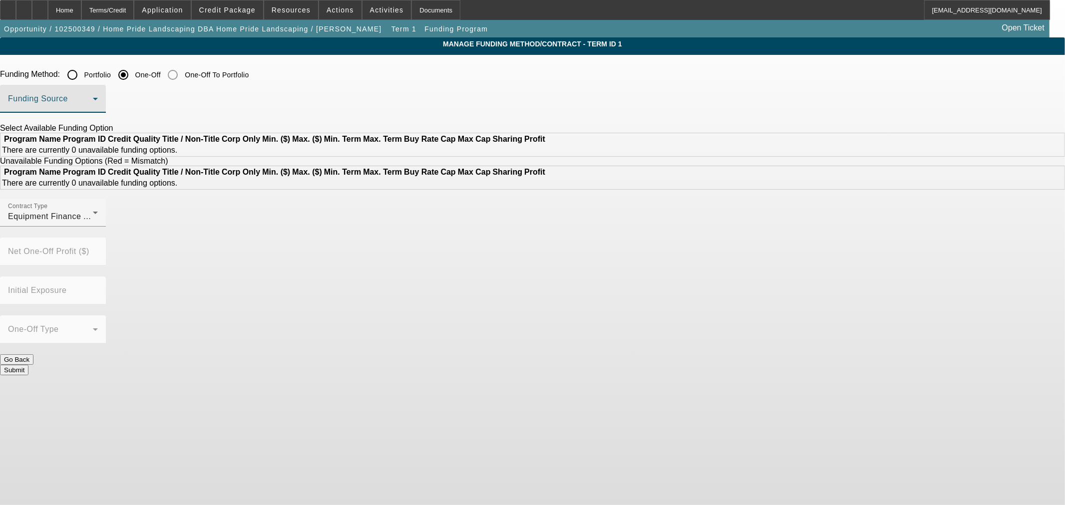
click at [93, 103] on span at bounding box center [50, 103] width 85 height 12
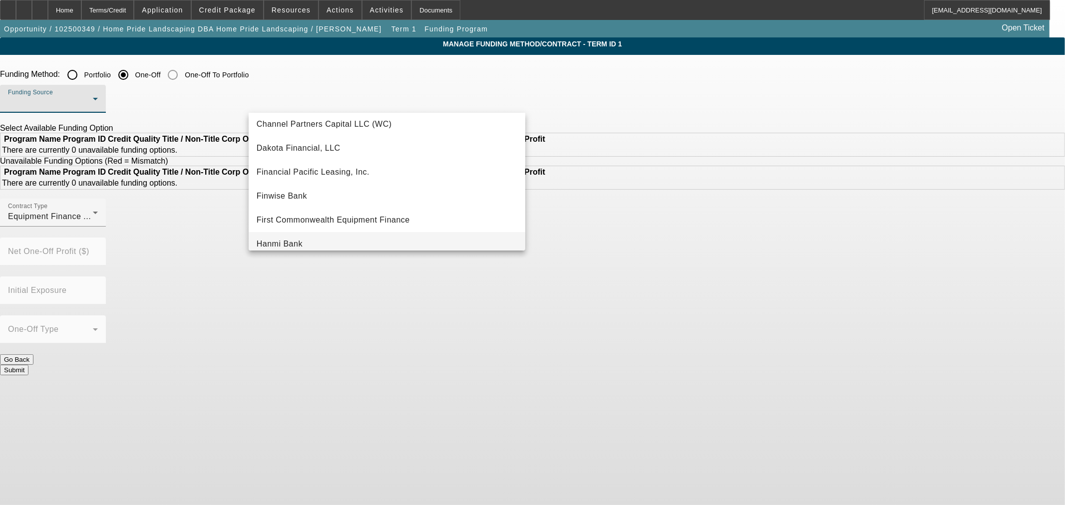
scroll to position [185, 0]
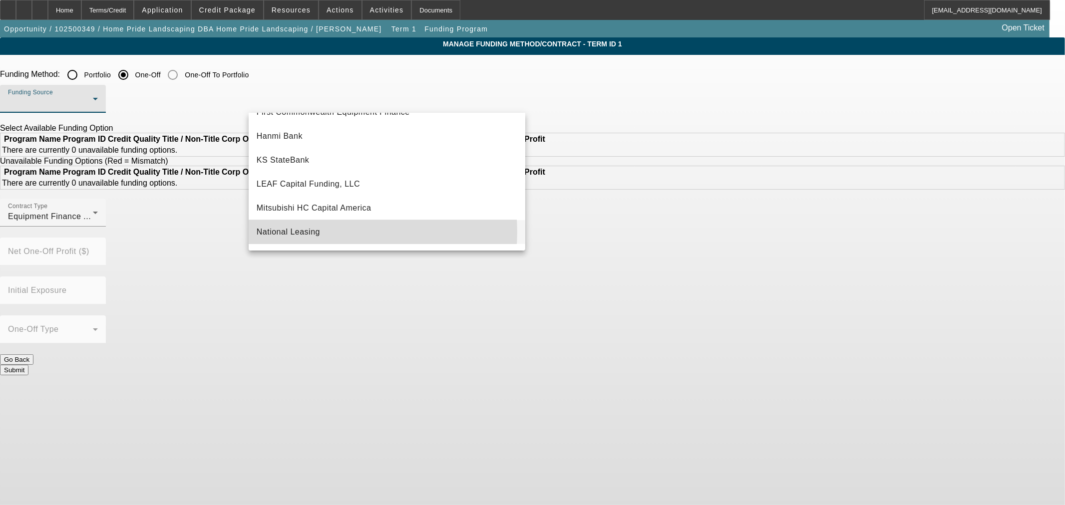
click at [328, 232] on mat-option "National Leasing" at bounding box center [387, 232] width 277 height 24
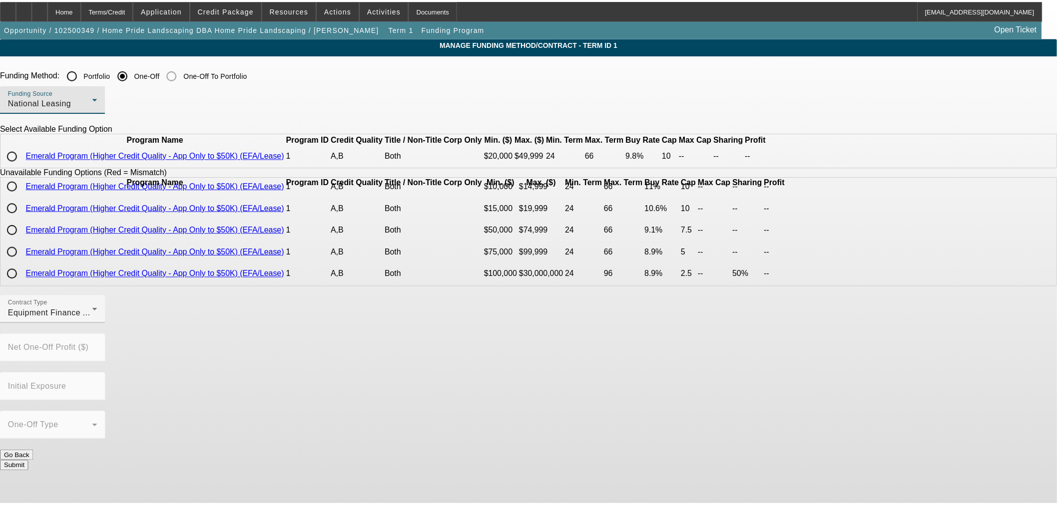
scroll to position [120, 0]
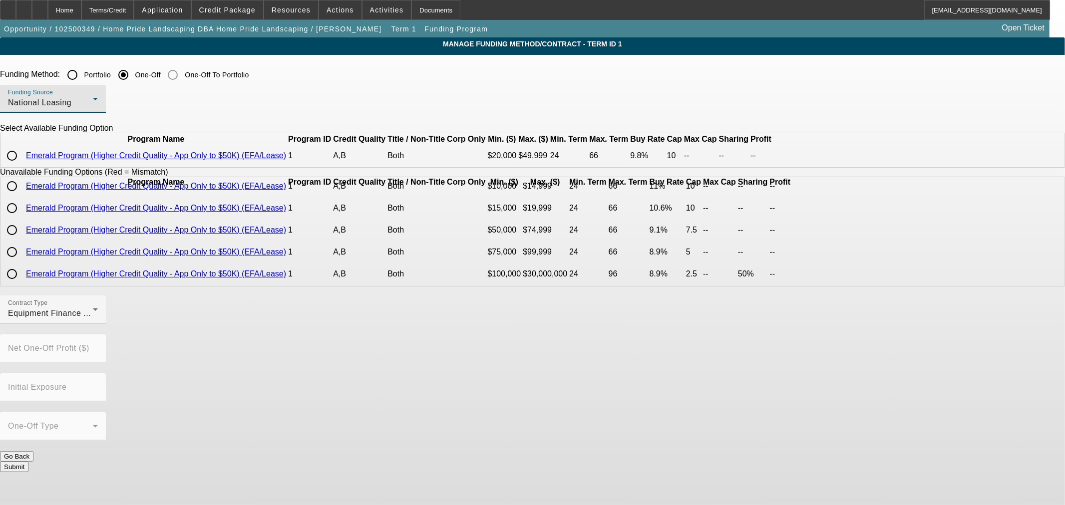
click at [22, 166] on input "radio" at bounding box center [12, 156] width 20 height 20
radio input "true"
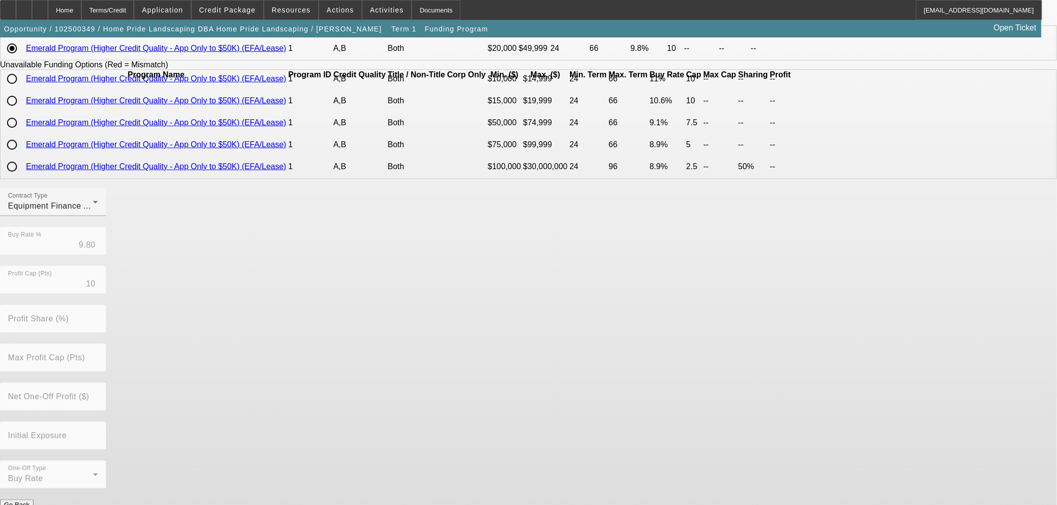
scroll to position [111, 0]
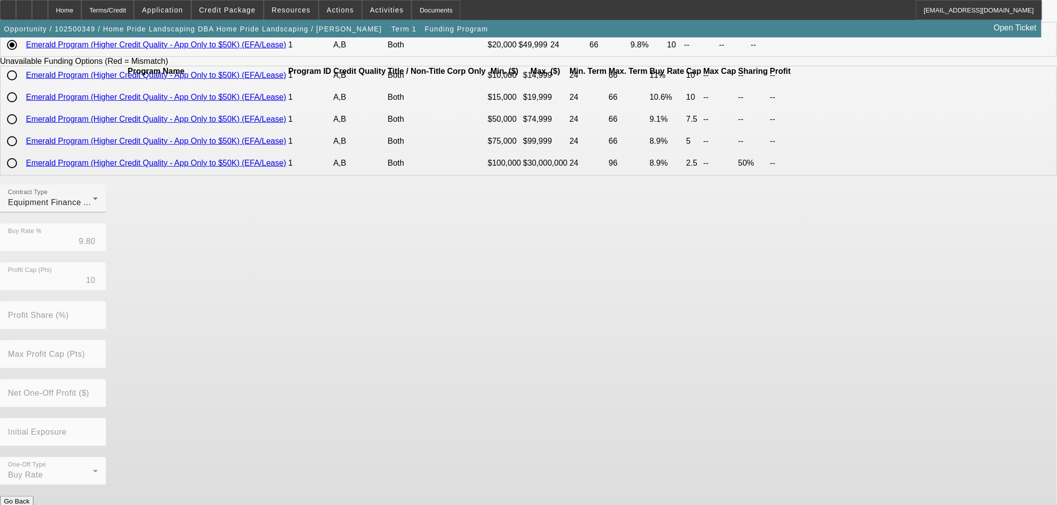
click at [28, 505] on button "Submit" at bounding box center [14, 512] width 28 height 10
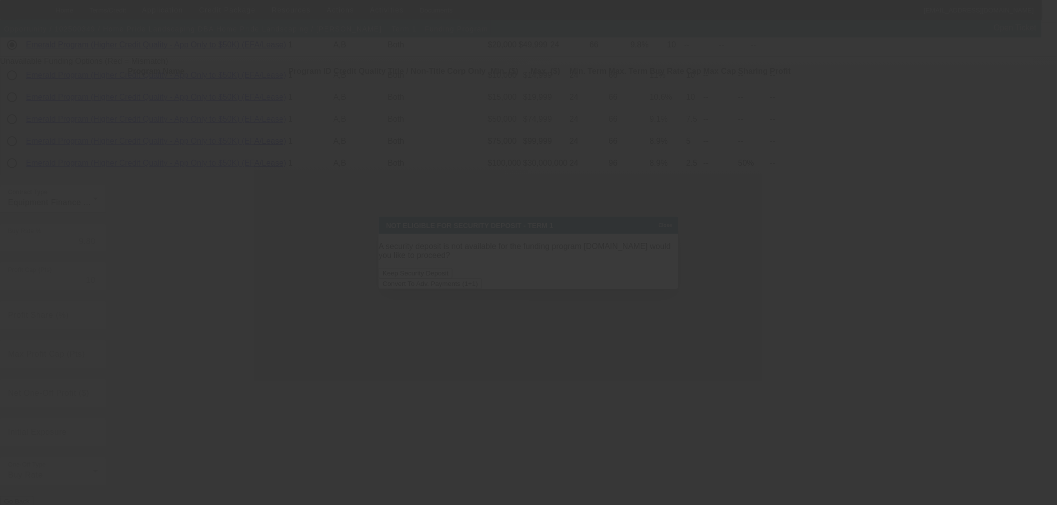
scroll to position [0, 0]
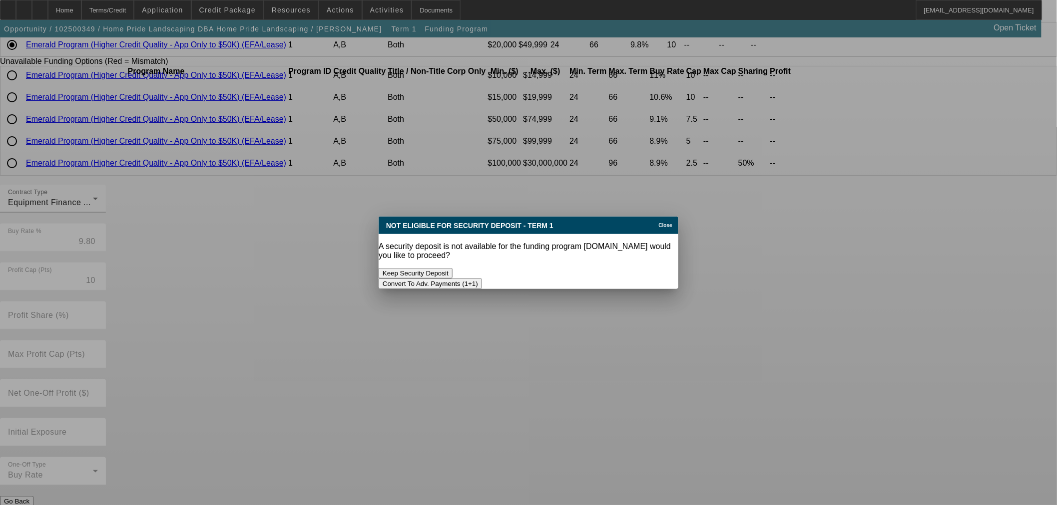
click at [482, 279] on button "Convert To Adv. Payments (1+1)" at bounding box center [430, 284] width 103 height 10
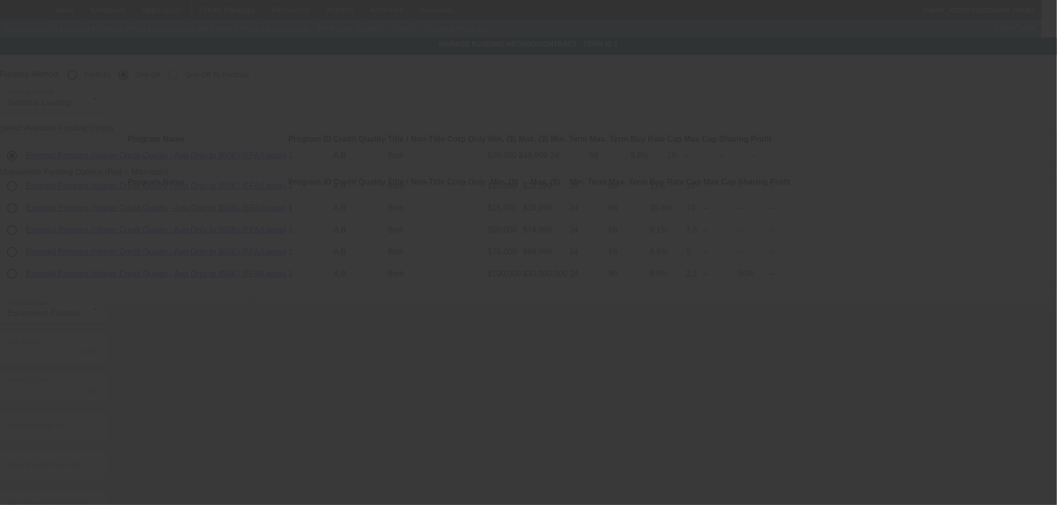
scroll to position [111, 0]
radio input "true"
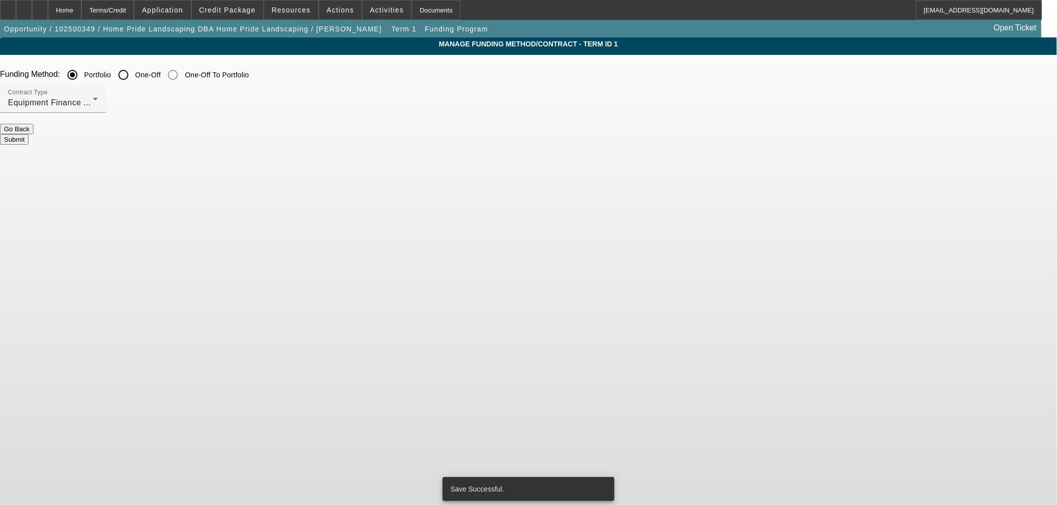
scroll to position [0, 0]
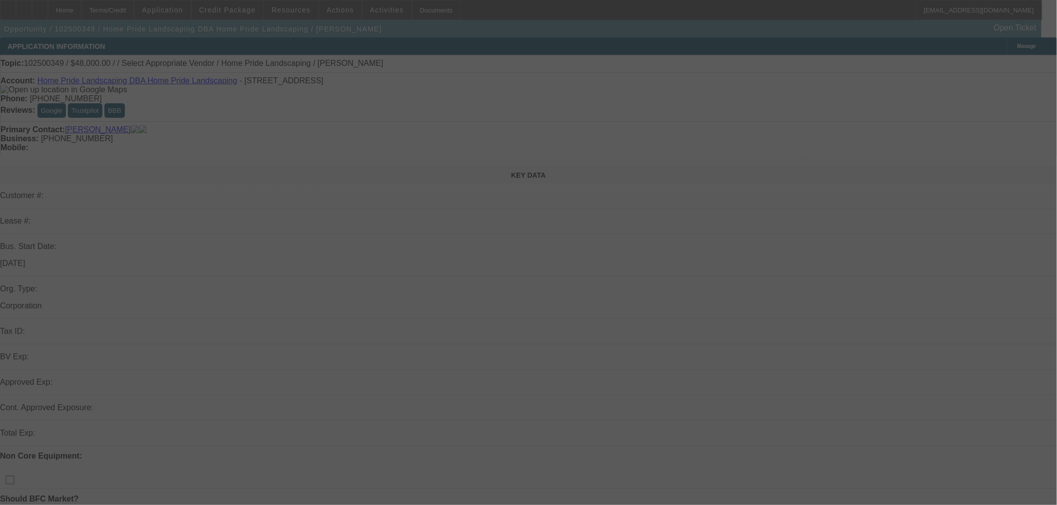
select select "0.2"
select select "0"
select select "6"
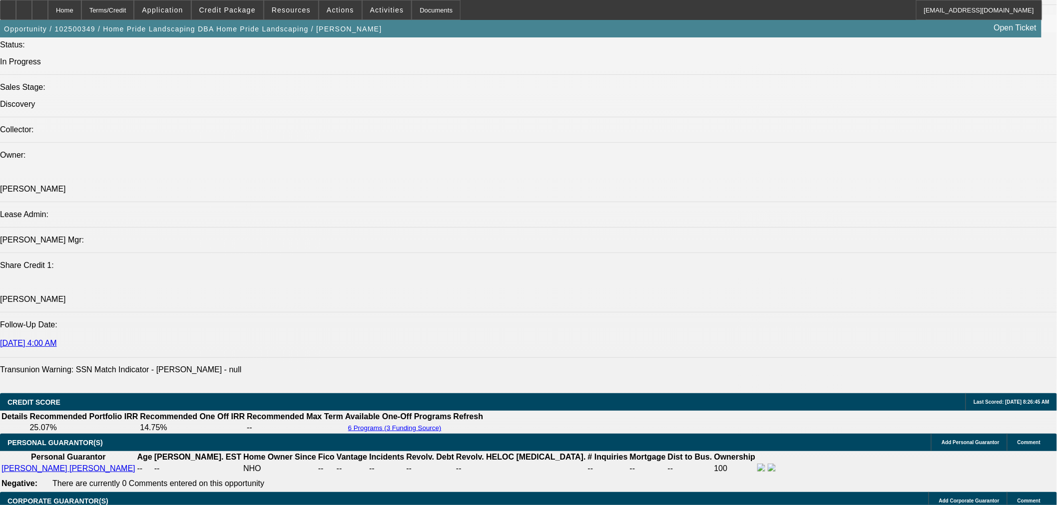
scroll to position [1202, 0]
